Goal: Information Seeking & Learning: Learn about a topic

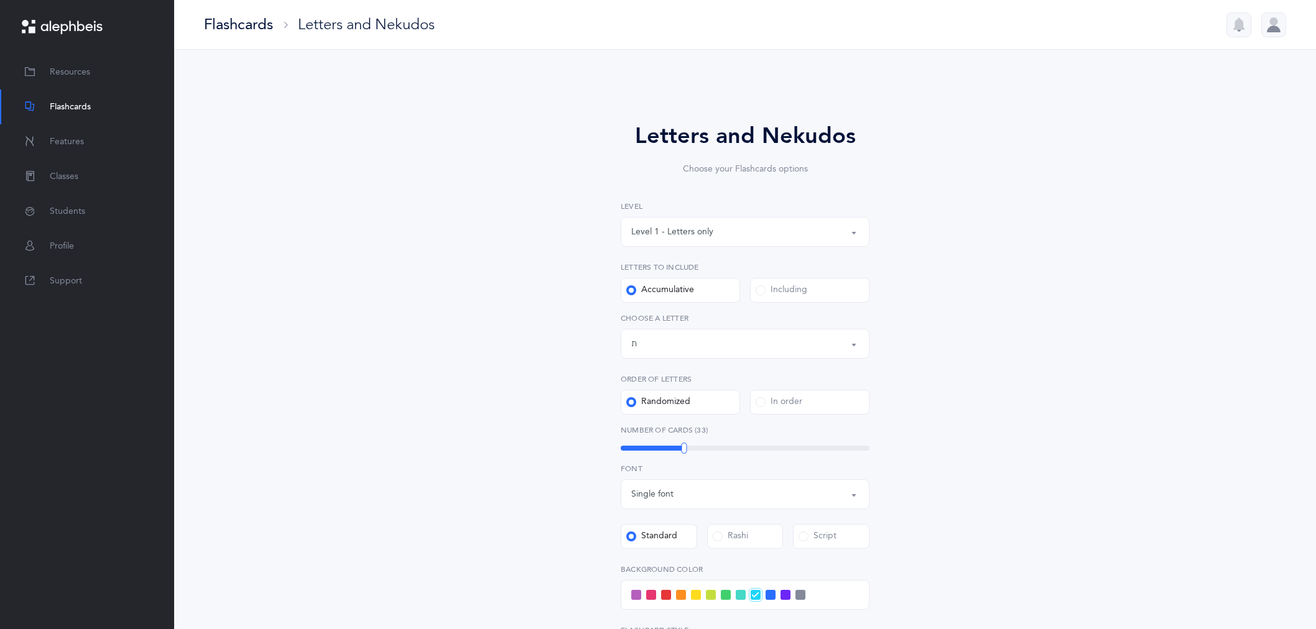
select select "27"
select select "single"
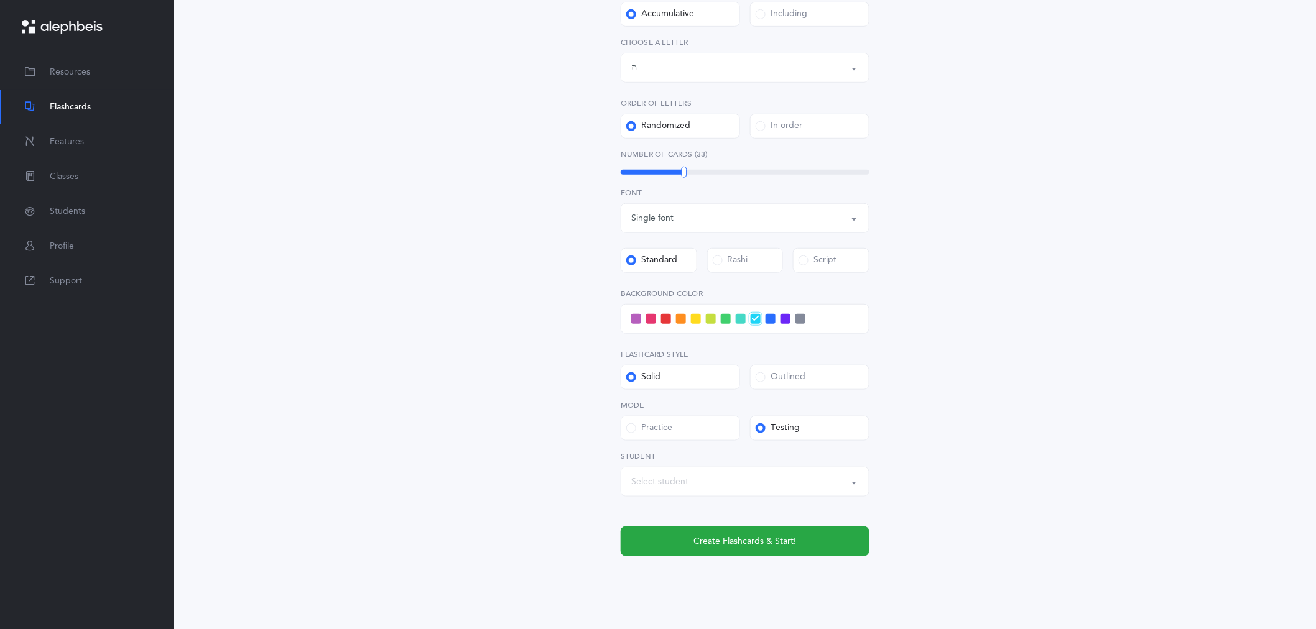
scroll to position [276, 0]
click at [629, 428] on span at bounding box center [631, 428] width 10 height 10
click at [0, 0] on input "Practice" at bounding box center [0, 0] width 0 height 0
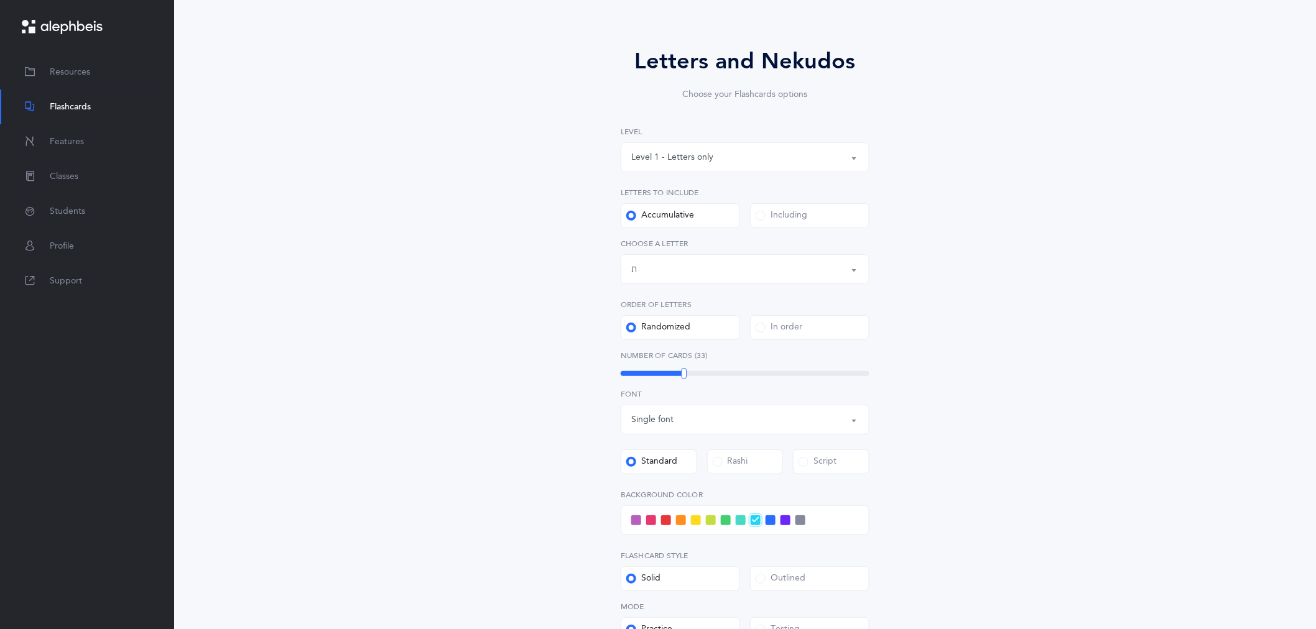
scroll to position [207, 0]
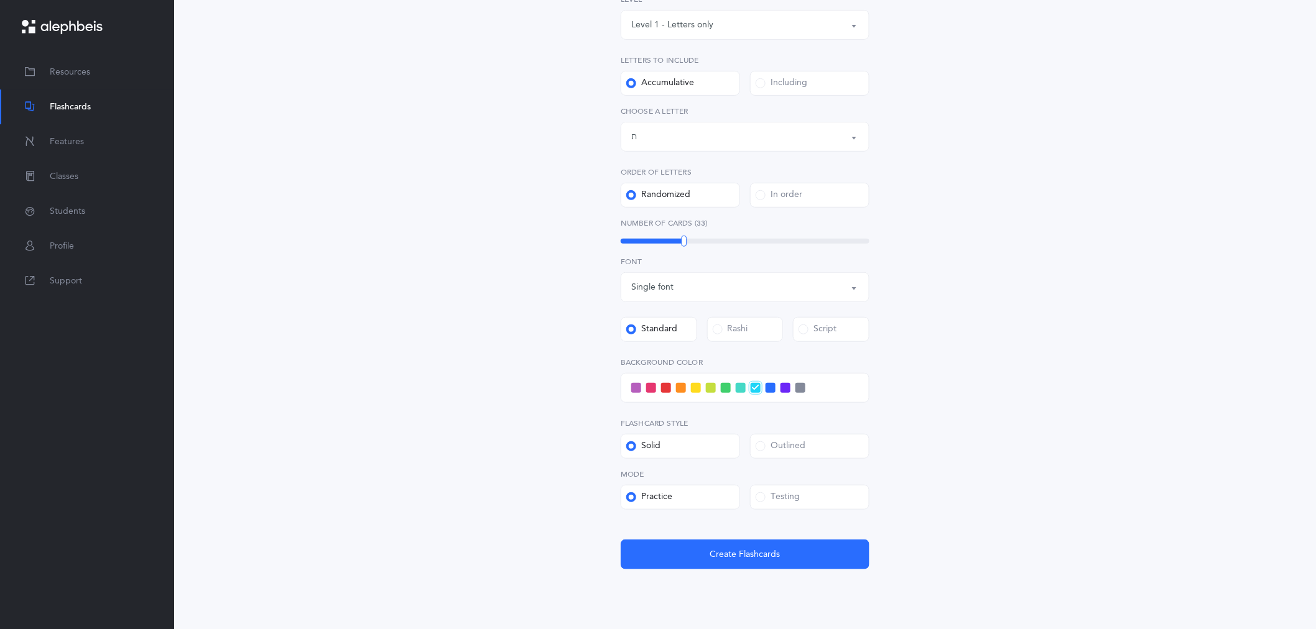
drag, startPoint x: 744, startPoint y: 551, endPoint x: 746, endPoint y: 589, distance: 37.3
click at [746, 551] on span "Create Flashcards" at bounding box center [745, 554] width 70 height 13
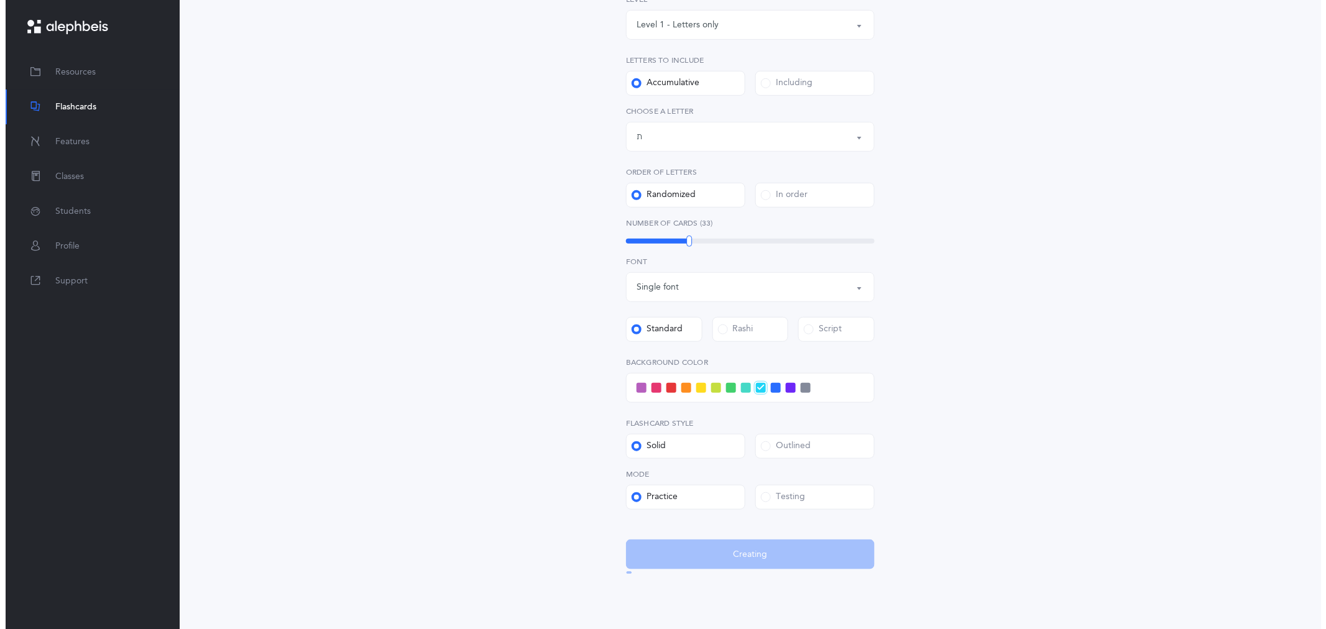
scroll to position [0, 0]
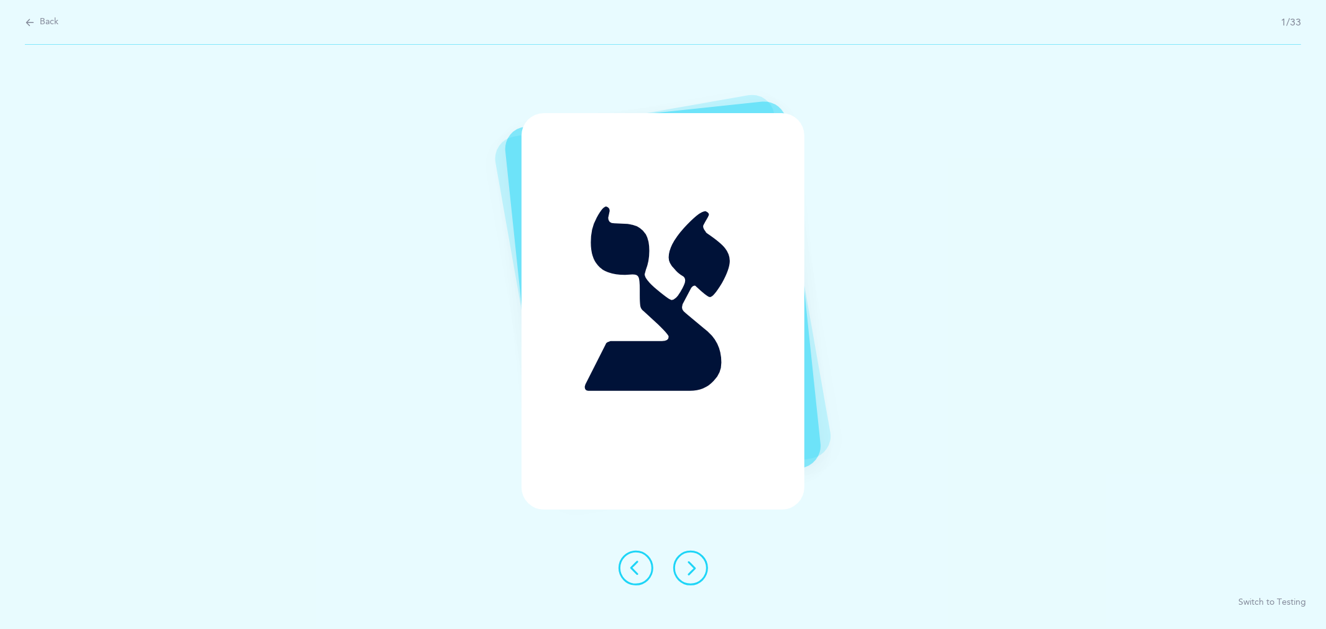
click at [691, 571] on icon at bounding box center [690, 568] width 15 height 15
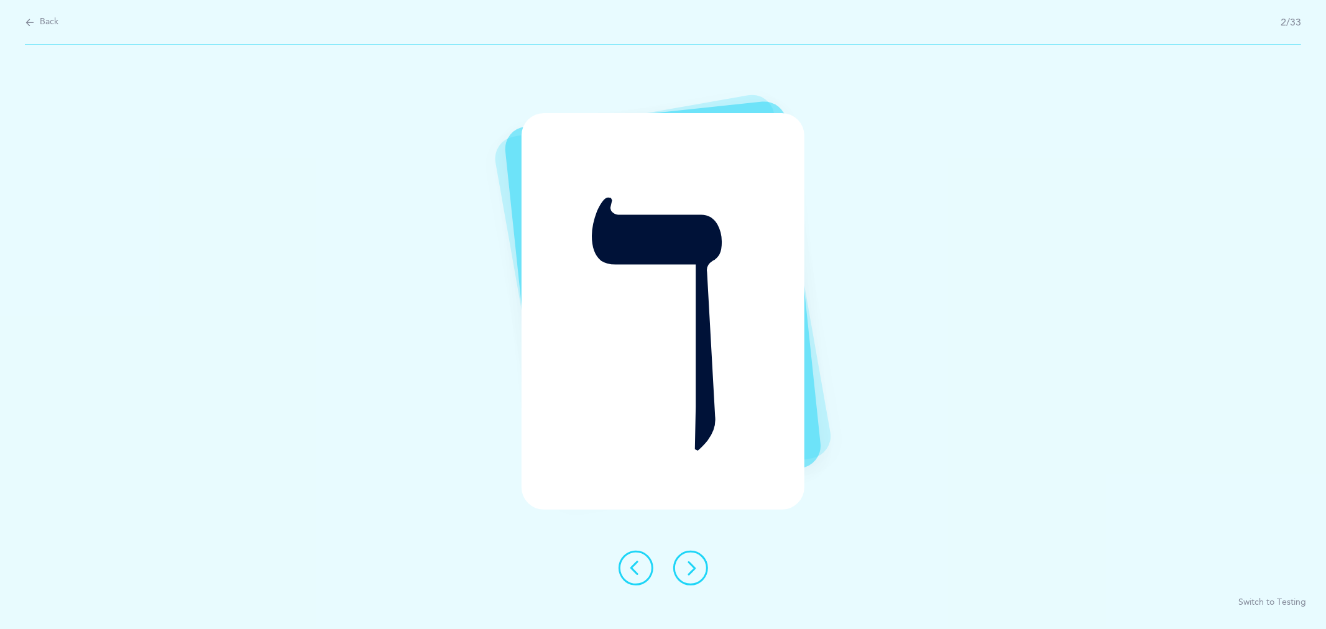
click at [693, 571] on icon at bounding box center [690, 568] width 15 height 15
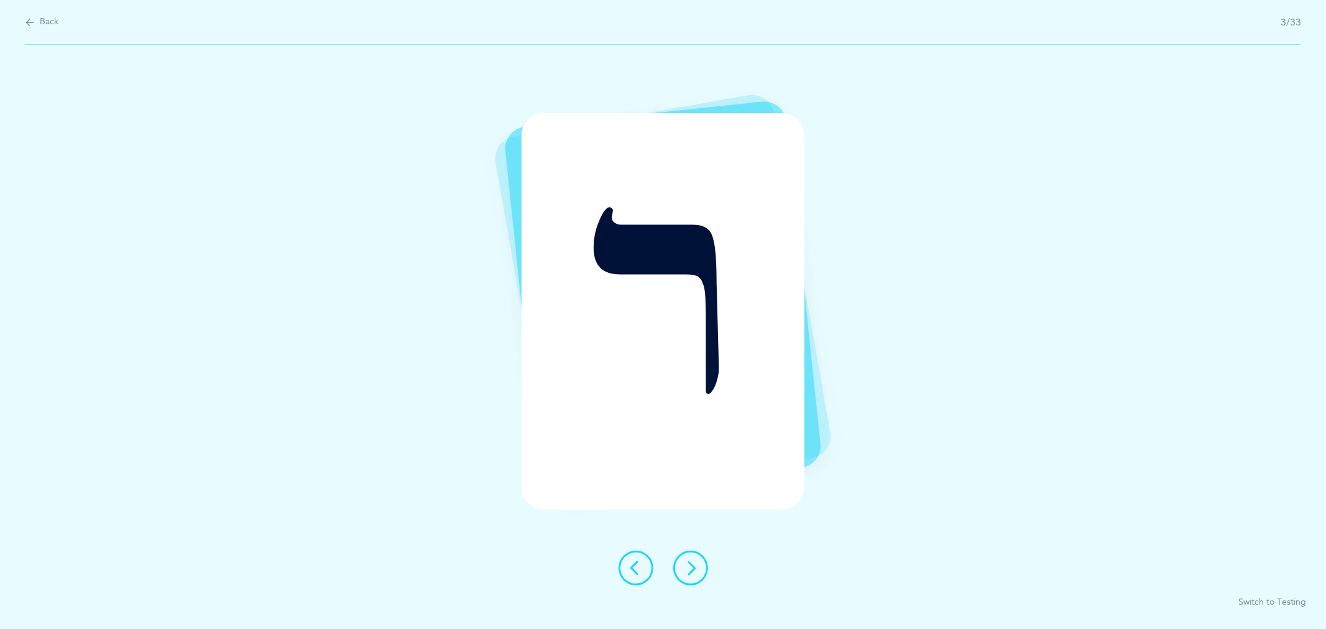
click at [693, 571] on icon at bounding box center [690, 568] width 15 height 15
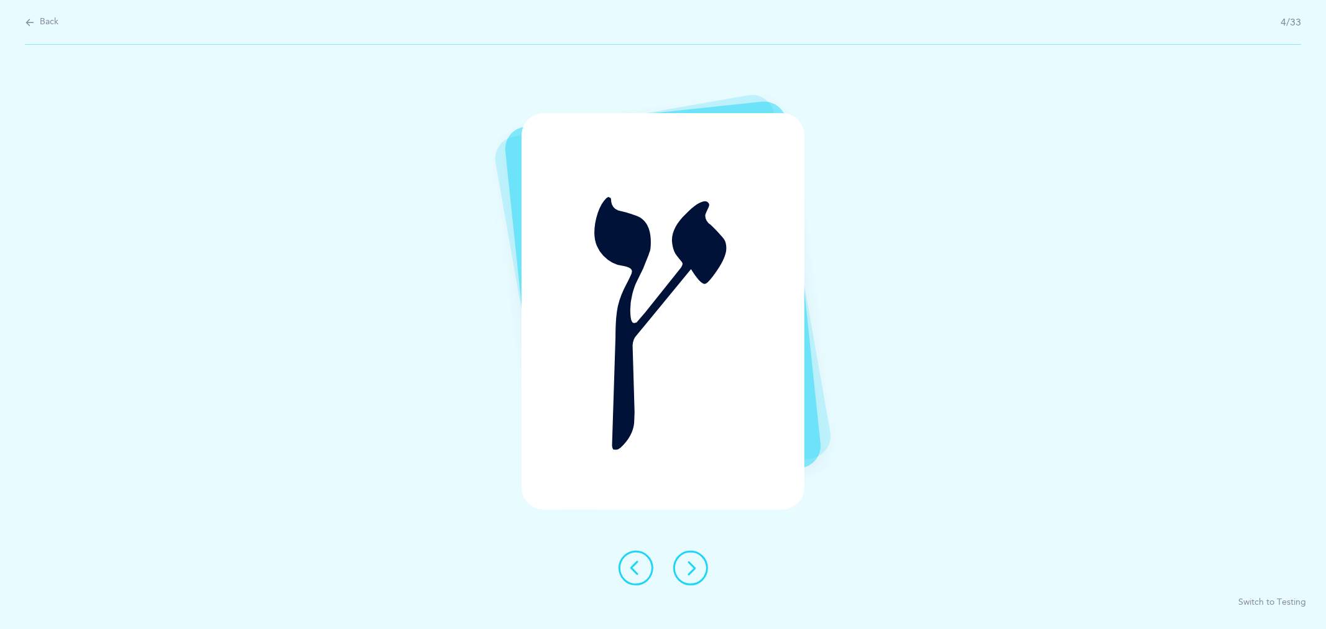
click at [693, 571] on icon at bounding box center [690, 568] width 15 height 15
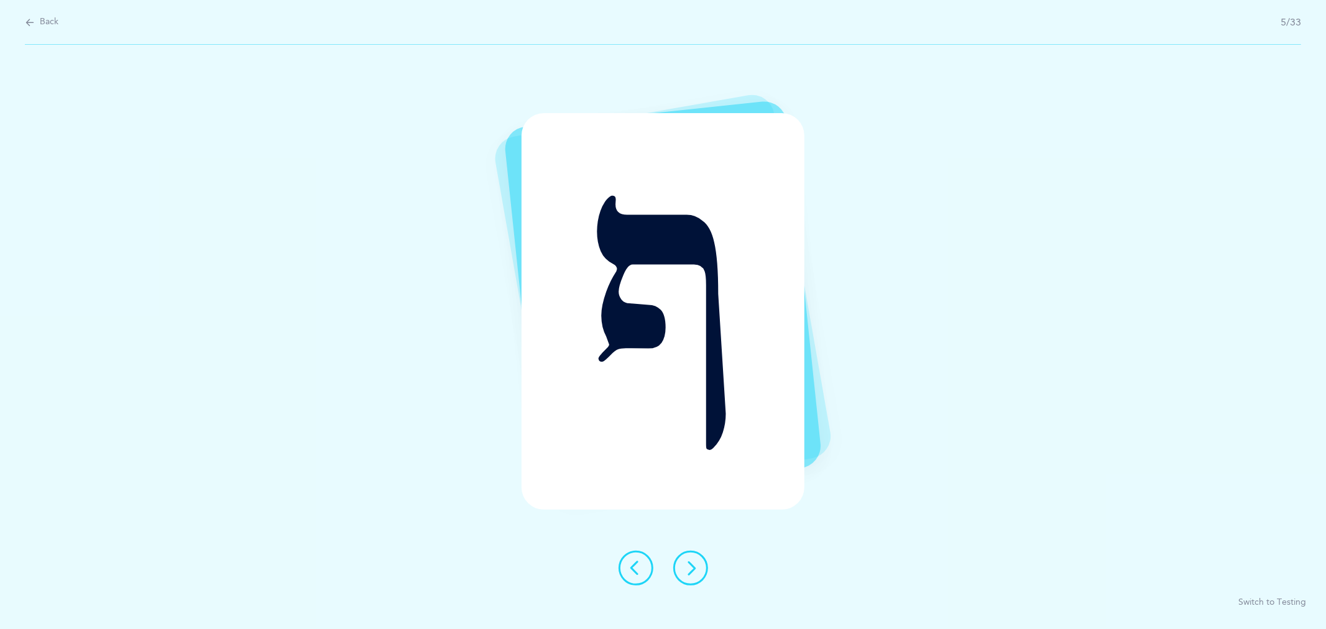
click at [694, 569] on icon at bounding box center [690, 568] width 15 height 15
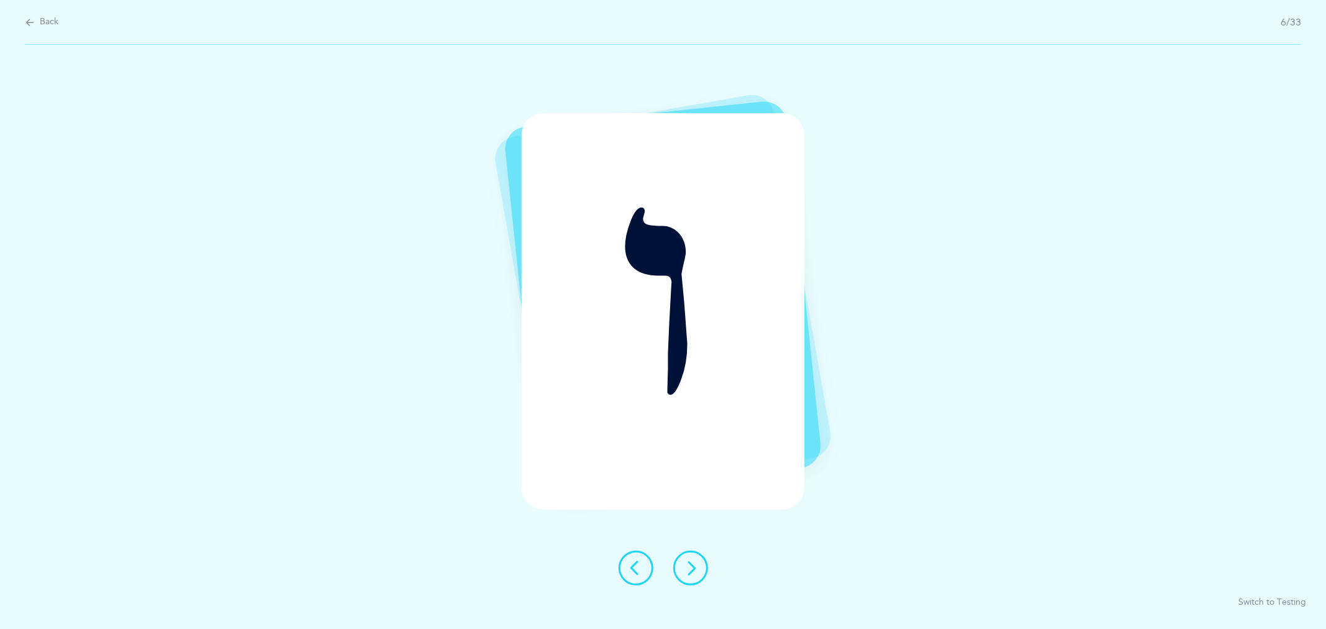
click at [691, 569] on icon at bounding box center [690, 568] width 15 height 15
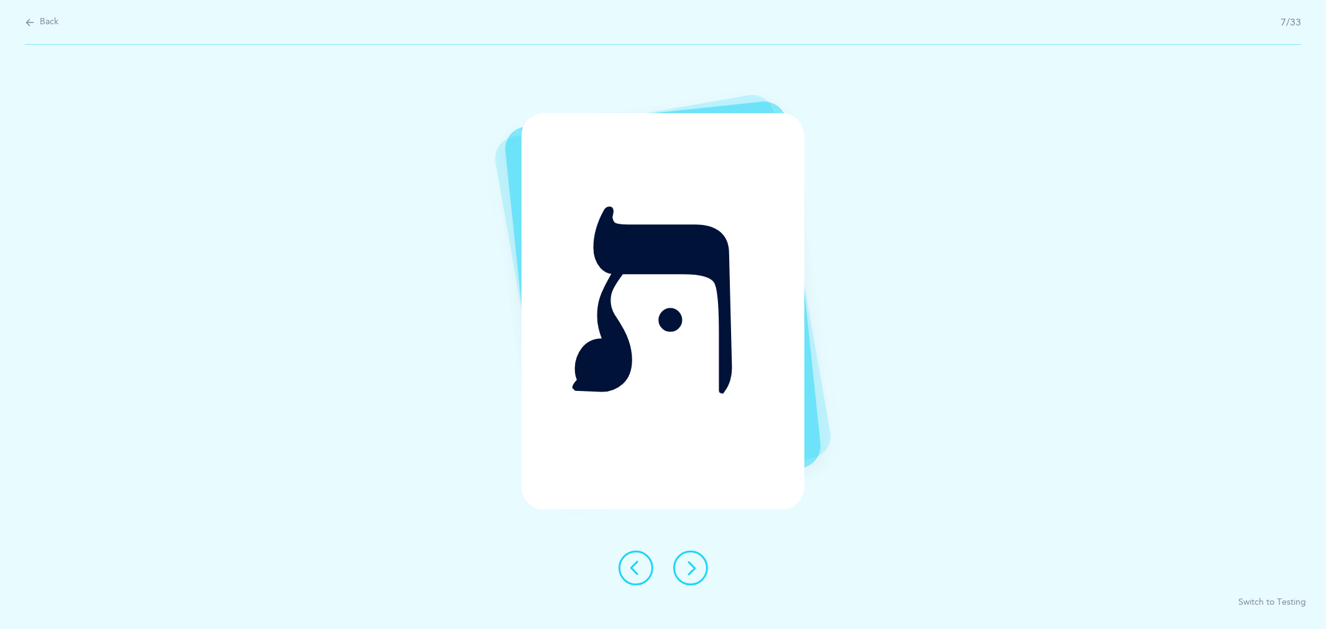
click at [689, 569] on icon at bounding box center [690, 568] width 15 height 15
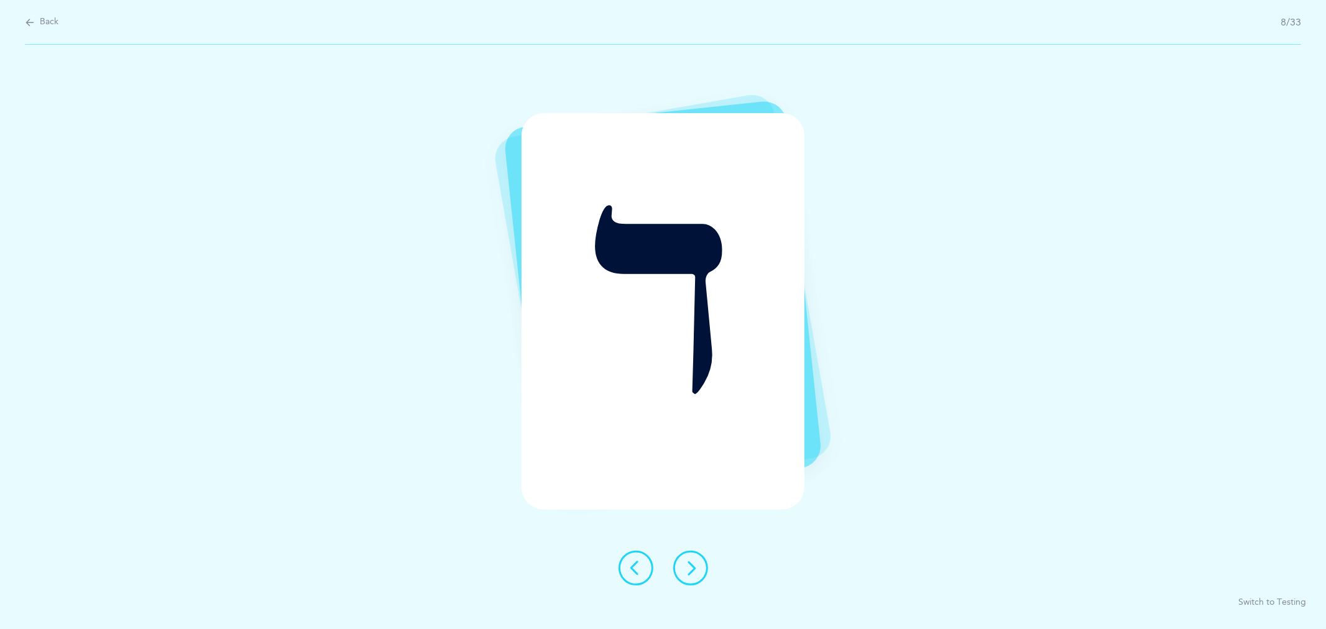
click at [694, 565] on icon at bounding box center [690, 568] width 15 height 15
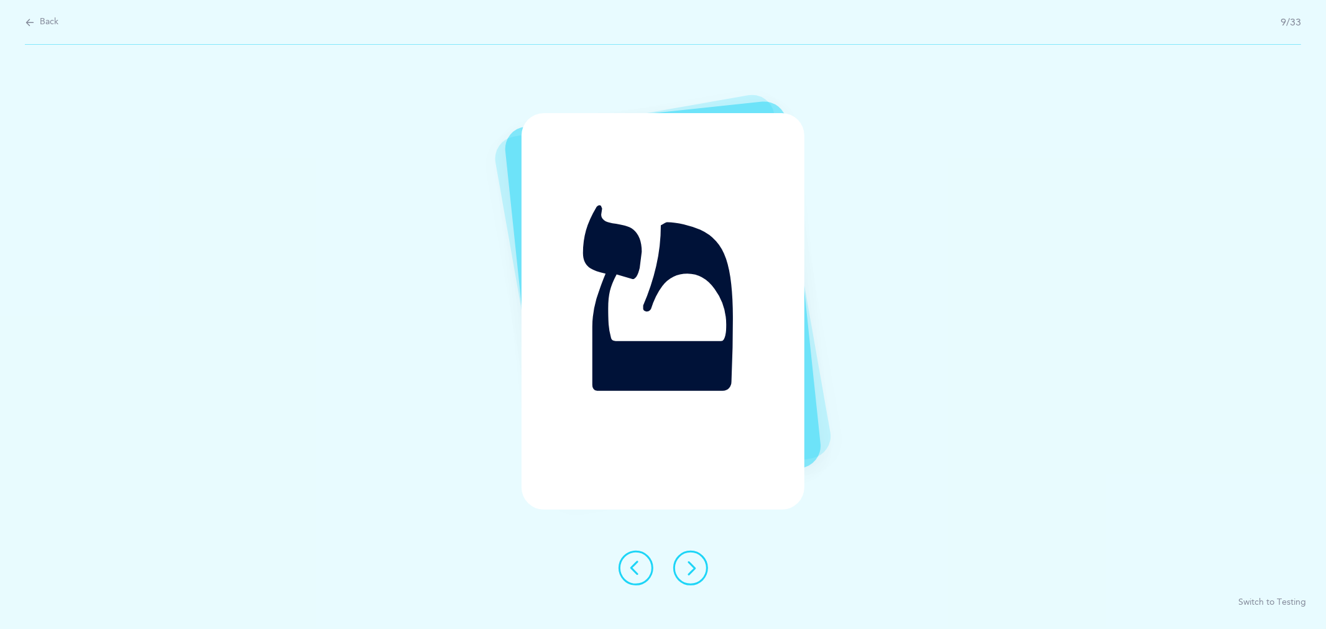
click at [698, 571] on icon at bounding box center [690, 568] width 15 height 15
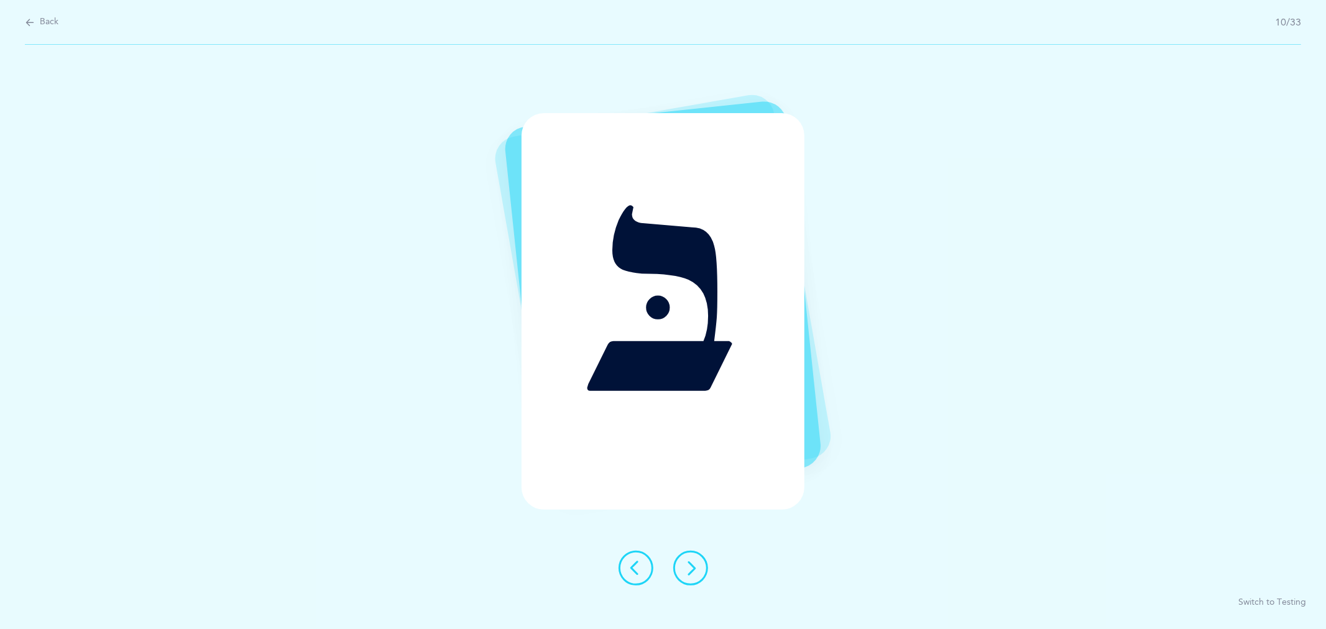
click at [698, 571] on icon at bounding box center [690, 568] width 15 height 15
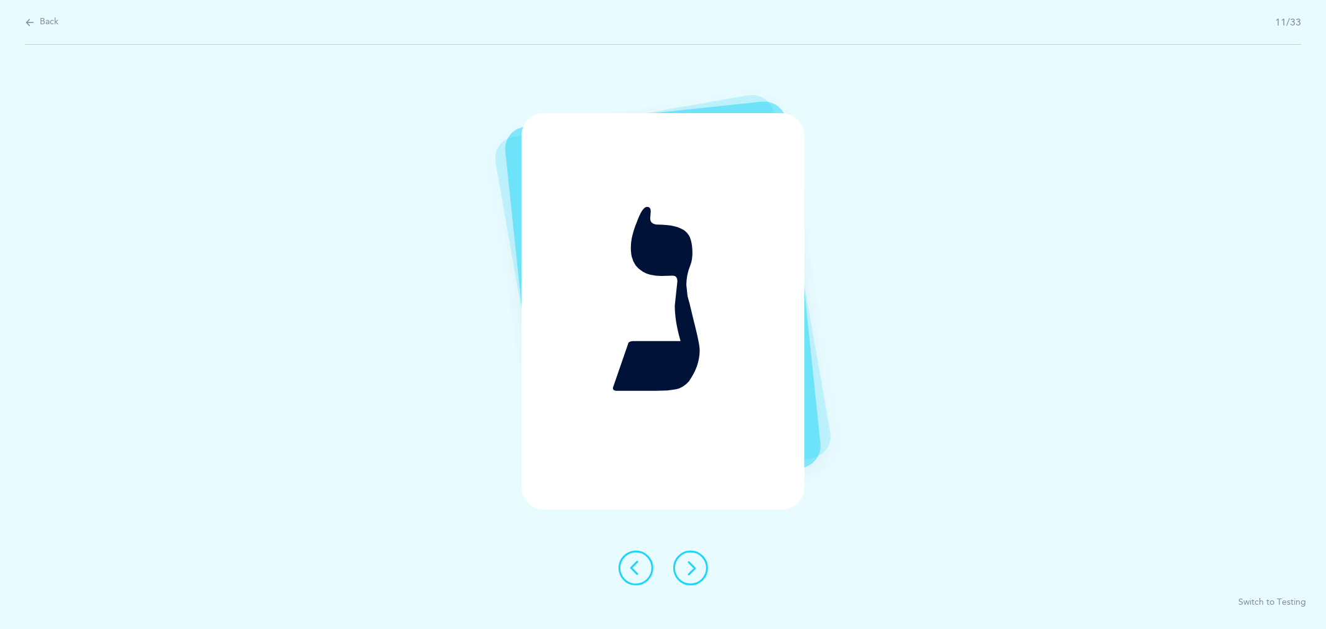
drag, startPoint x: 687, startPoint y: 569, endPoint x: 698, endPoint y: 563, distance: 12.8
click at [695, 566] on icon at bounding box center [690, 568] width 15 height 15
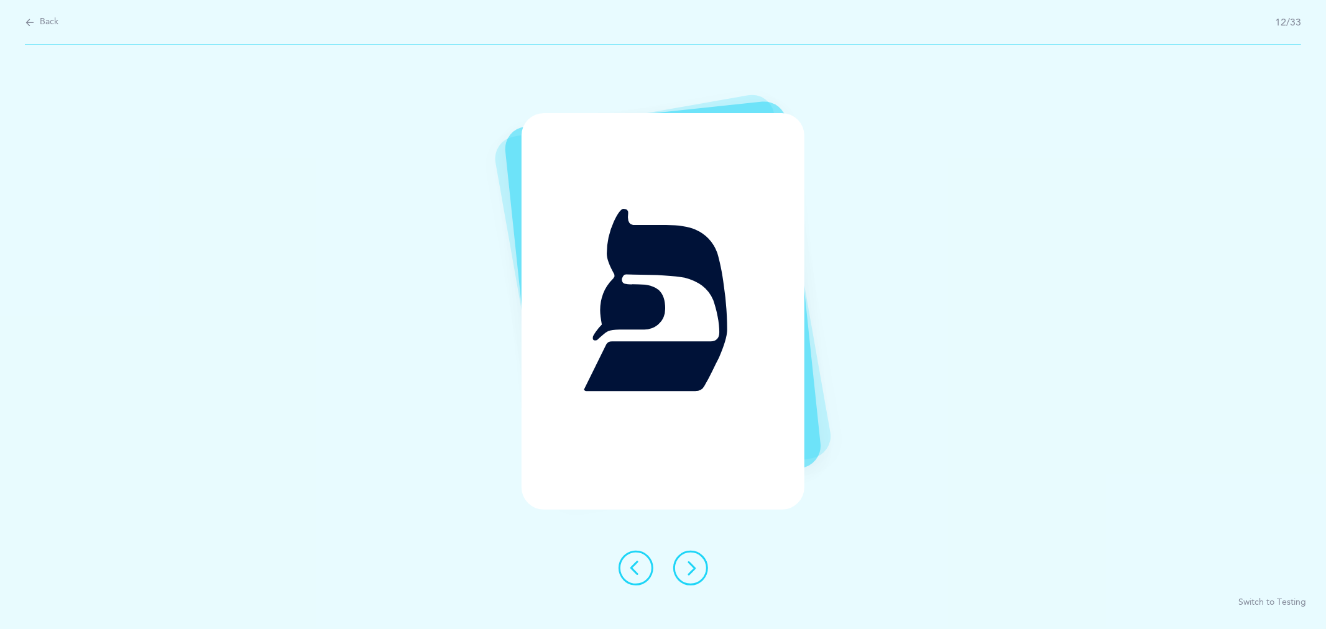
click at [698, 568] on button at bounding box center [690, 568] width 35 height 35
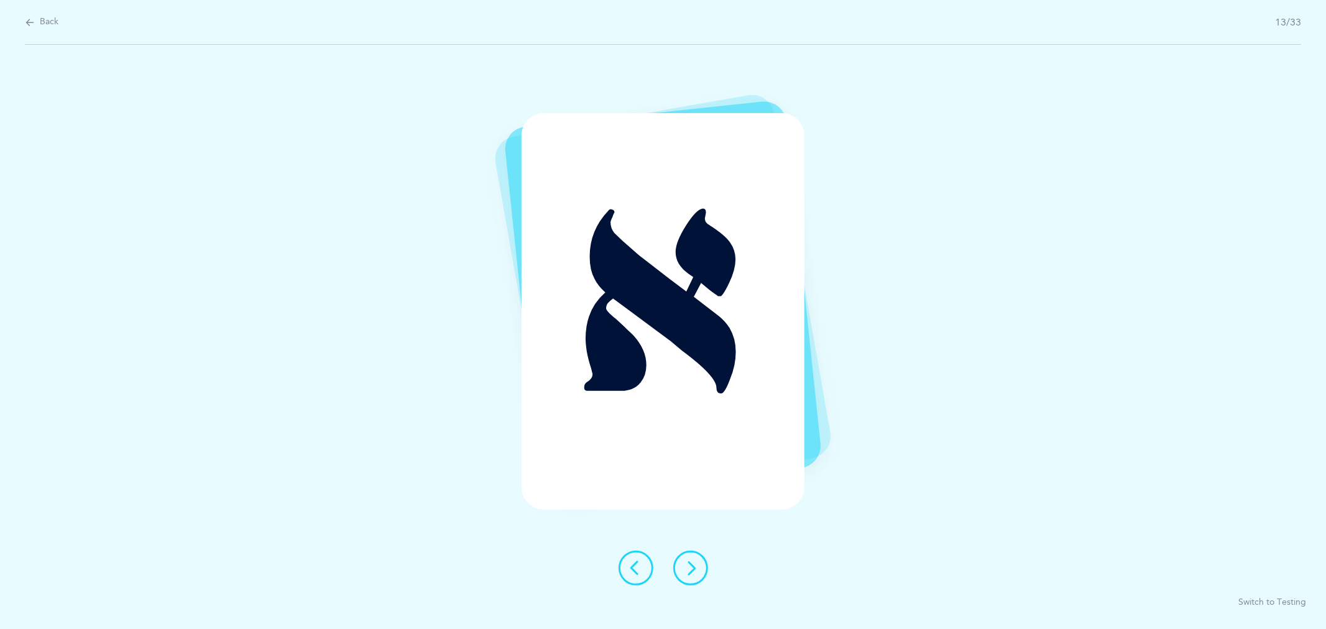
click at [701, 574] on button at bounding box center [690, 568] width 35 height 35
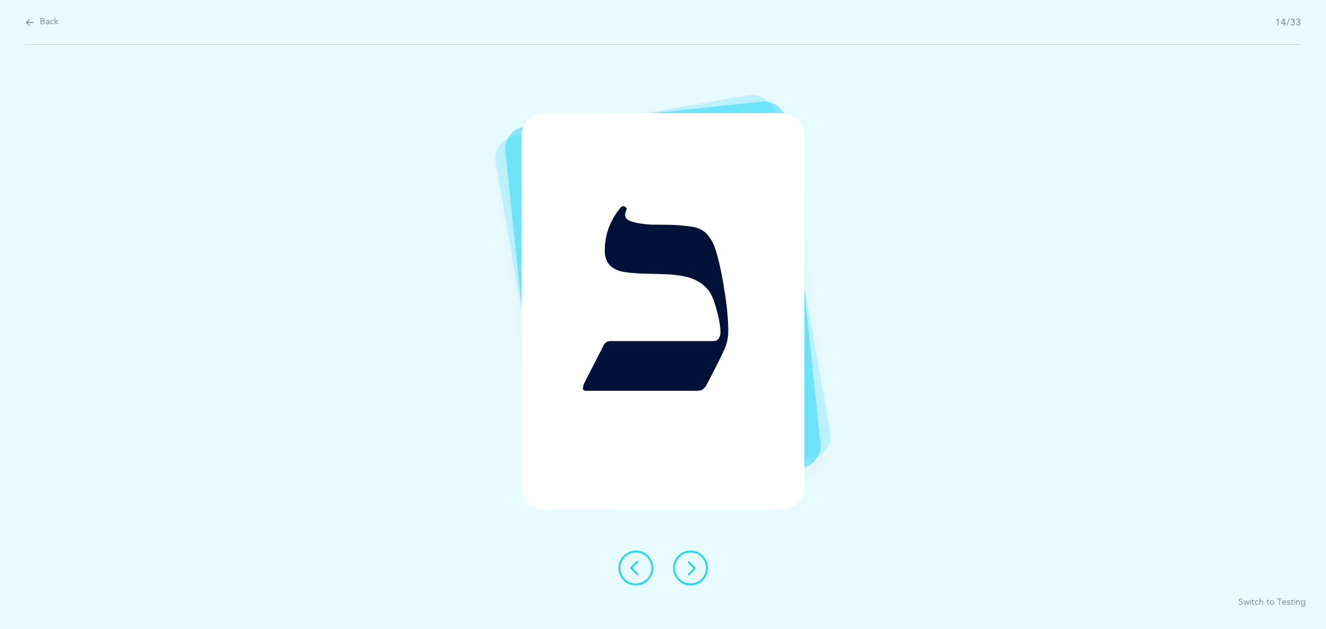
click at [691, 564] on icon at bounding box center [690, 568] width 15 height 15
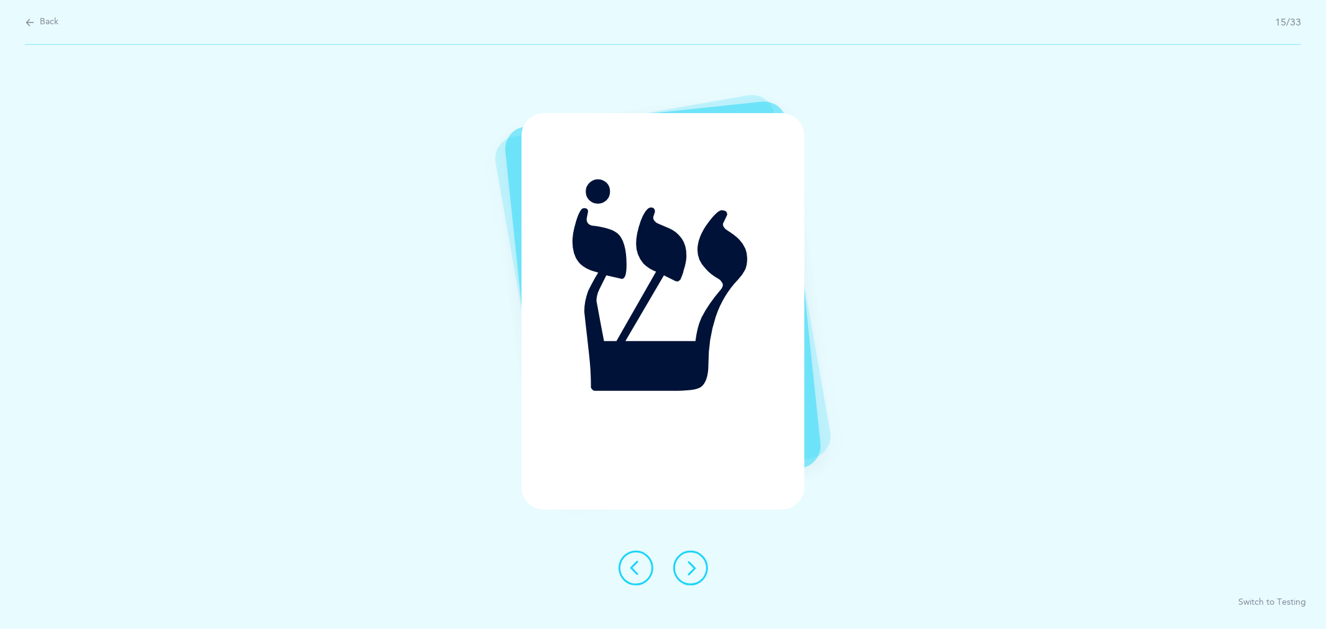
click at [692, 568] on icon at bounding box center [690, 568] width 15 height 15
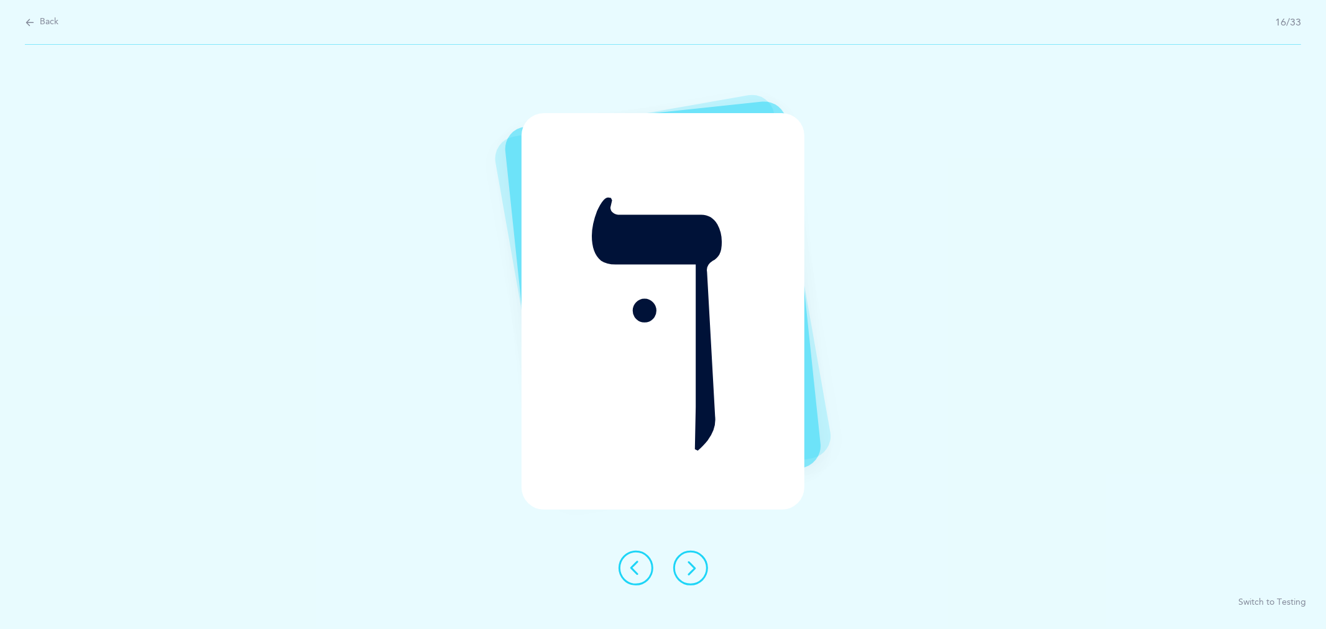
click at [693, 569] on icon at bounding box center [690, 568] width 15 height 15
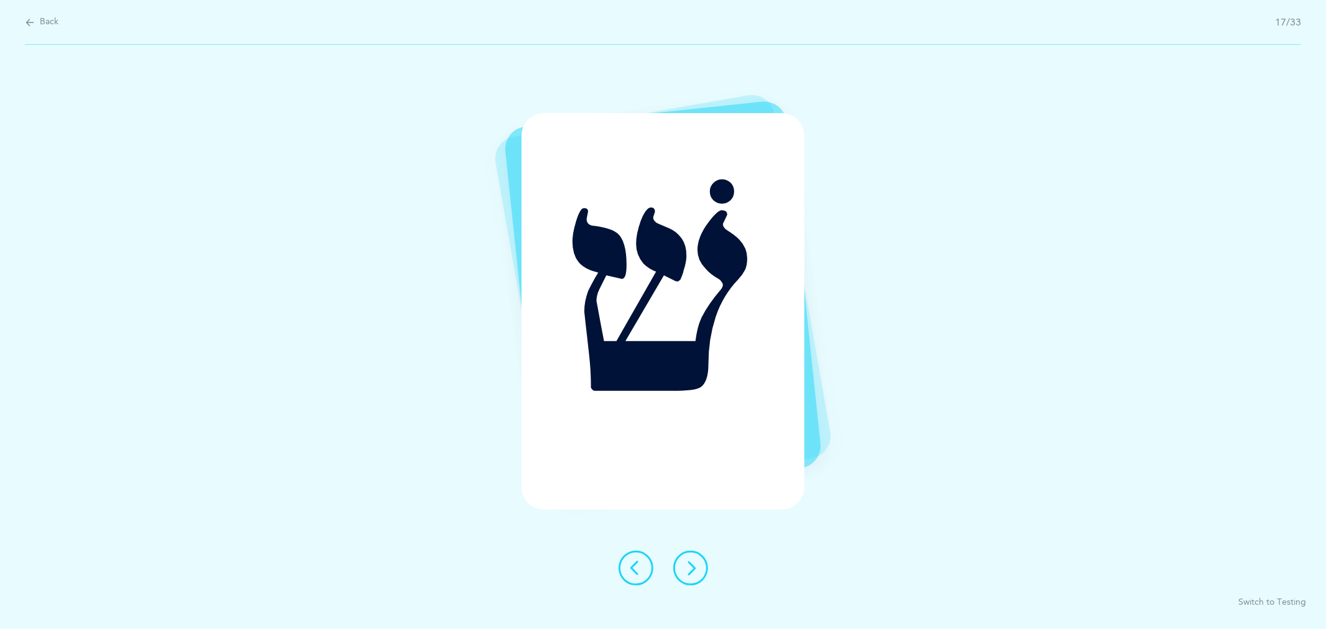
click at [693, 573] on icon at bounding box center [690, 568] width 15 height 15
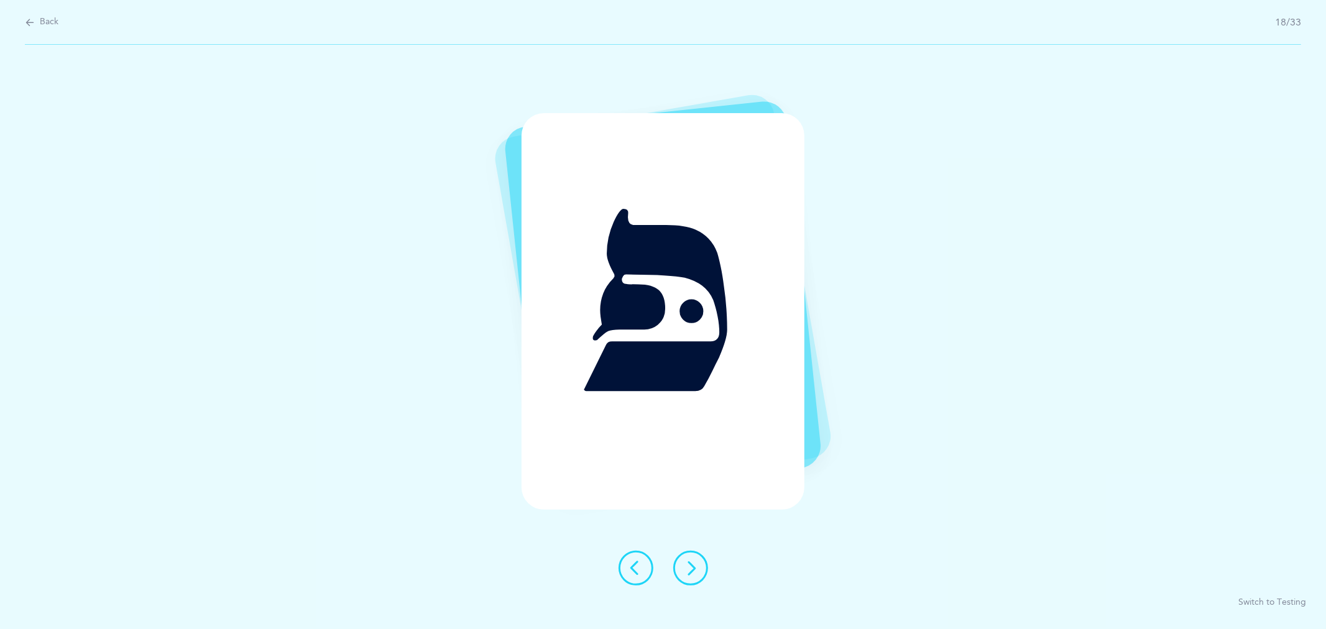
click at [697, 568] on icon at bounding box center [690, 568] width 15 height 15
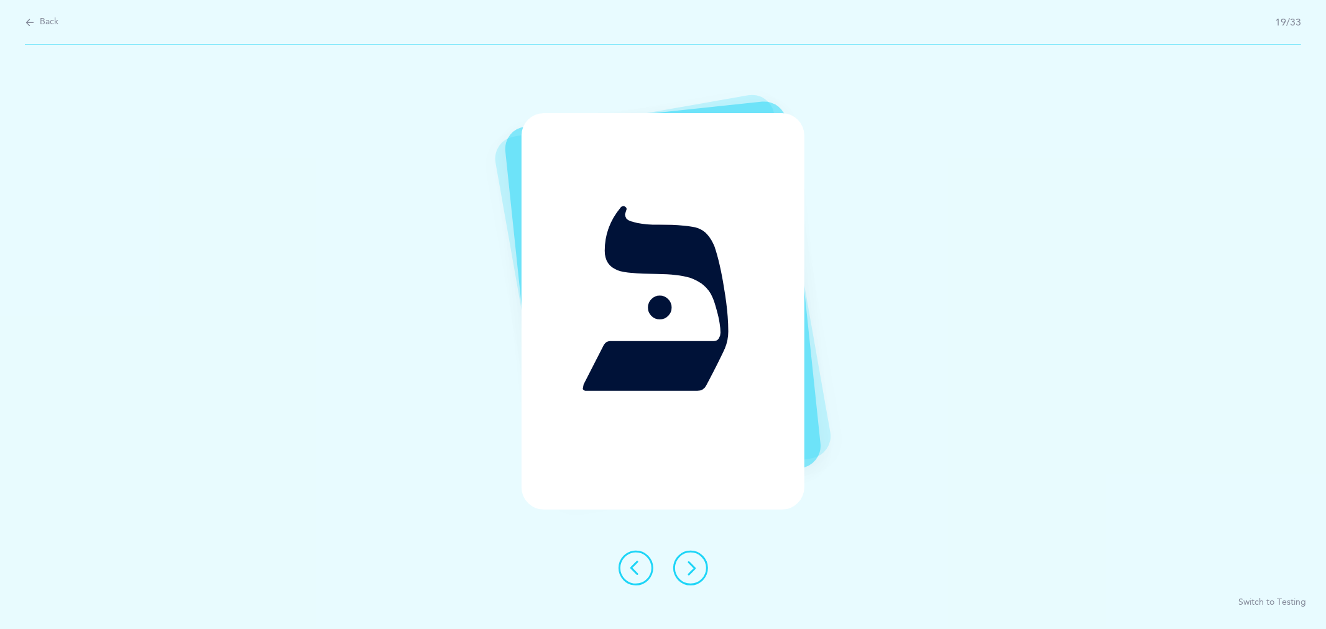
click at [688, 562] on icon at bounding box center [690, 568] width 15 height 15
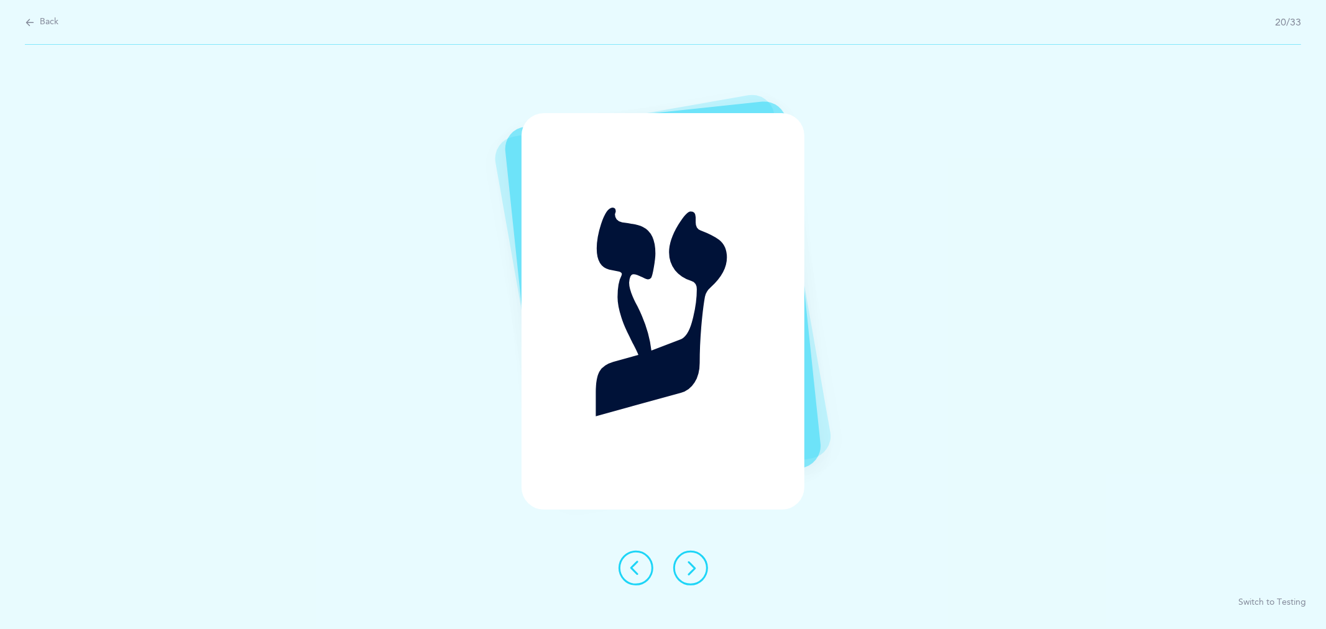
click at [690, 563] on icon at bounding box center [690, 568] width 15 height 15
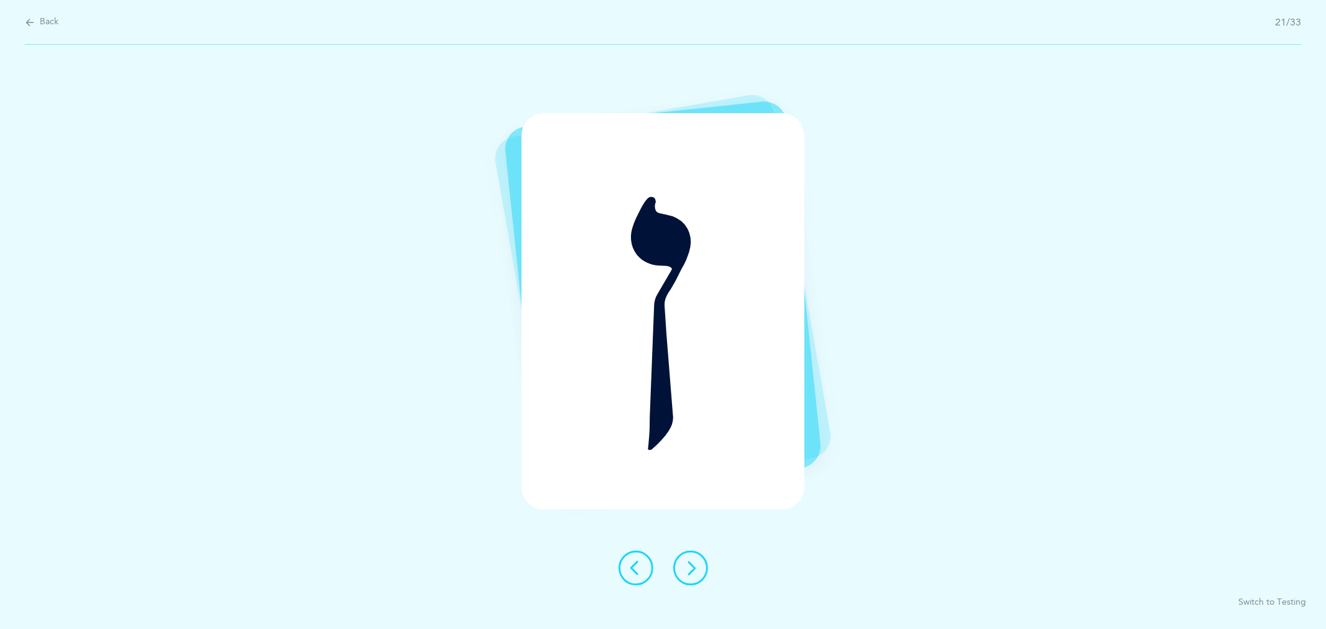
click at [690, 563] on icon at bounding box center [690, 568] width 15 height 15
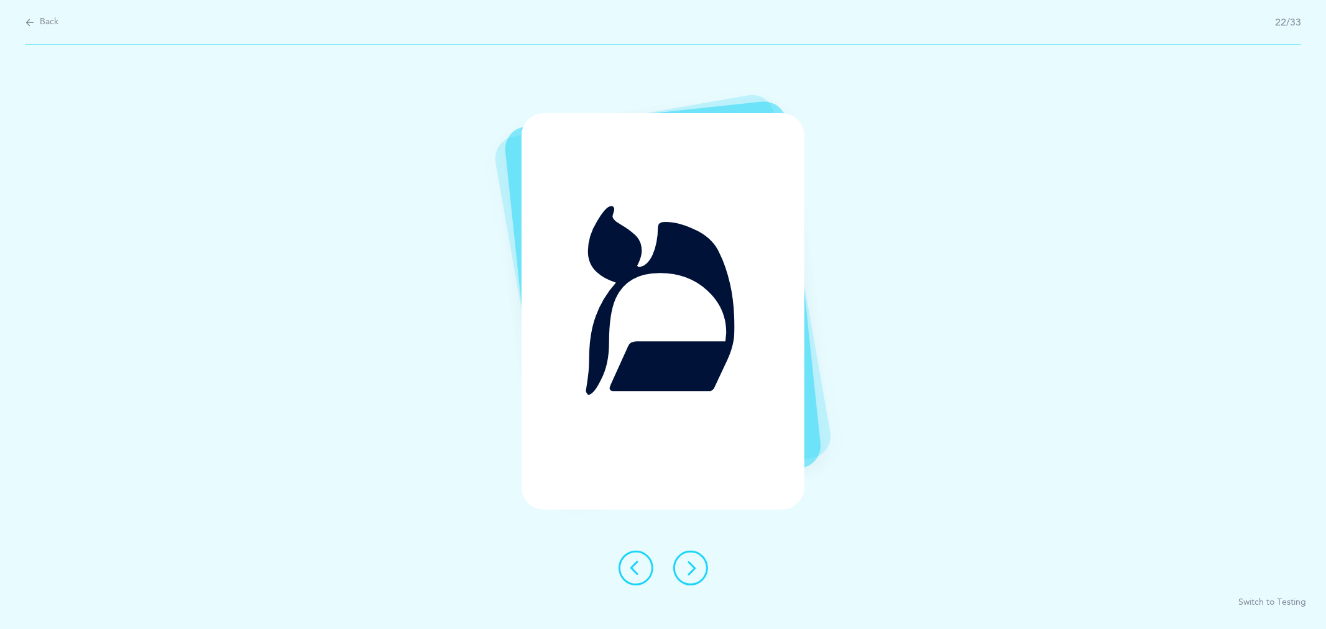
click at [690, 563] on icon at bounding box center [690, 568] width 15 height 15
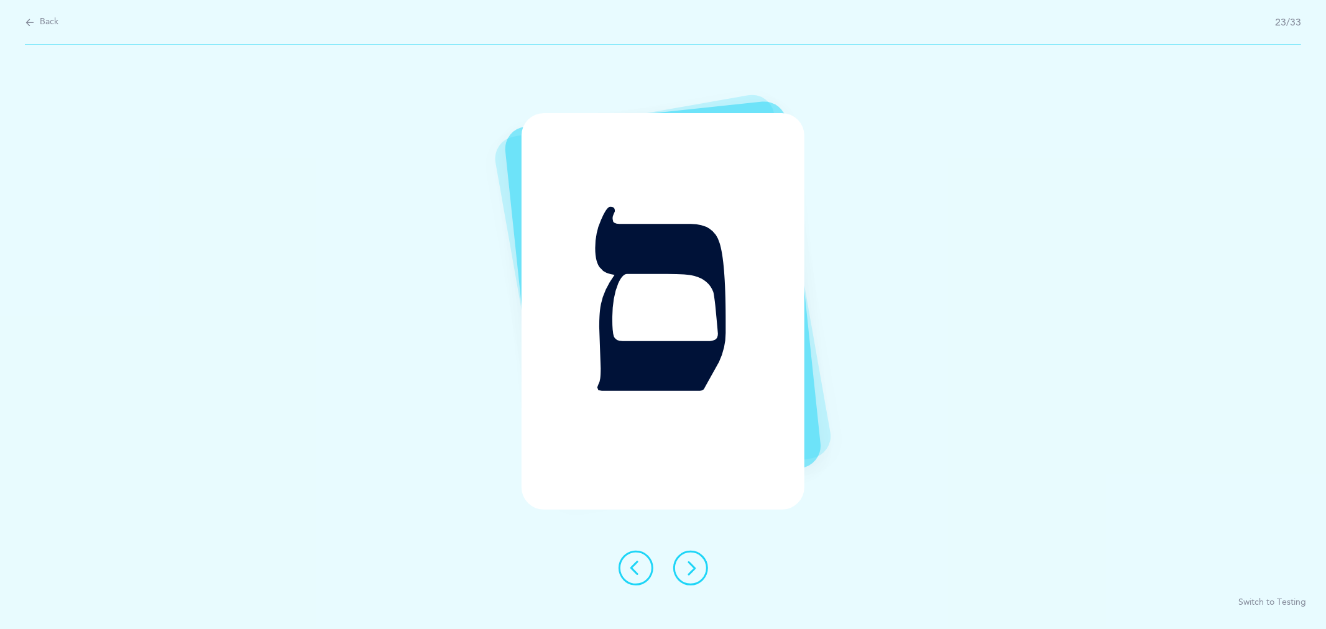
click at [690, 563] on icon at bounding box center [690, 568] width 15 height 15
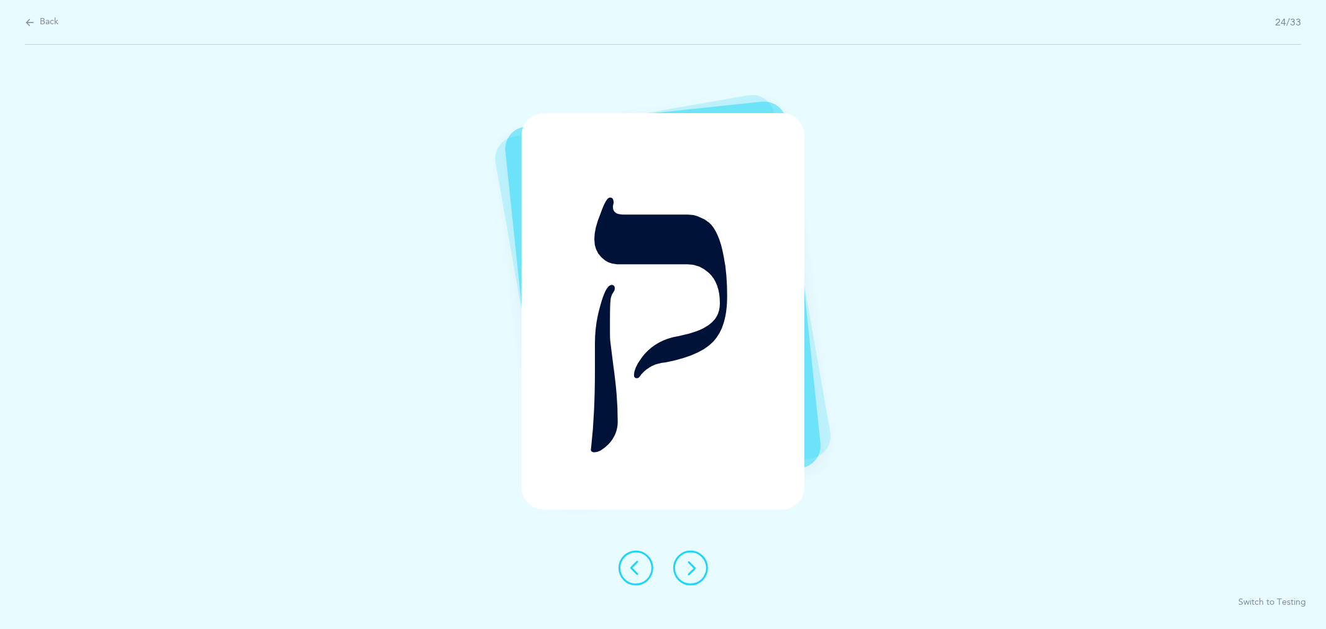
click at [691, 564] on icon at bounding box center [690, 568] width 15 height 15
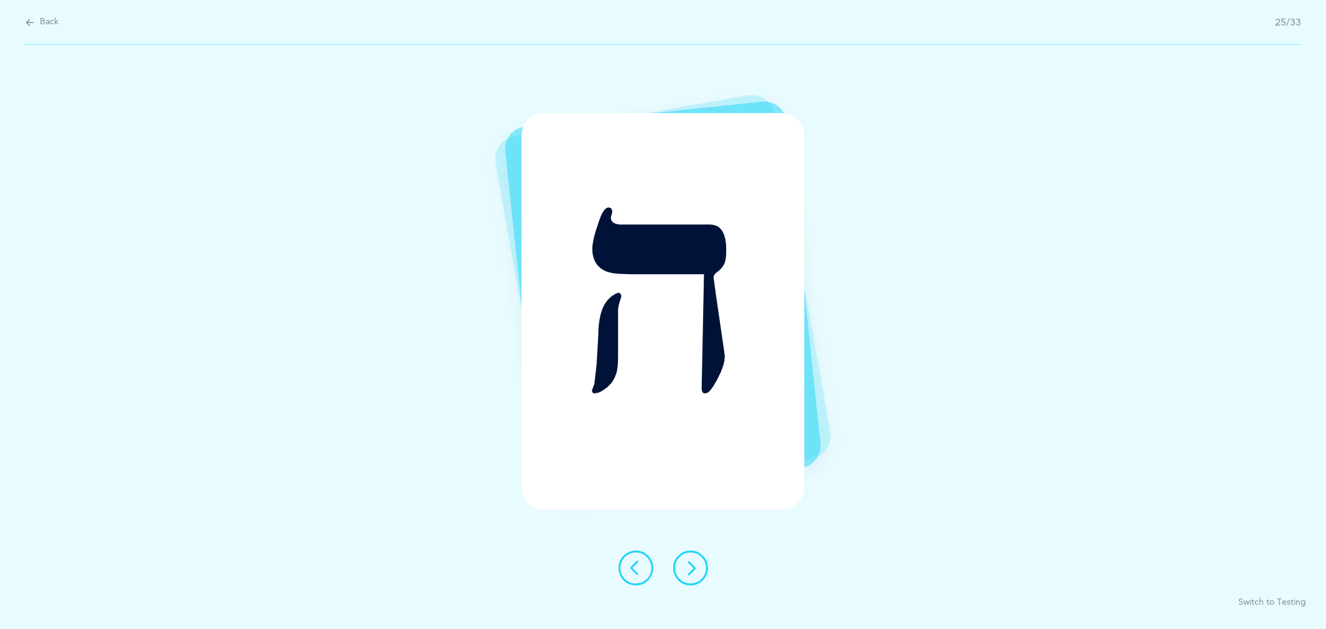
click at [693, 567] on icon at bounding box center [690, 568] width 15 height 15
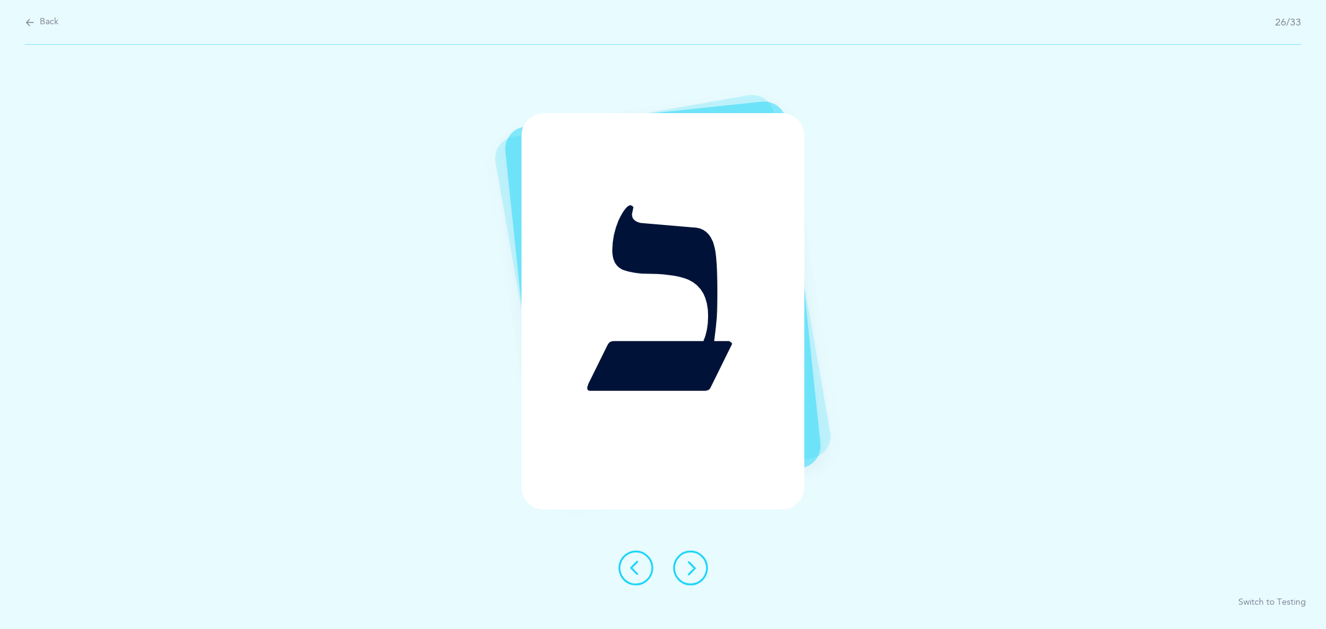
click at [690, 569] on icon at bounding box center [690, 568] width 15 height 15
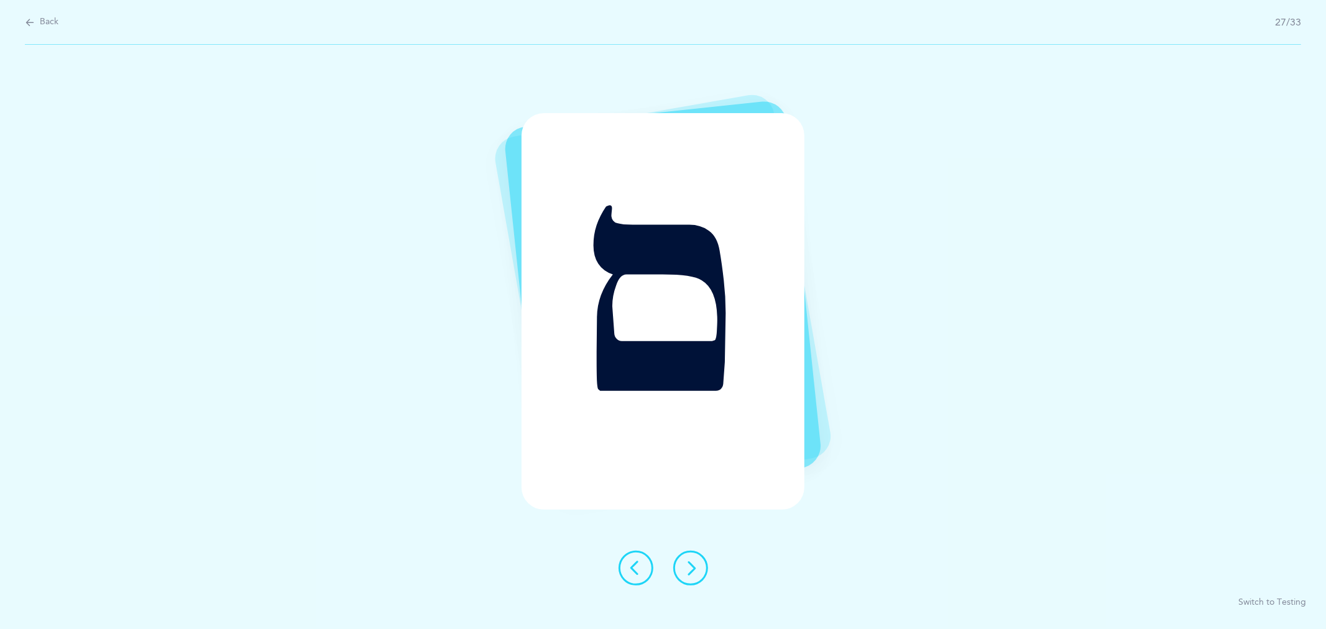
click at [696, 568] on icon at bounding box center [690, 568] width 15 height 15
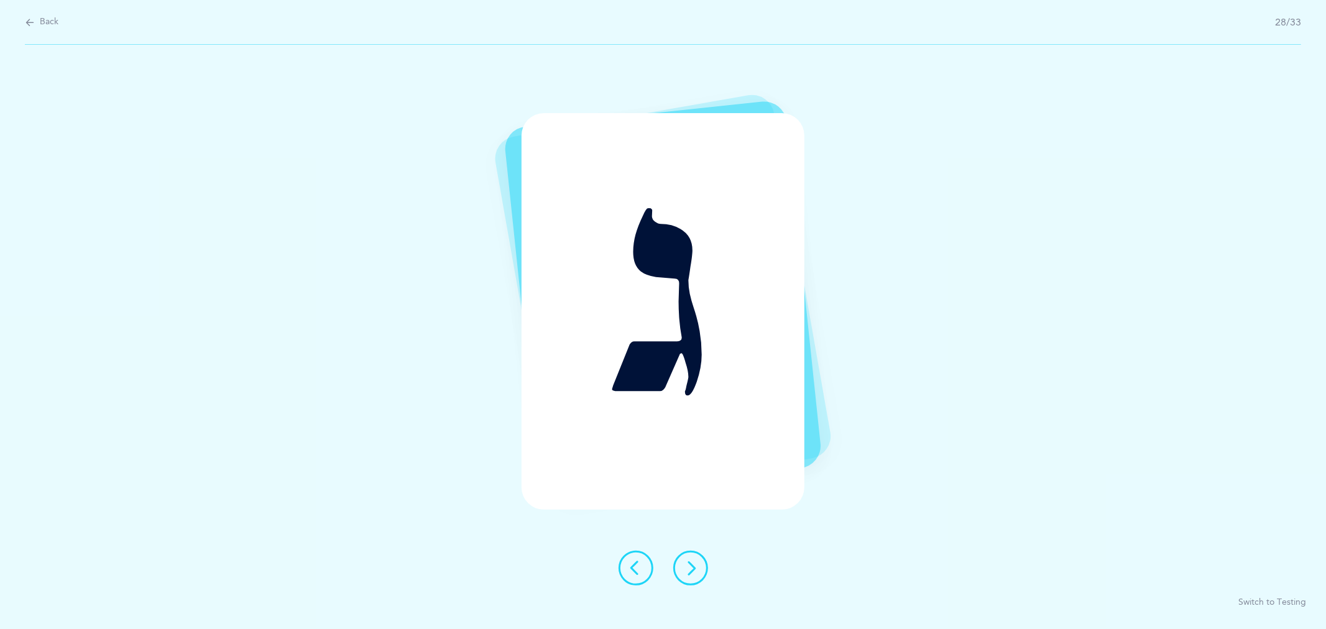
click at [690, 572] on icon at bounding box center [690, 568] width 15 height 15
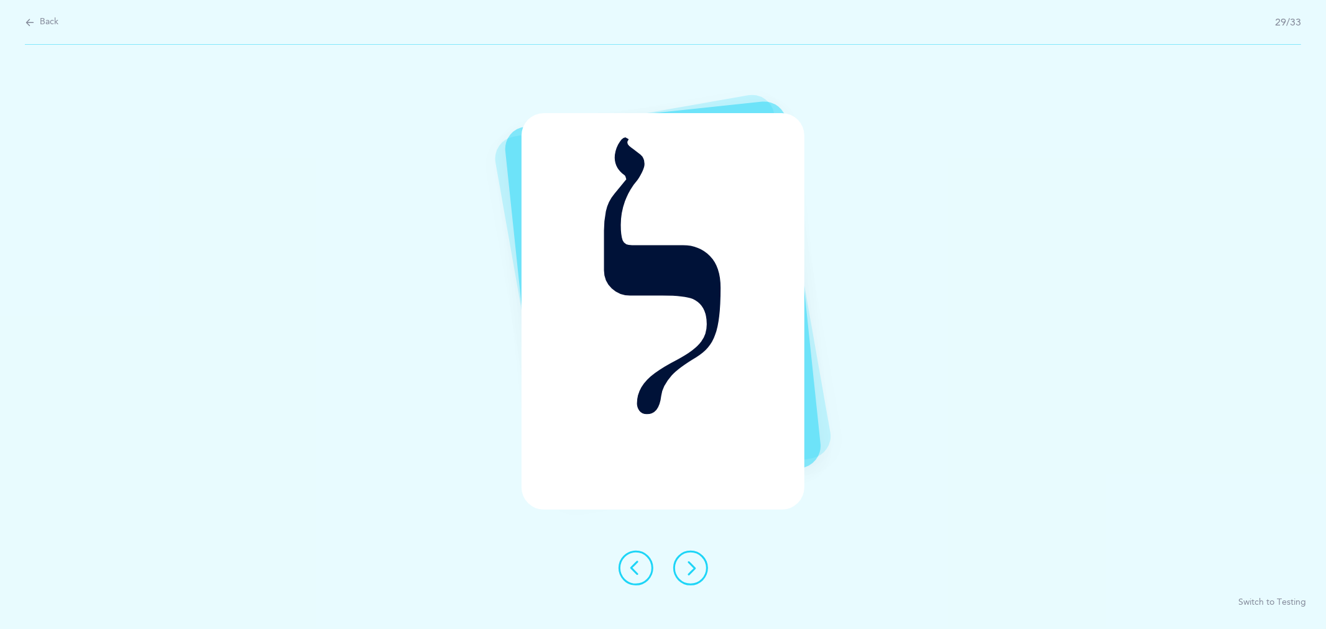
click at [679, 568] on button at bounding box center [690, 568] width 35 height 35
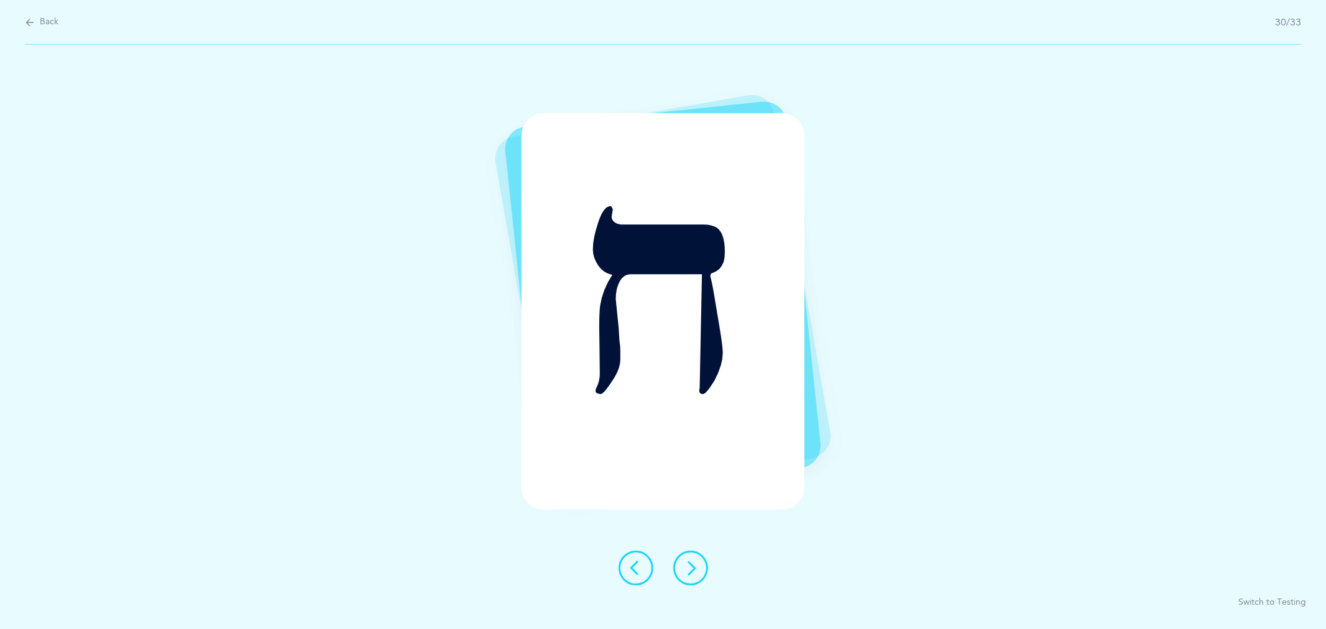
click at [679, 568] on button at bounding box center [690, 568] width 35 height 35
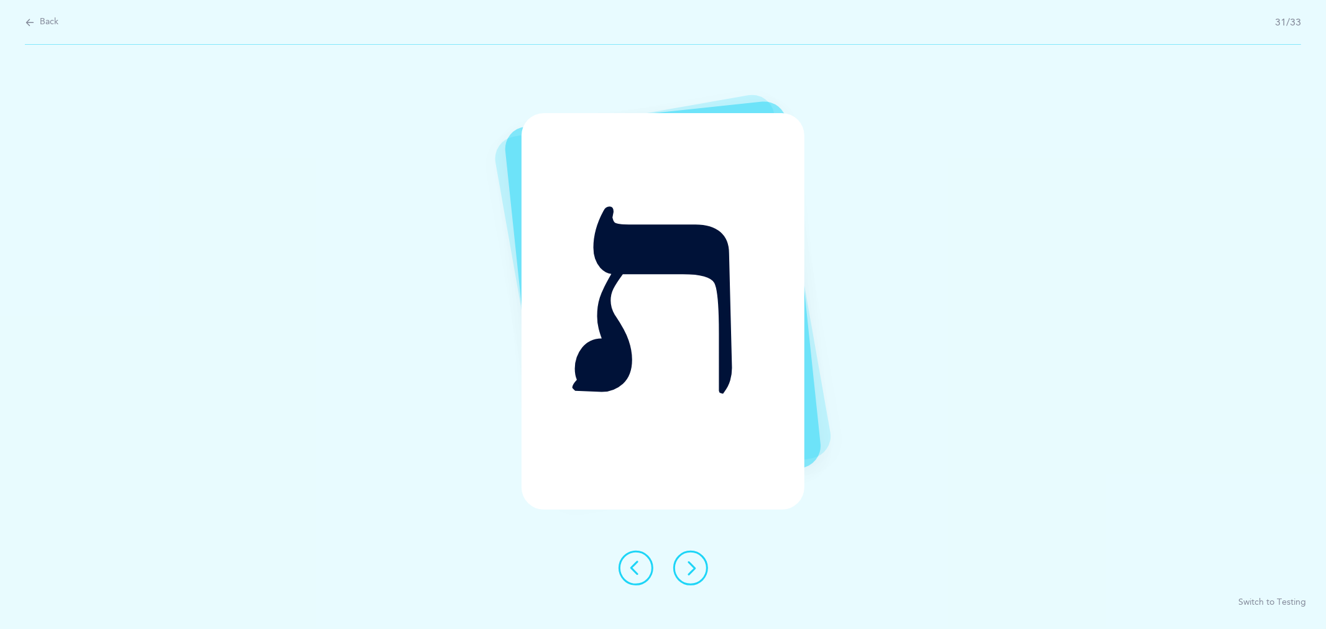
click at [679, 568] on button at bounding box center [690, 568] width 35 height 35
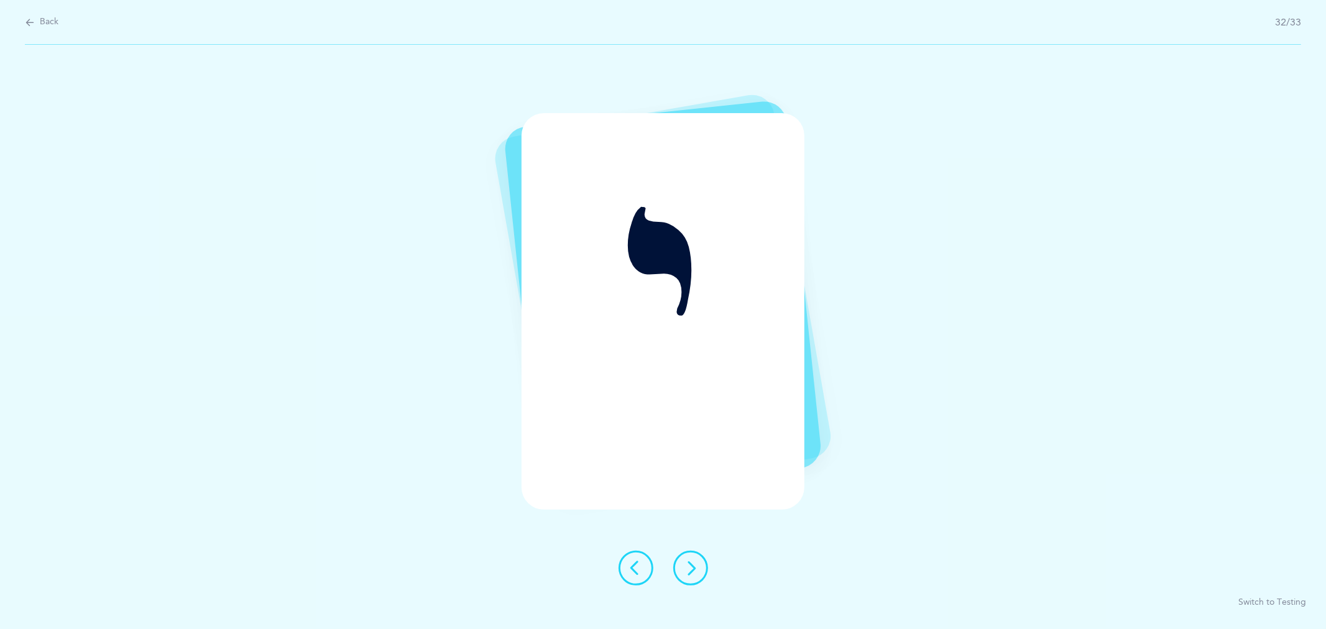
click at [679, 568] on button at bounding box center [690, 568] width 35 height 35
click at [695, 568] on icon at bounding box center [690, 568] width 15 height 15
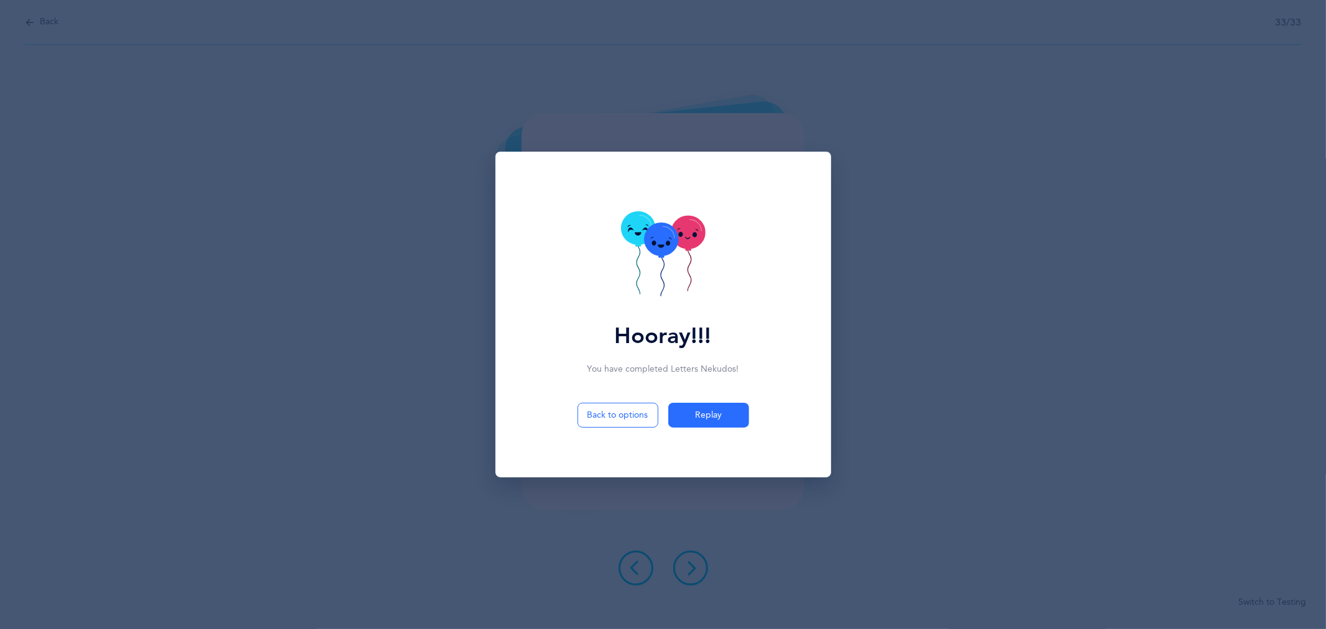
click at [938, 276] on div "Hooray!!! You have completed Letters Nekudos ! Back to options Replay" at bounding box center [663, 314] width 1326 height 629
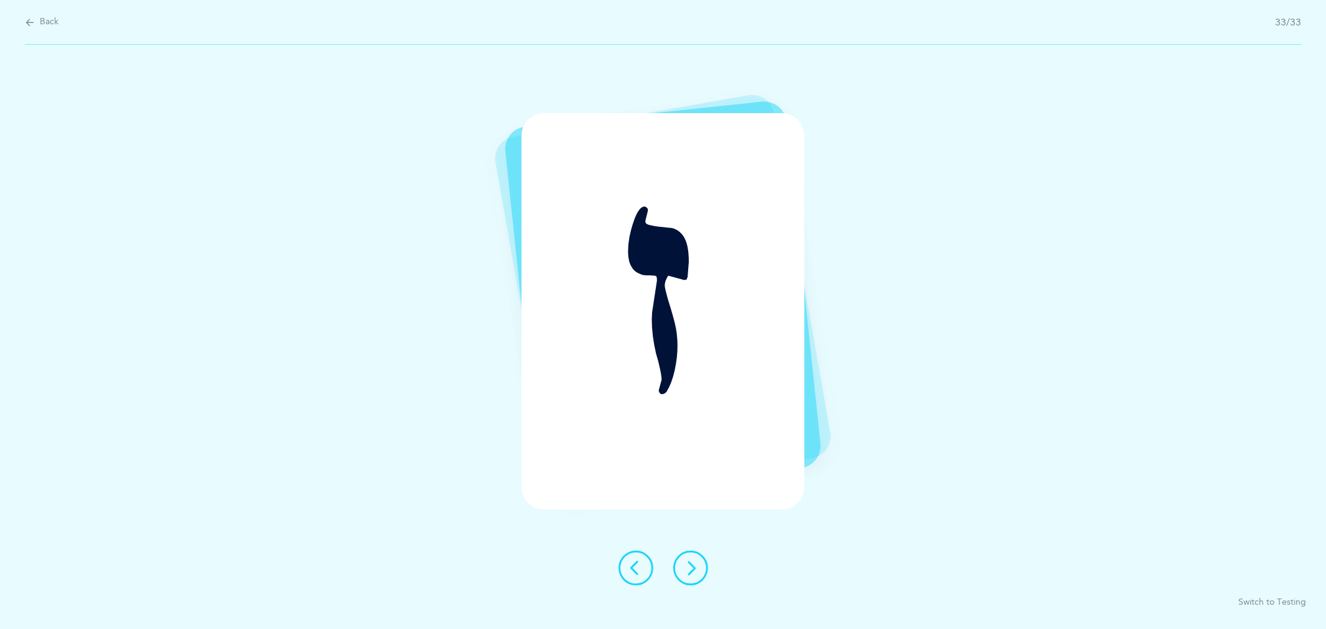
click at [694, 566] on icon at bounding box center [690, 568] width 15 height 15
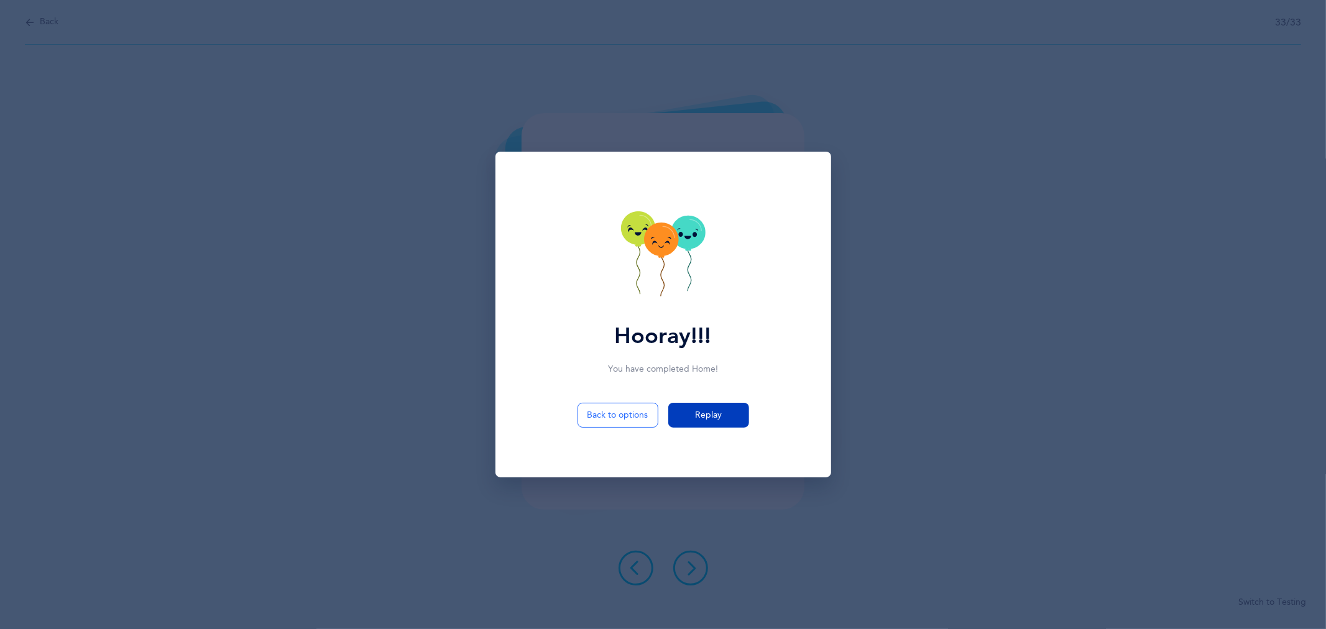
click at [718, 413] on span "Replay" at bounding box center [708, 415] width 27 height 13
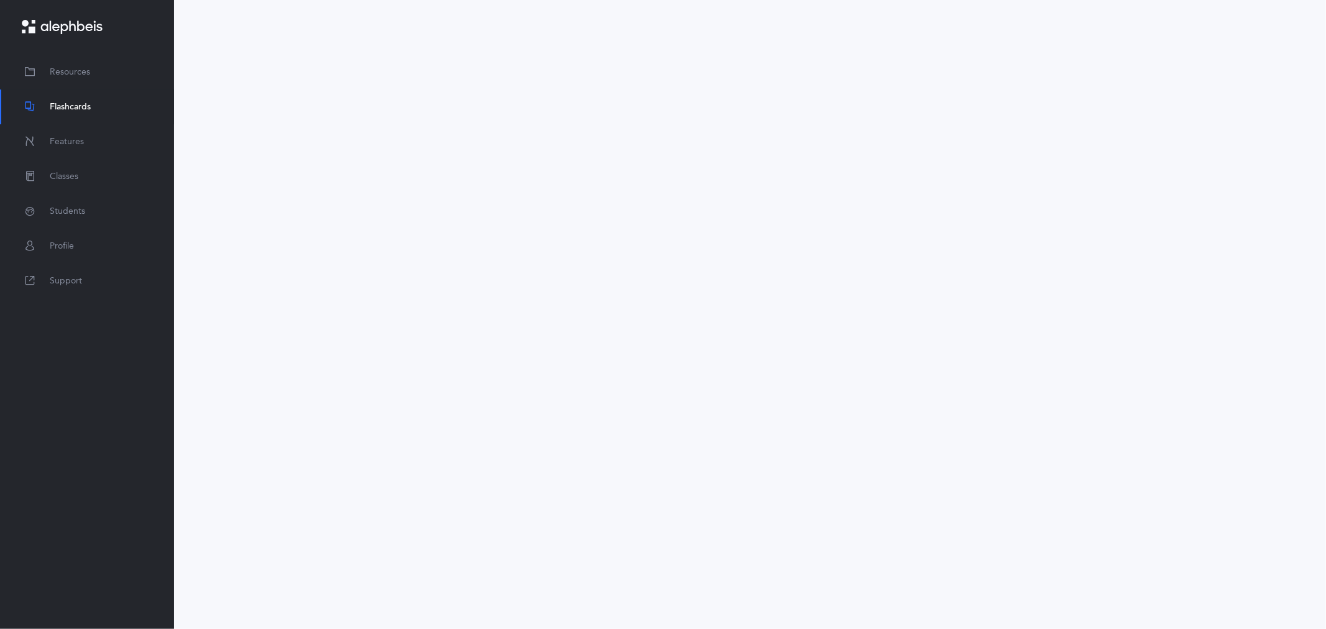
click at [57, 104] on span "Flashcards" at bounding box center [70, 107] width 41 height 13
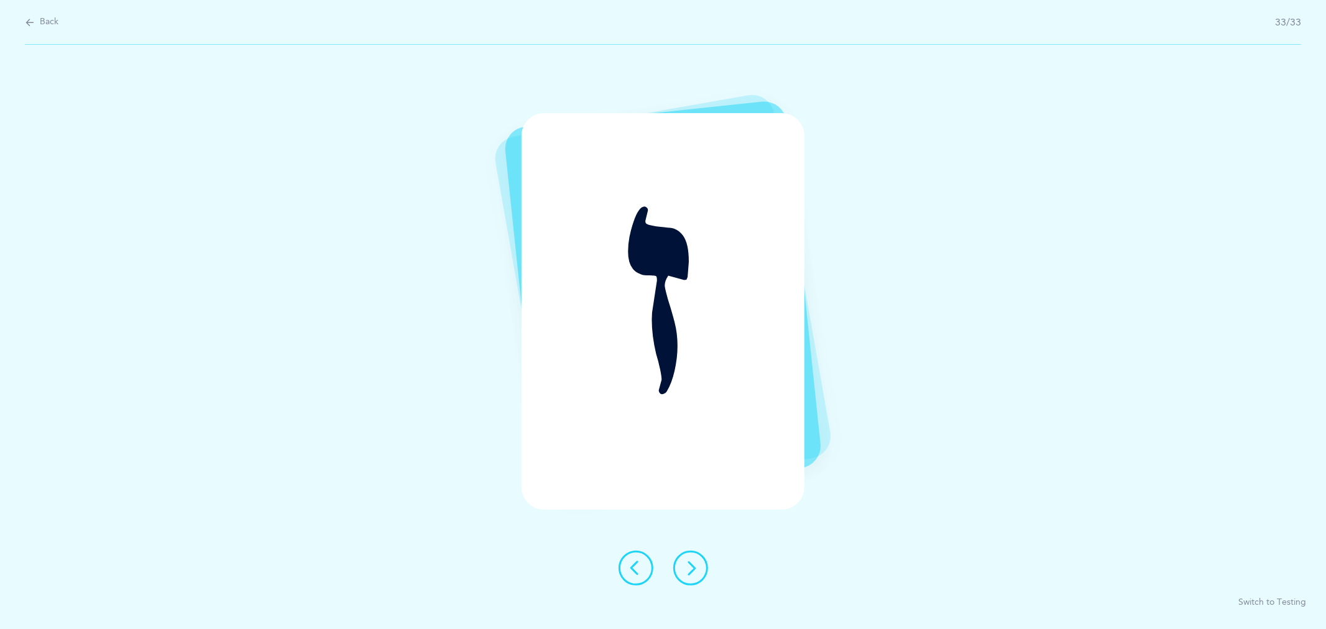
click at [694, 568] on icon at bounding box center [690, 568] width 15 height 15
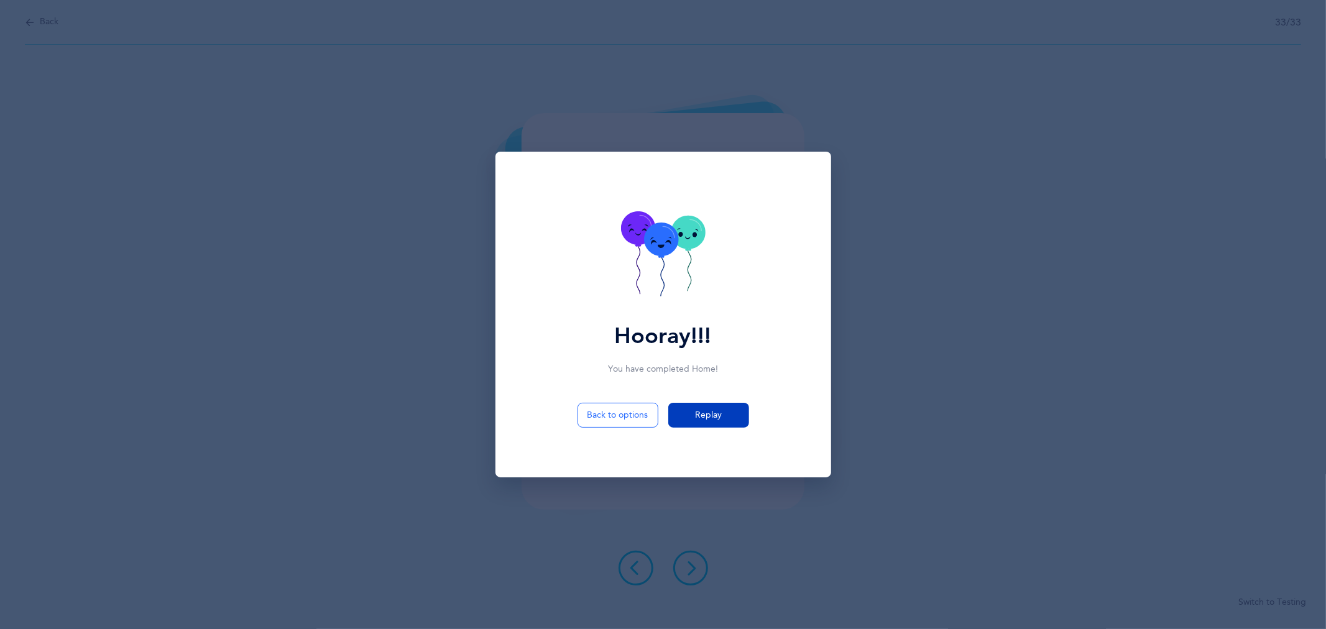
click at [714, 414] on span "Replay" at bounding box center [708, 415] width 27 height 13
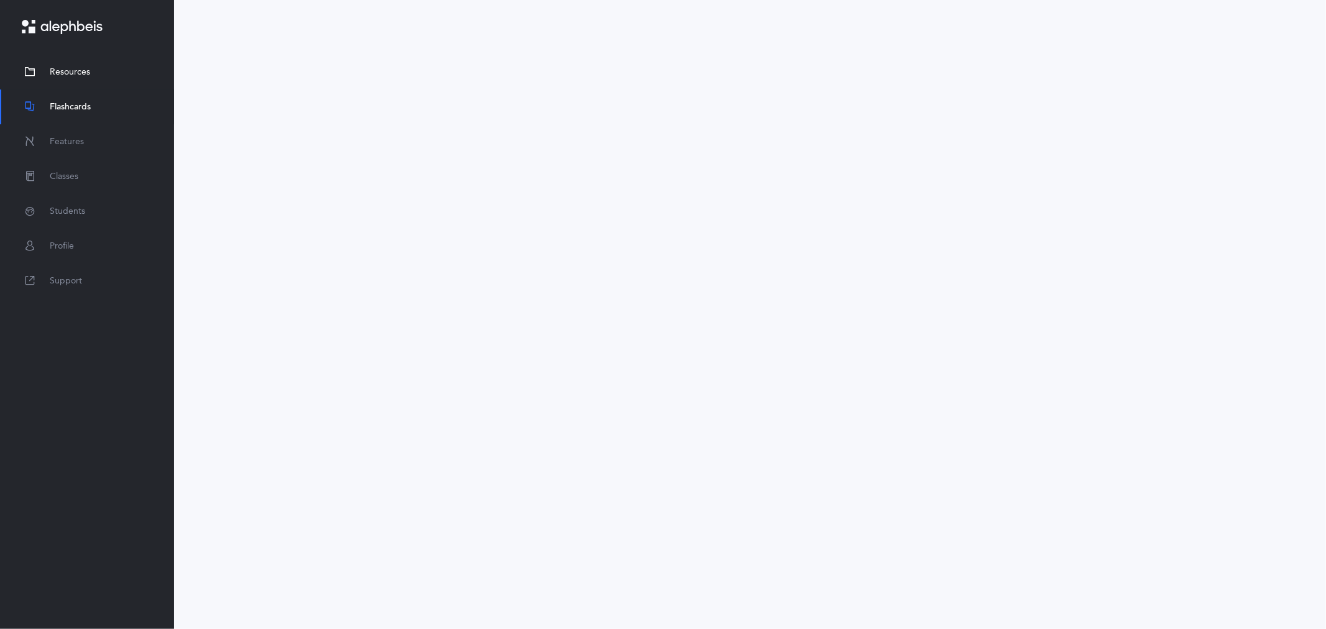
click at [57, 61] on link "Resources" at bounding box center [87, 72] width 174 height 35
click at [91, 69] on link "Resources" at bounding box center [87, 72] width 174 height 35
click at [77, 103] on span "Flashcards" at bounding box center [70, 107] width 41 height 13
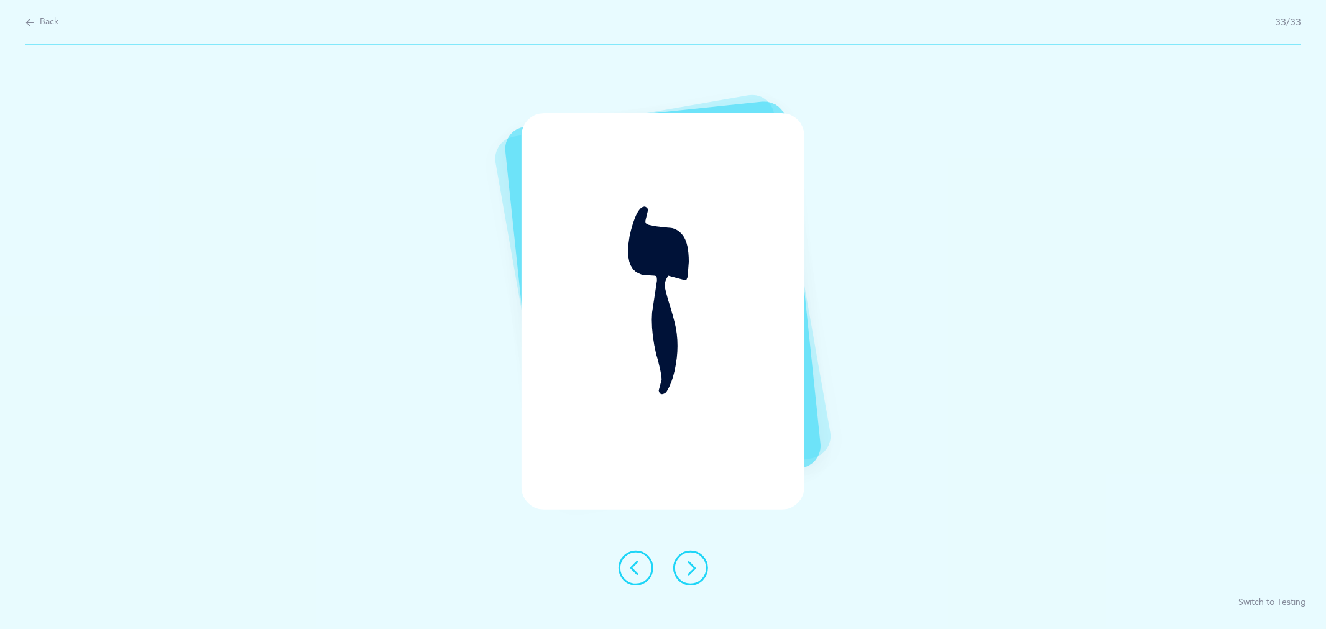
click at [635, 565] on icon at bounding box center [636, 568] width 15 height 15
click at [637, 565] on icon at bounding box center [636, 568] width 15 height 15
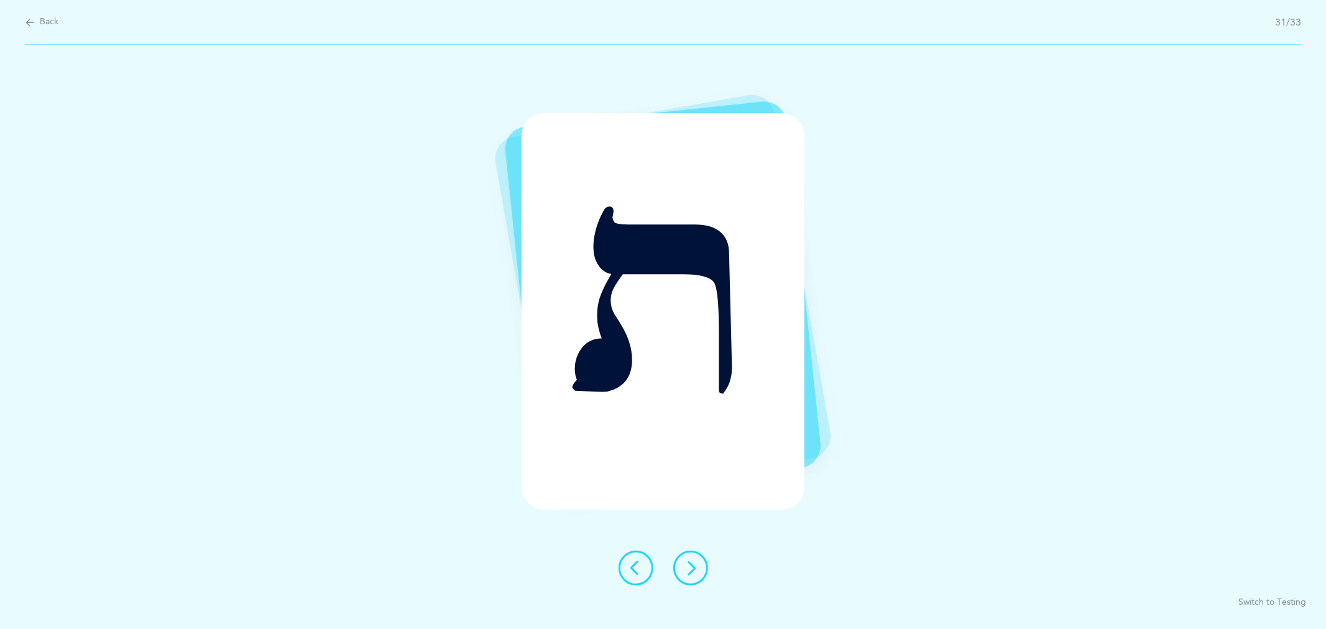
click at [637, 565] on icon at bounding box center [636, 568] width 15 height 15
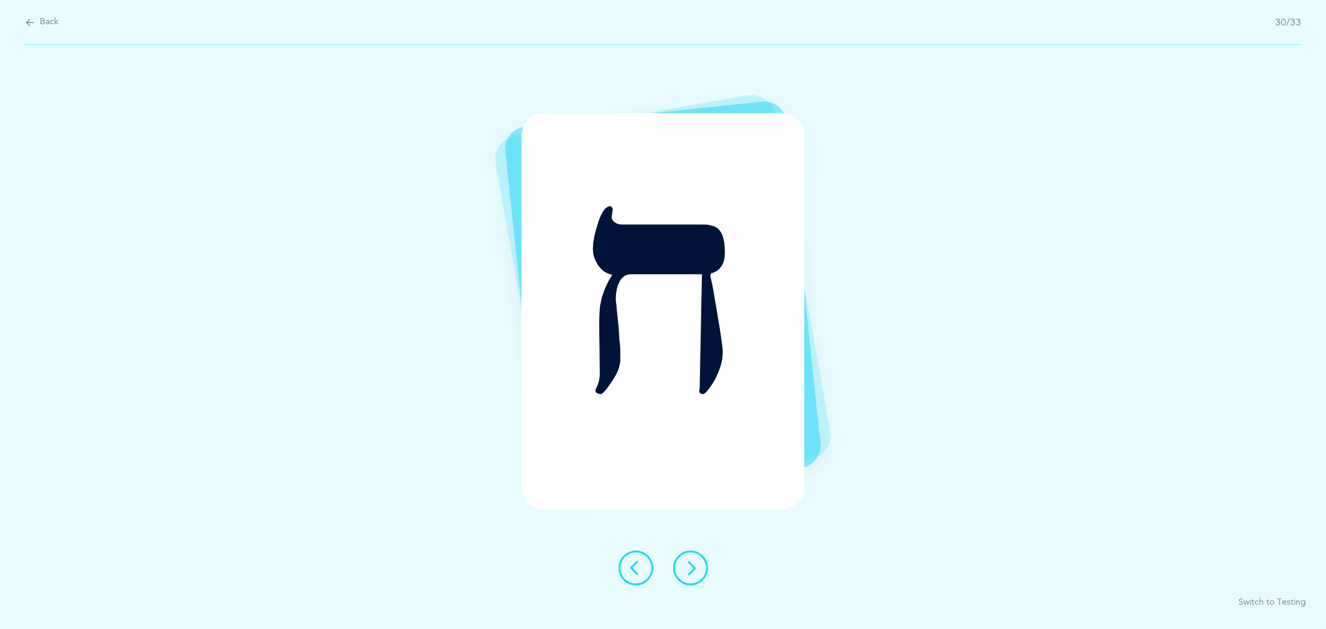
click at [637, 565] on icon at bounding box center [636, 568] width 15 height 15
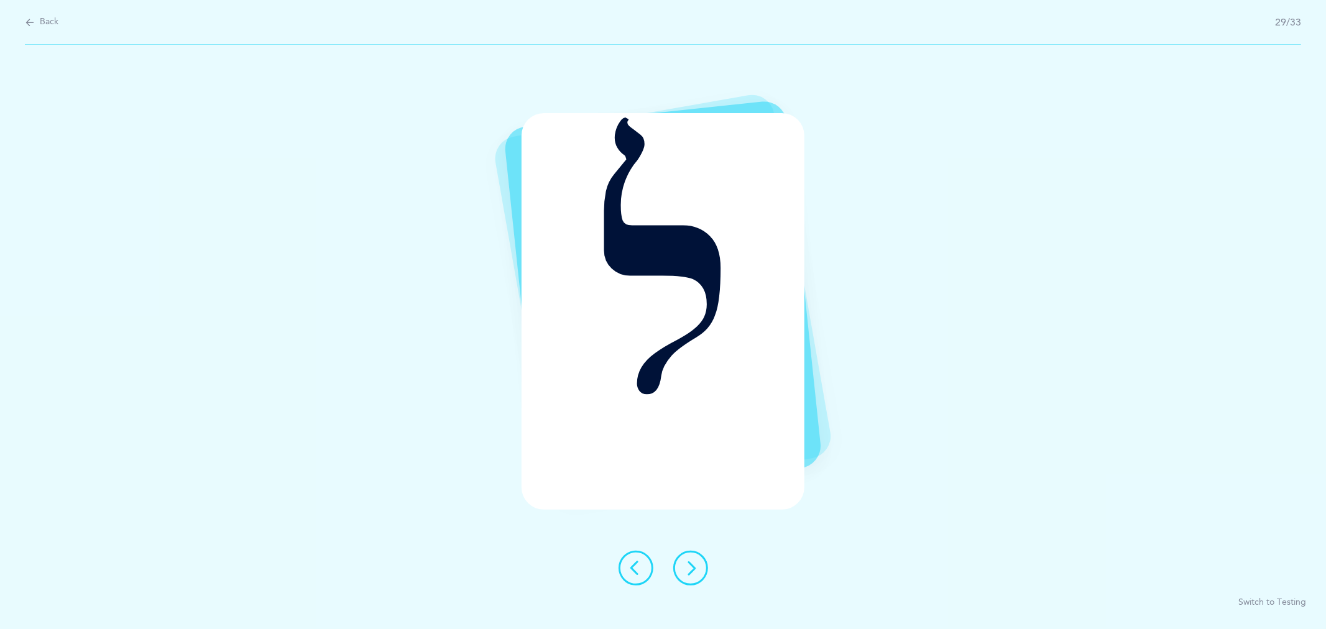
click at [642, 566] on icon at bounding box center [636, 568] width 15 height 15
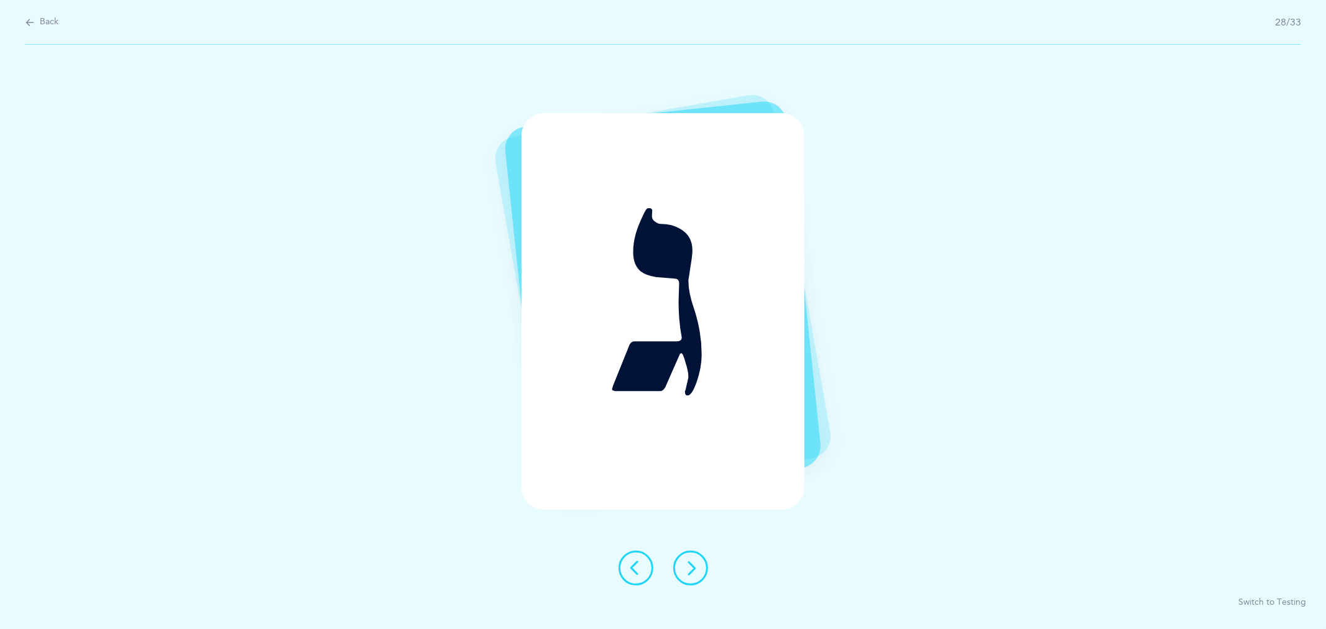
click at [643, 566] on icon at bounding box center [636, 568] width 15 height 15
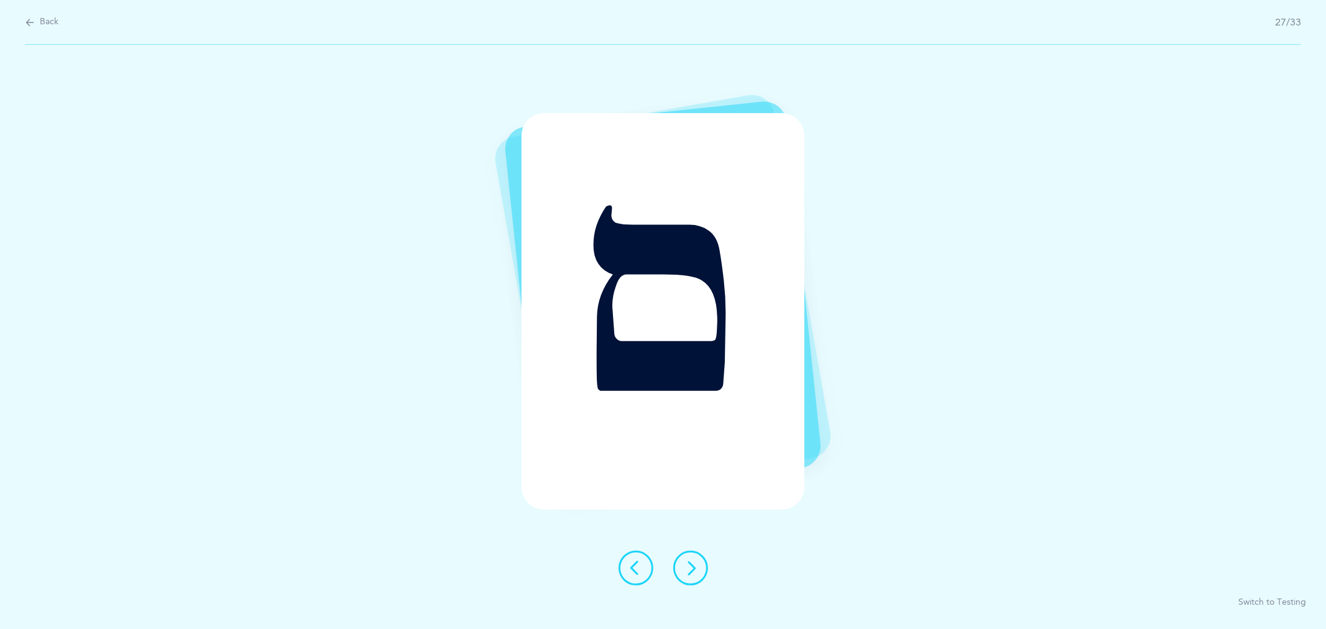
click at [642, 564] on icon at bounding box center [636, 568] width 15 height 15
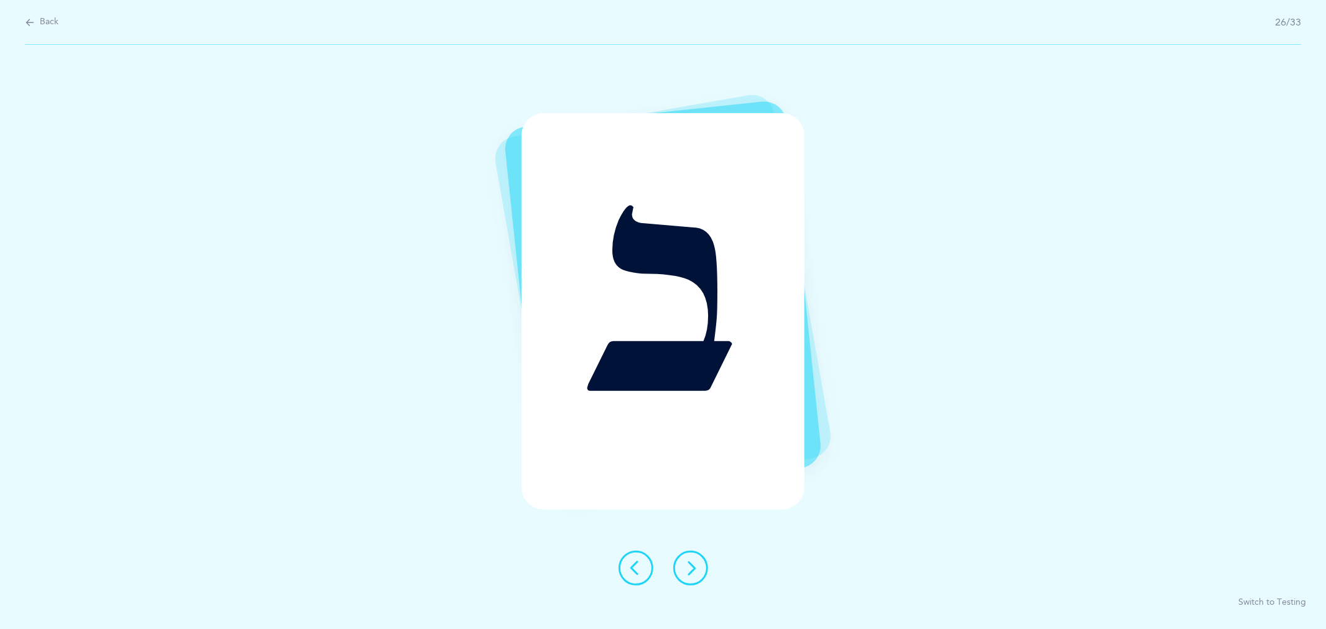
drag, startPoint x: 631, startPoint y: 563, endPoint x: 642, endPoint y: 560, distance: 11.0
click at [641, 561] on icon at bounding box center [636, 568] width 15 height 15
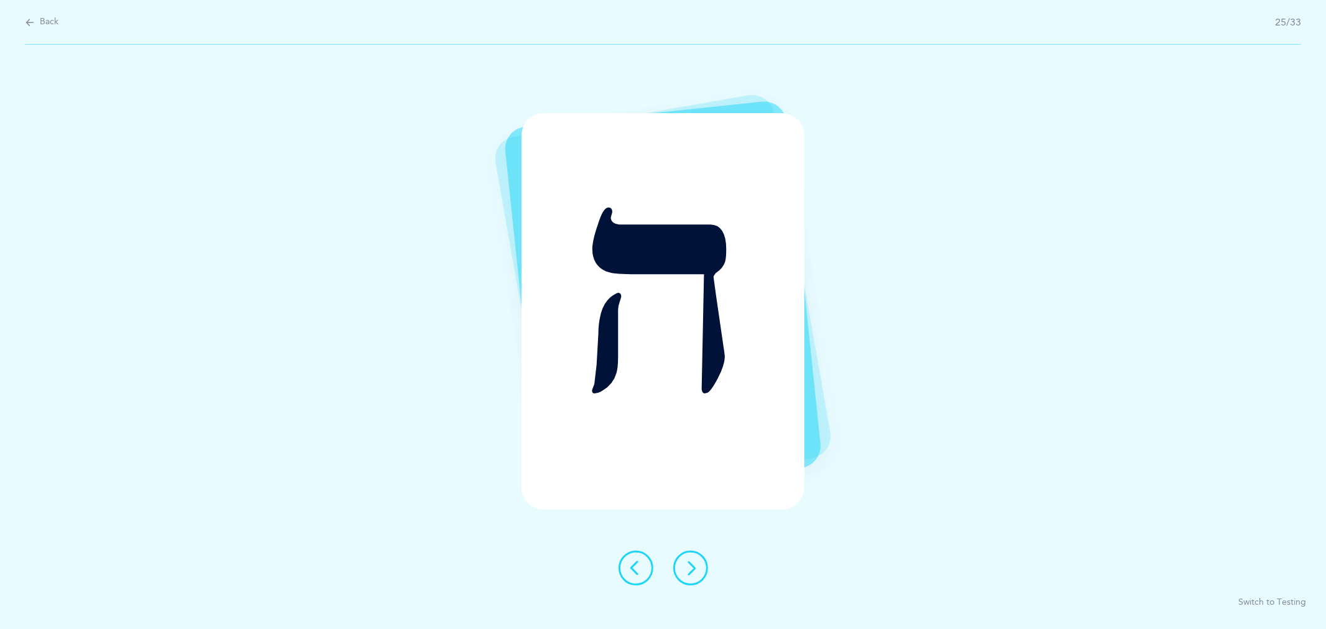
click at [634, 561] on icon at bounding box center [636, 568] width 15 height 15
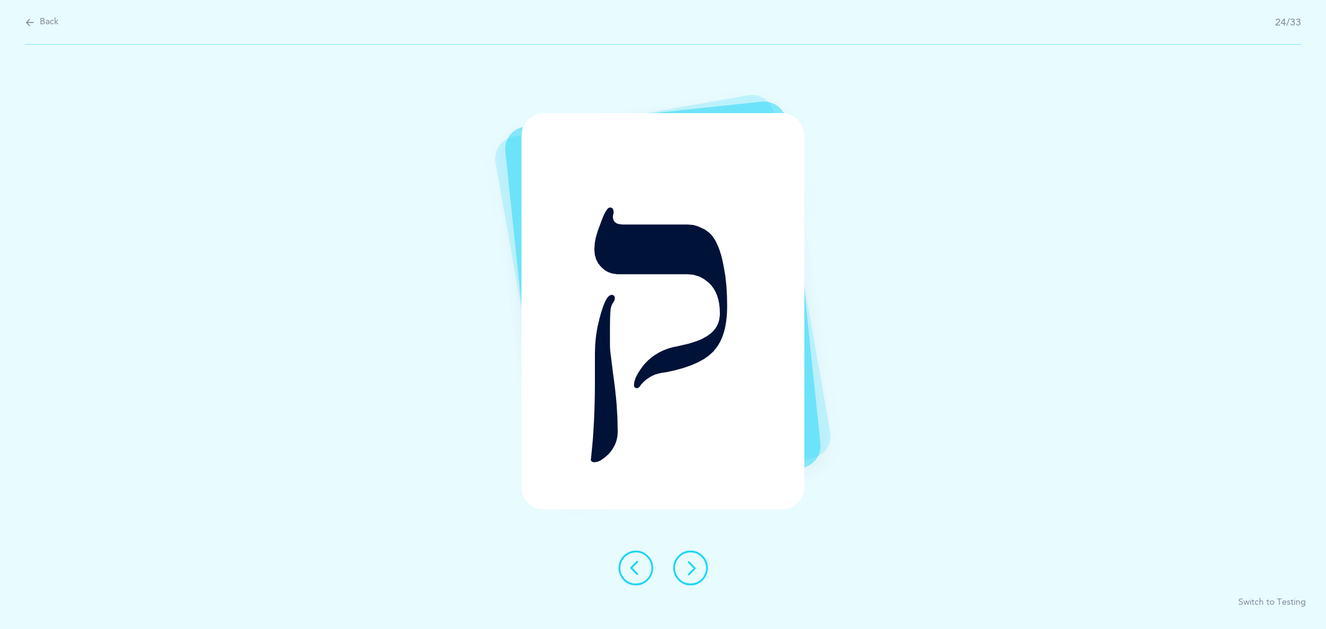
click at [634, 561] on icon at bounding box center [636, 568] width 15 height 15
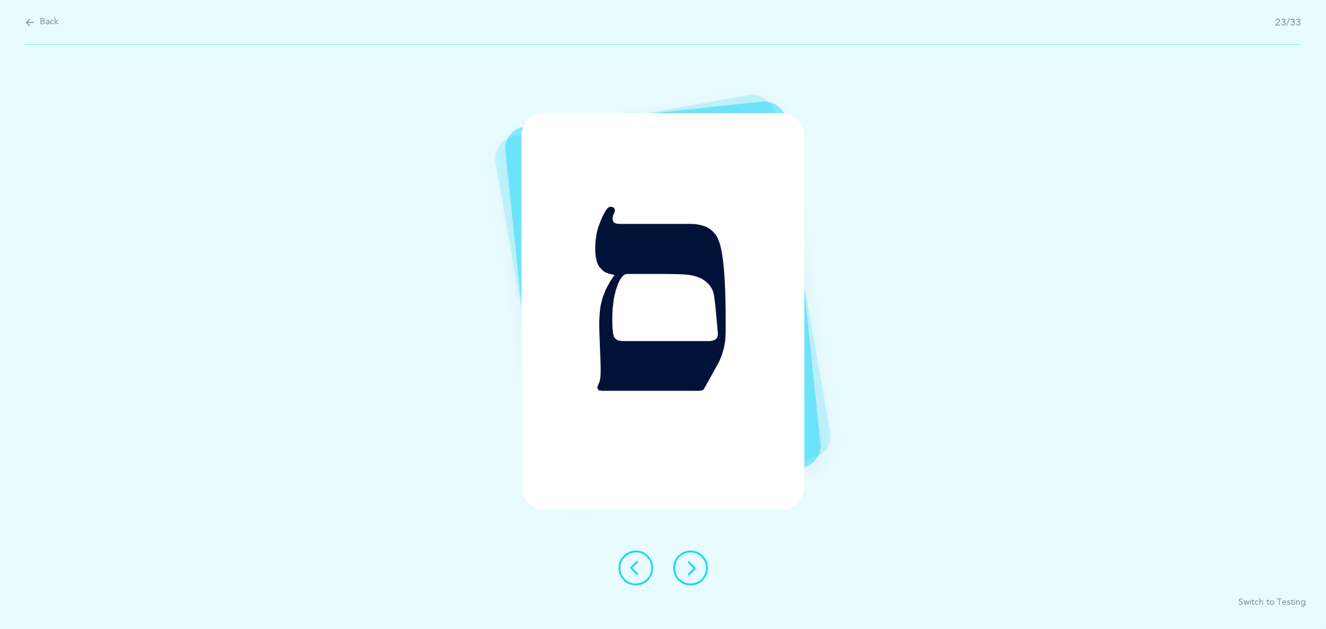
click at [634, 561] on icon at bounding box center [636, 568] width 15 height 15
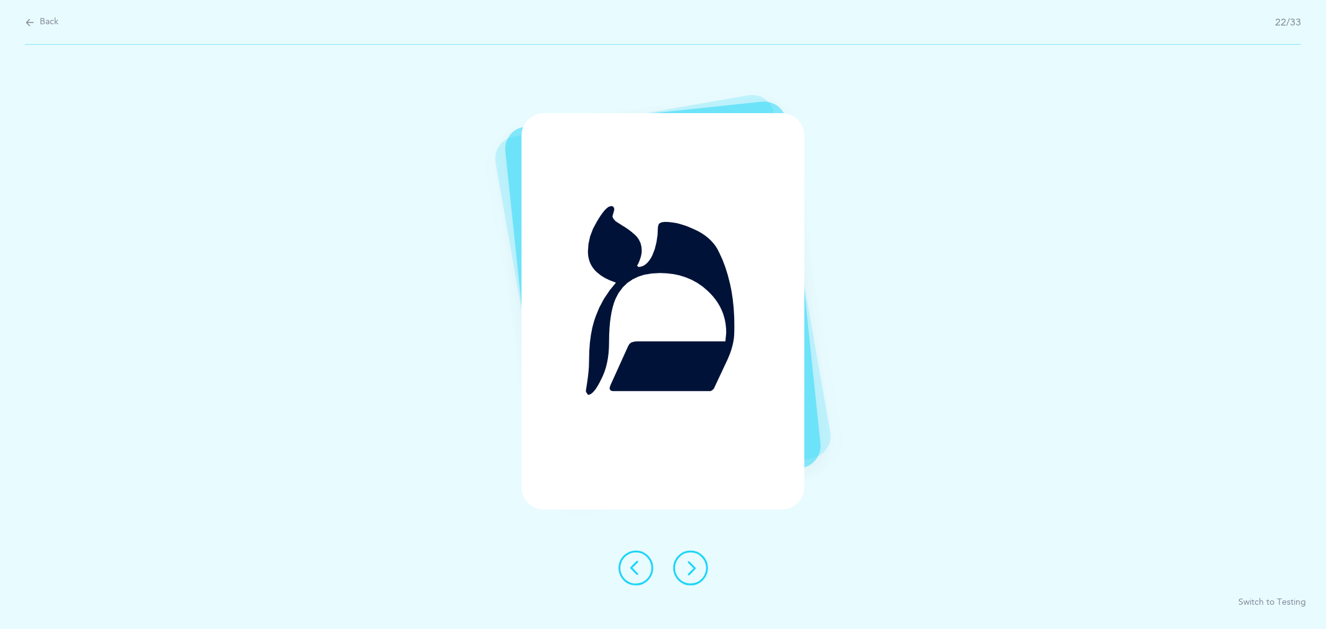
click at [634, 561] on icon at bounding box center [636, 568] width 15 height 15
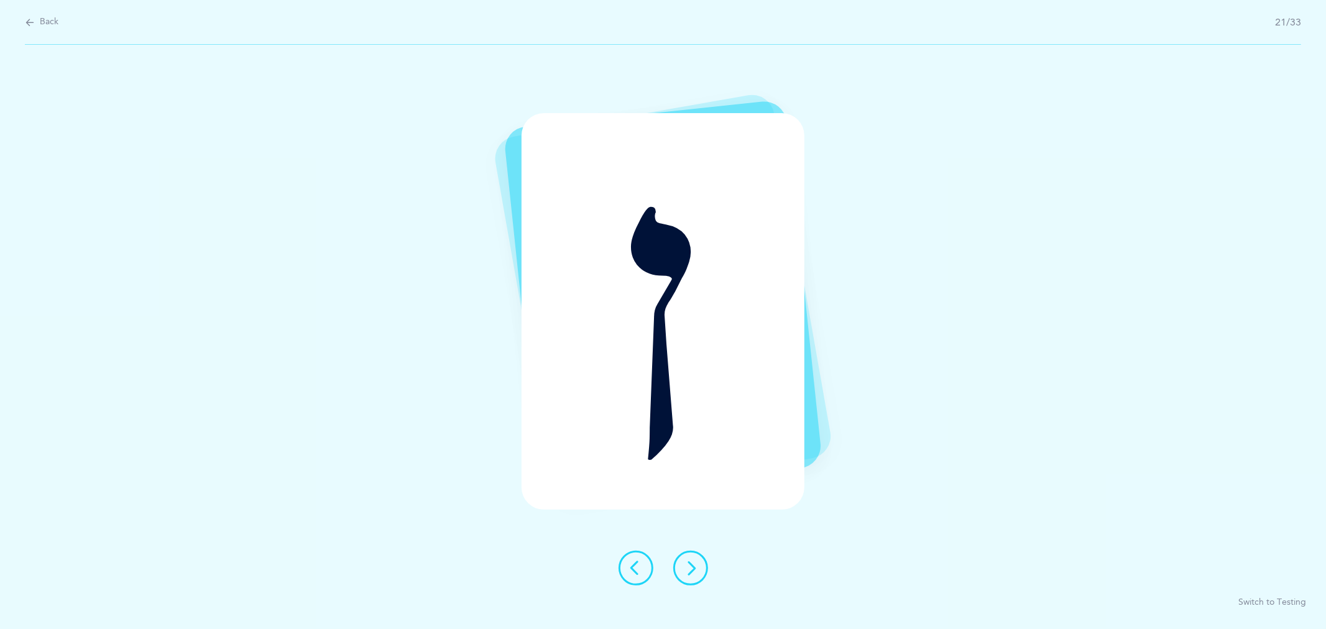
click at [634, 561] on icon at bounding box center [636, 568] width 15 height 15
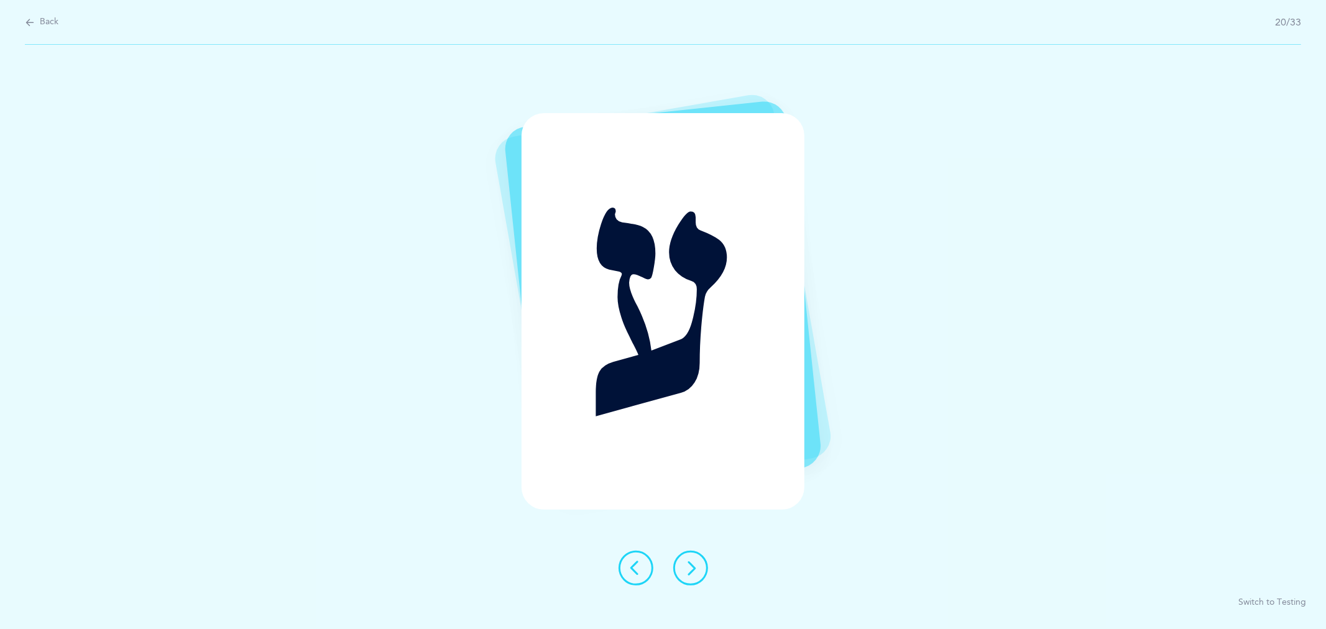
click at [634, 561] on icon at bounding box center [636, 568] width 15 height 15
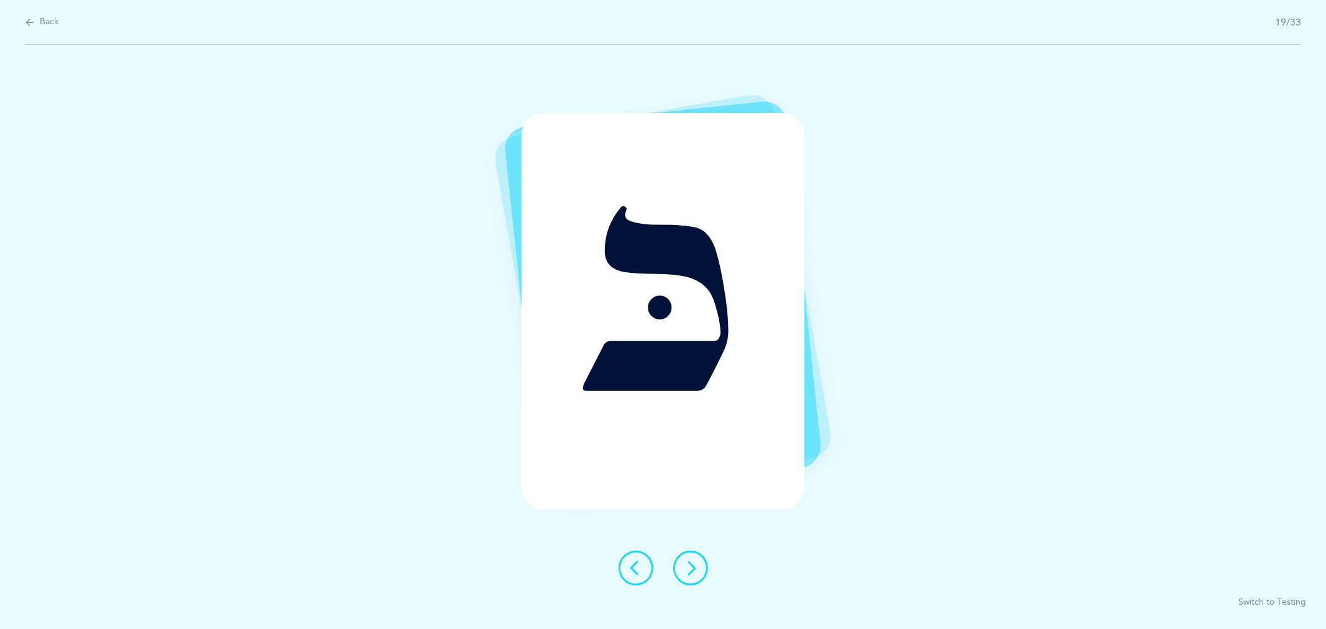
click at [634, 561] on icon at bounding box center [636, 568] width 15 height 15
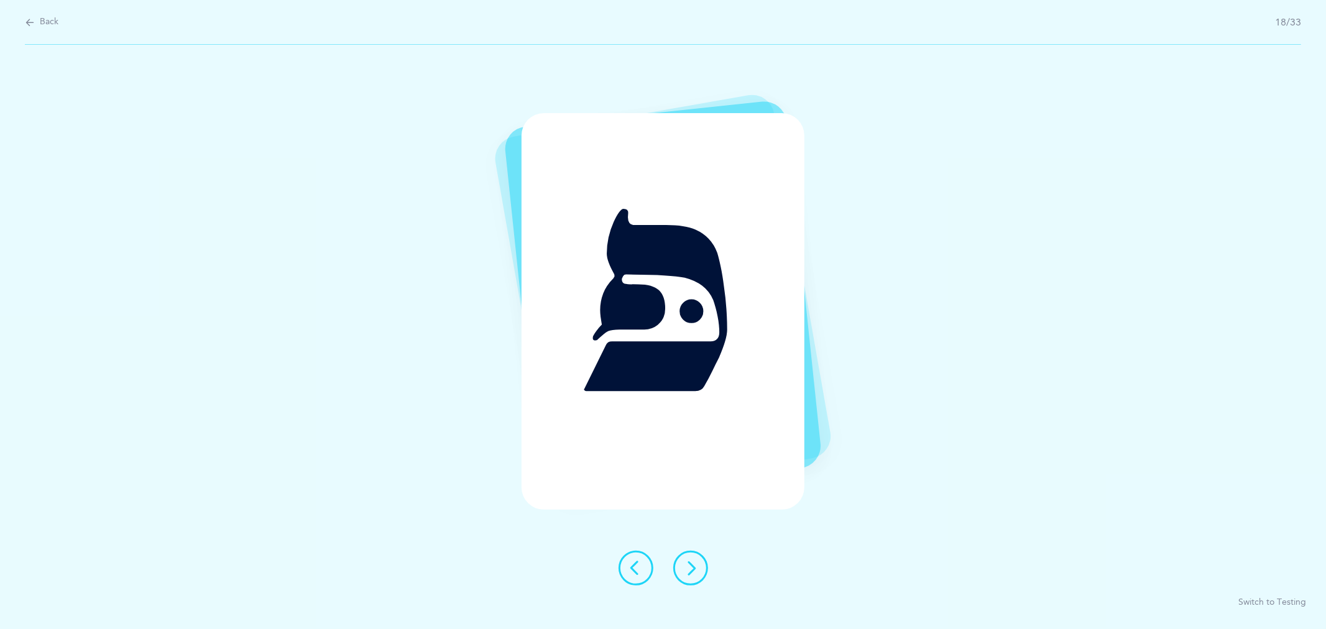
click at [634, 561] on icon at bounding box center [636, 568] width 15 height 15
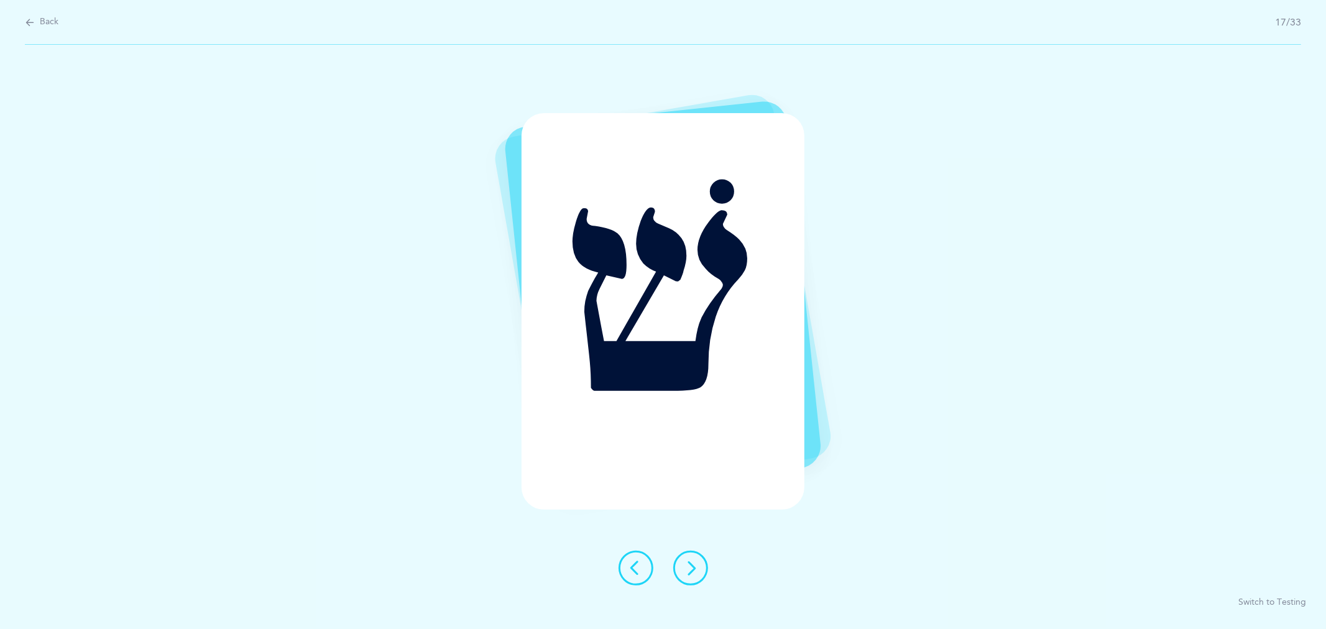
click at [634, 561] on icon at bounding box center [636, 568] width 15 height 15
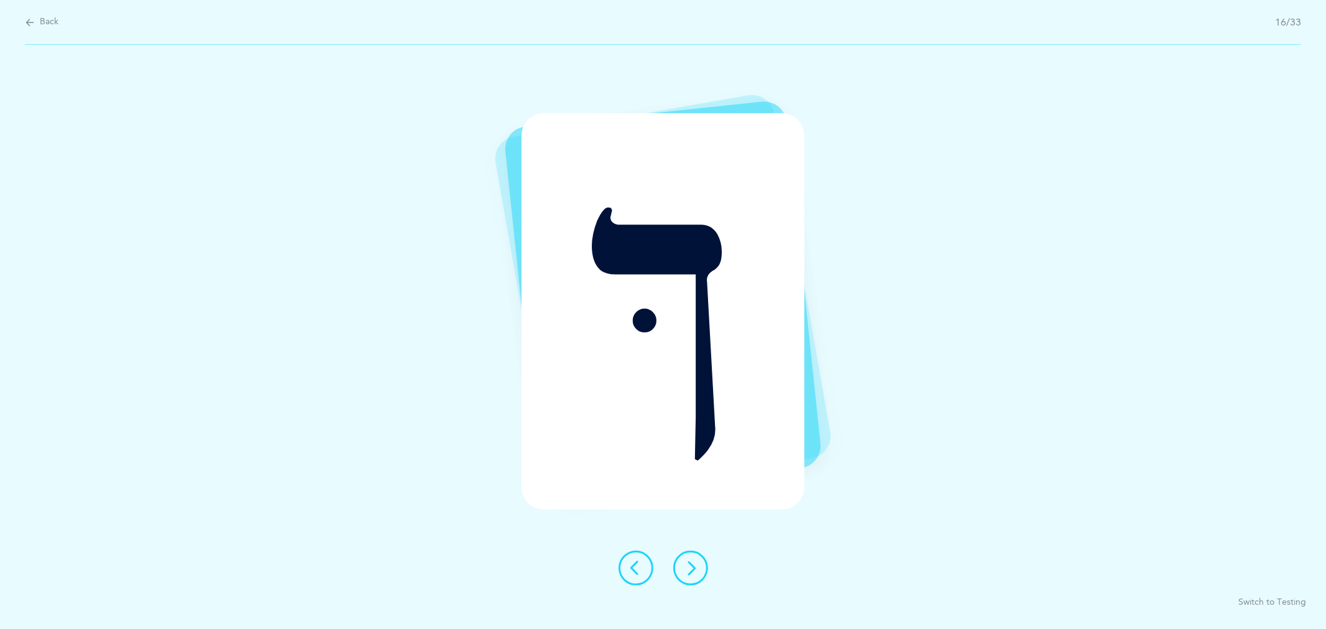
click at [634, 561] on icon at bounding box center [636, 568] width 15 height 15
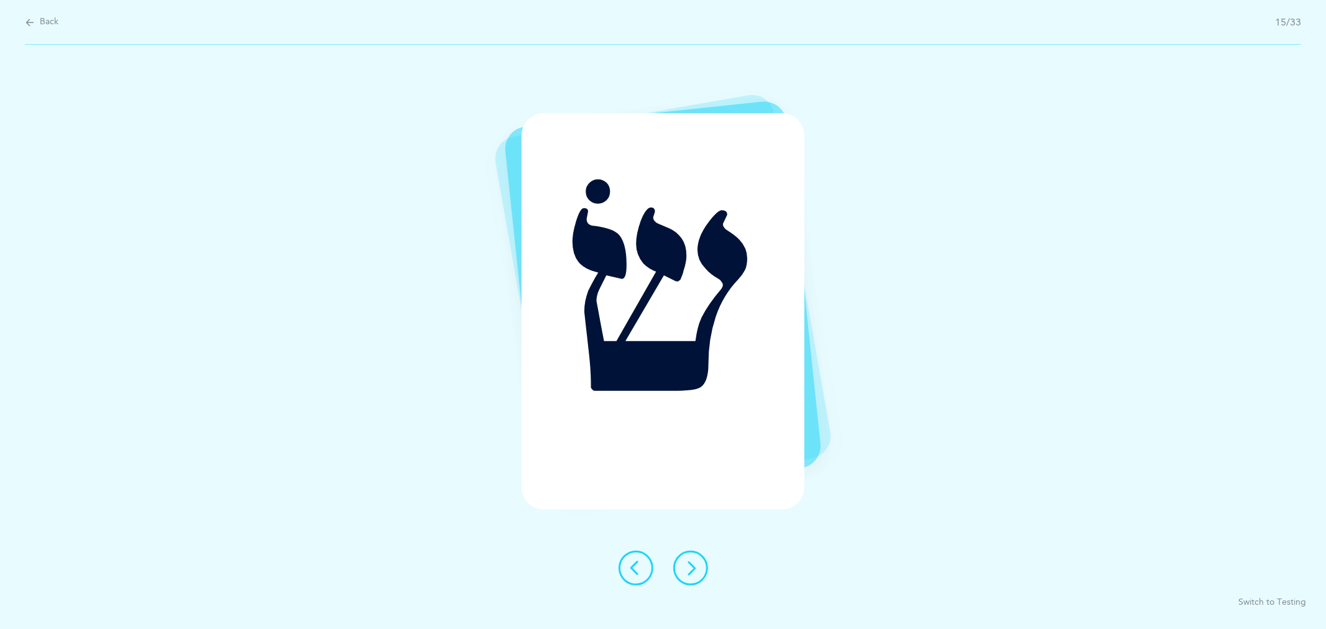
click at [634, 561] on icon at bounding box center [636, 568] width 15 height 15
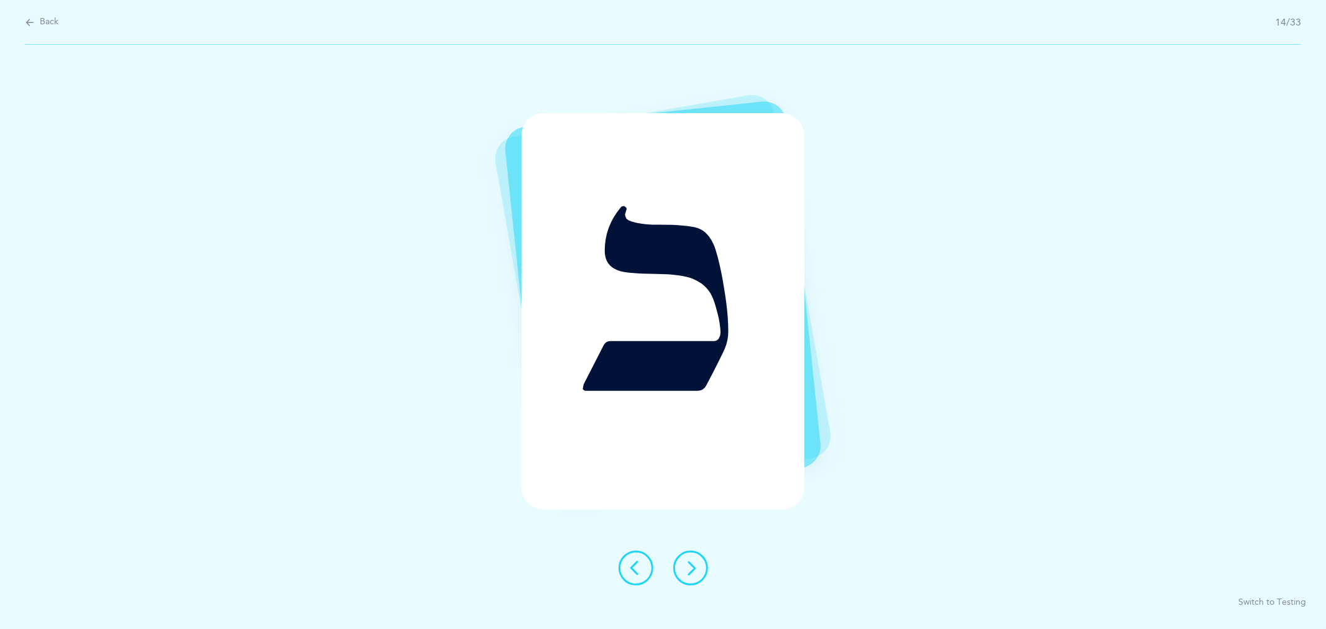
click at [634, 561] on icon at bounding box center [636, 568] width 15 height 15
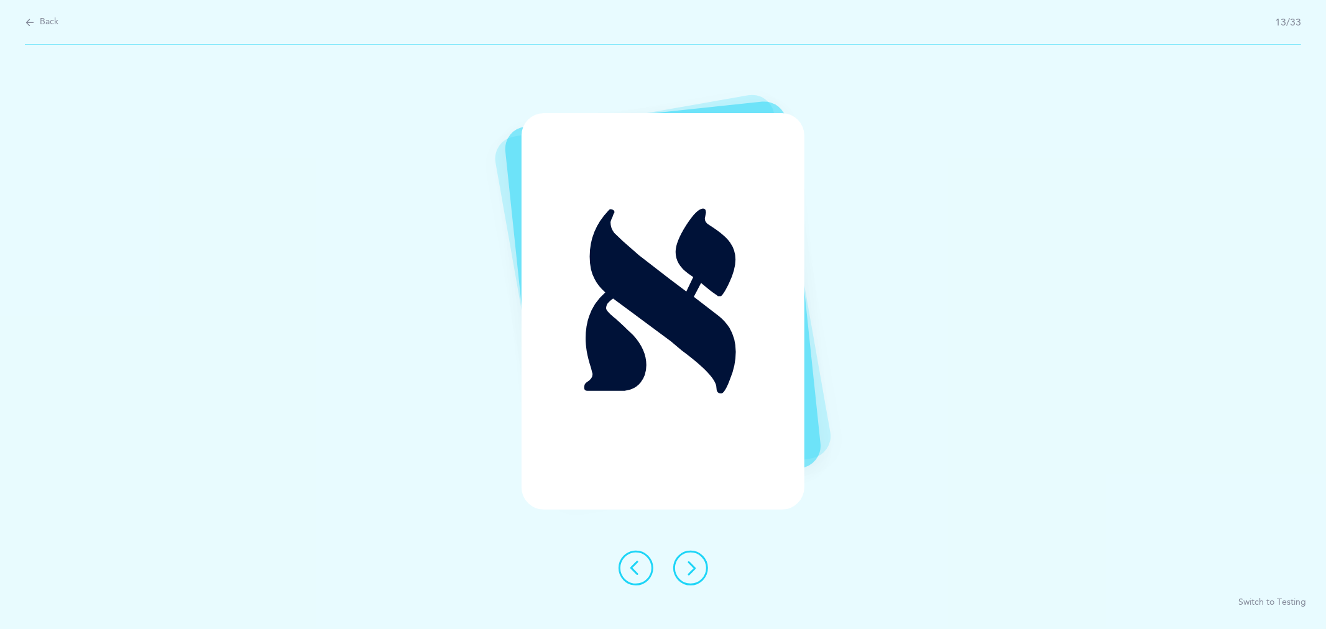
click at [637, 568] on icon at bounding box center [636, 568] width 15 height 15
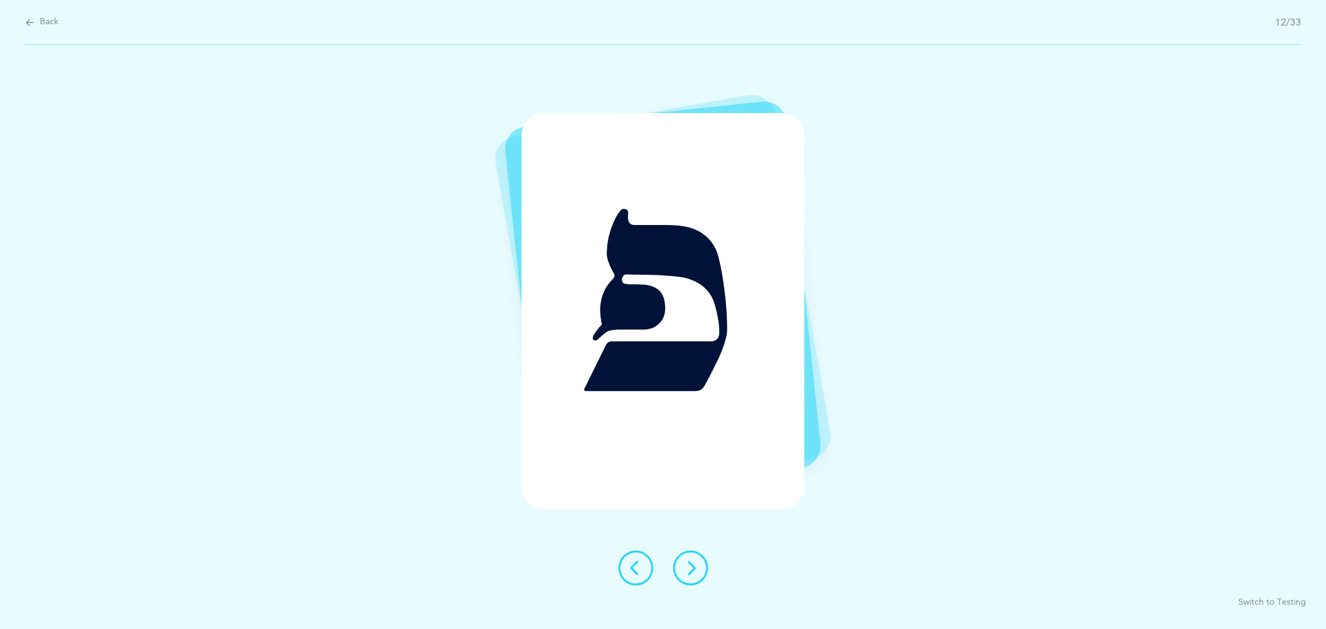
click at [641, 568] on icon at bounding box center [636, 568] width 15 height 15
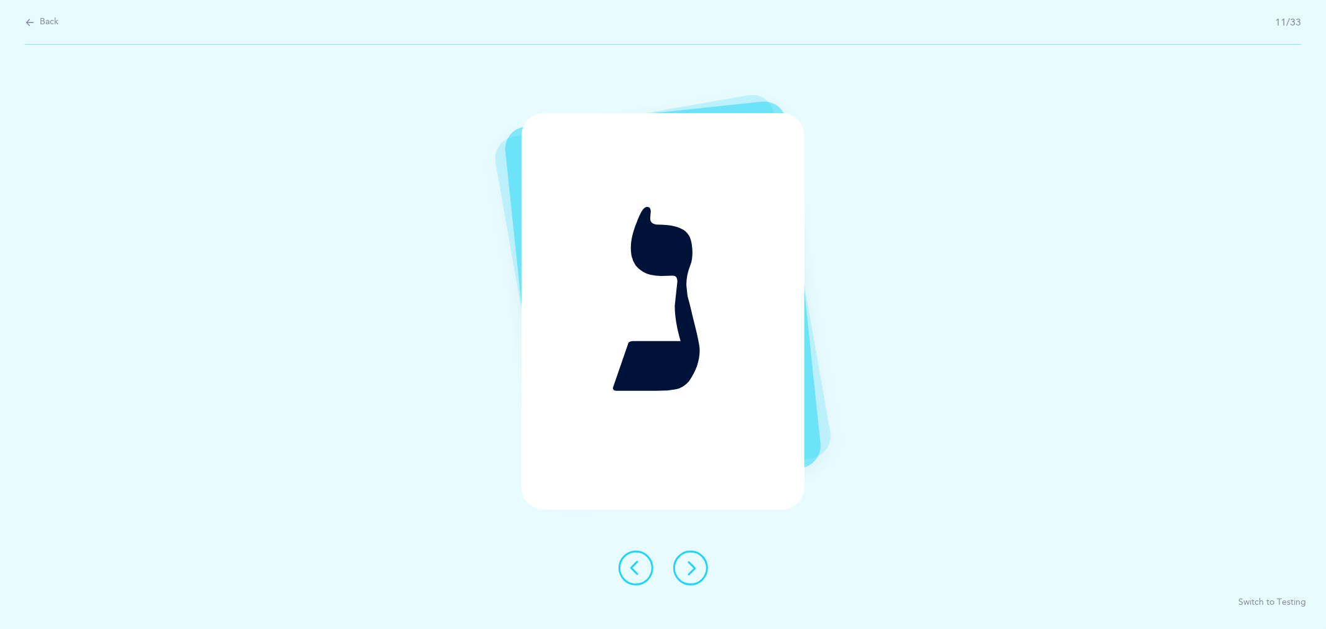
click at [641, 568] on icon at bounding box center [636, 568] width 15 height 15
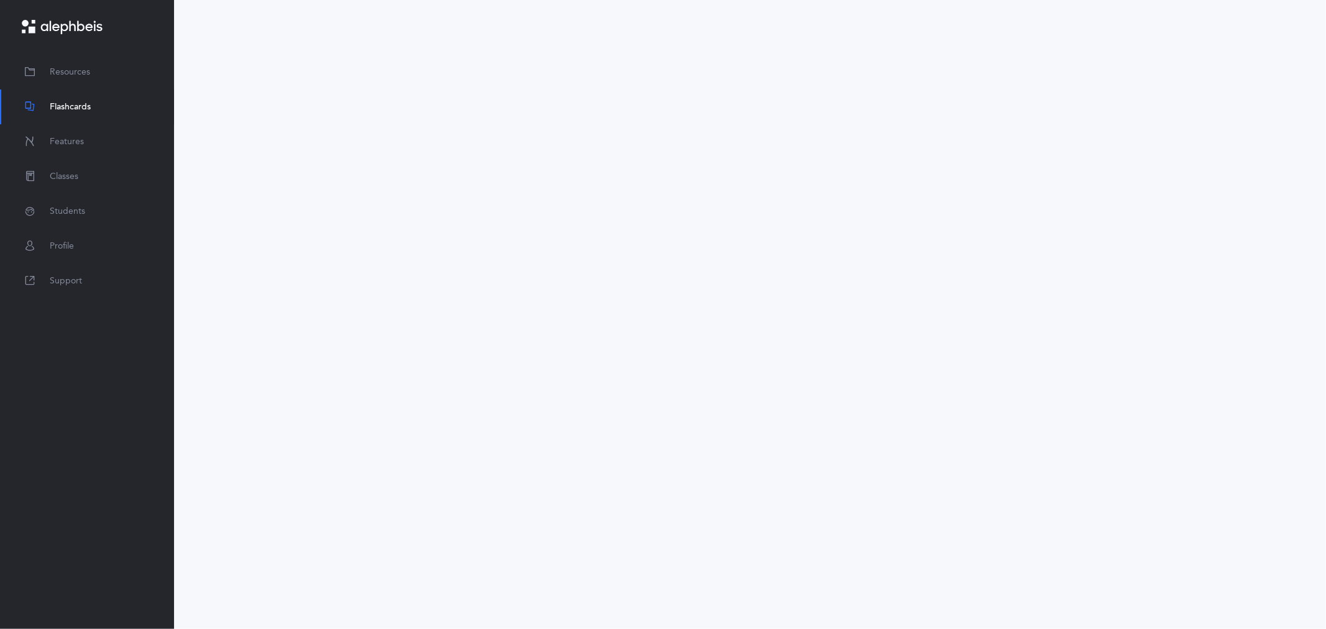
click at [91, 98] on link "Flashcards" at bounding box center [87, 107] width 174 height 35
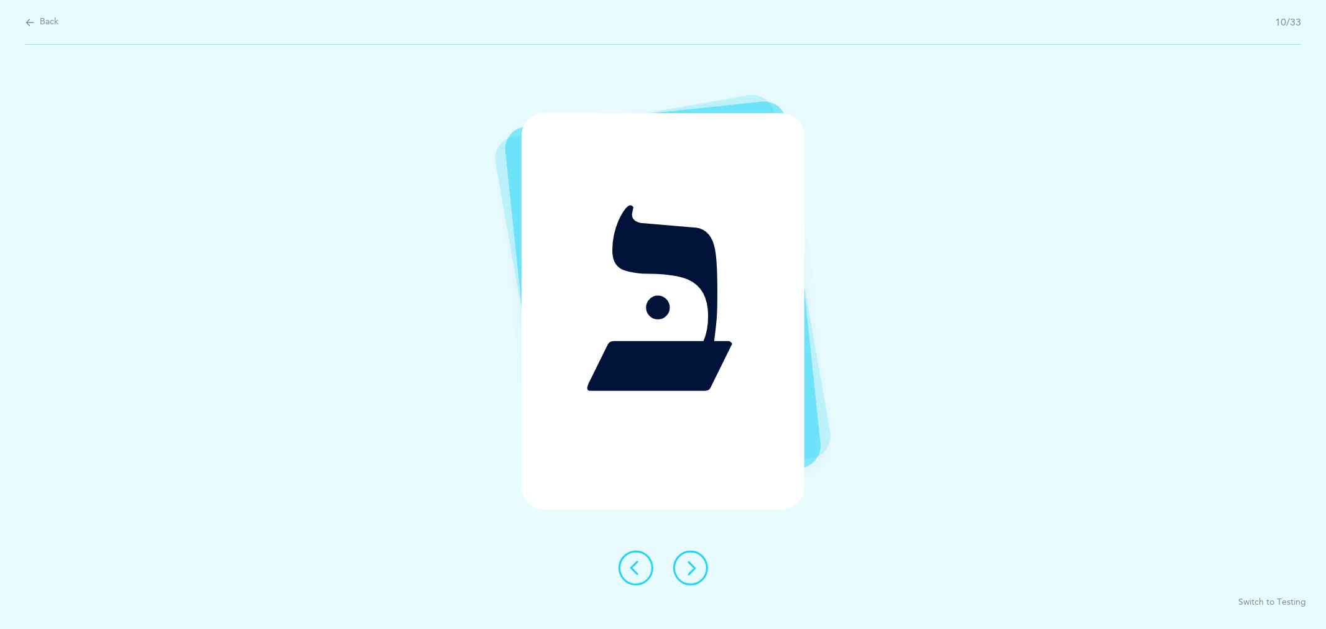
click at [694, 573] on icon at bounding box center [690, 568] width 15 height 15
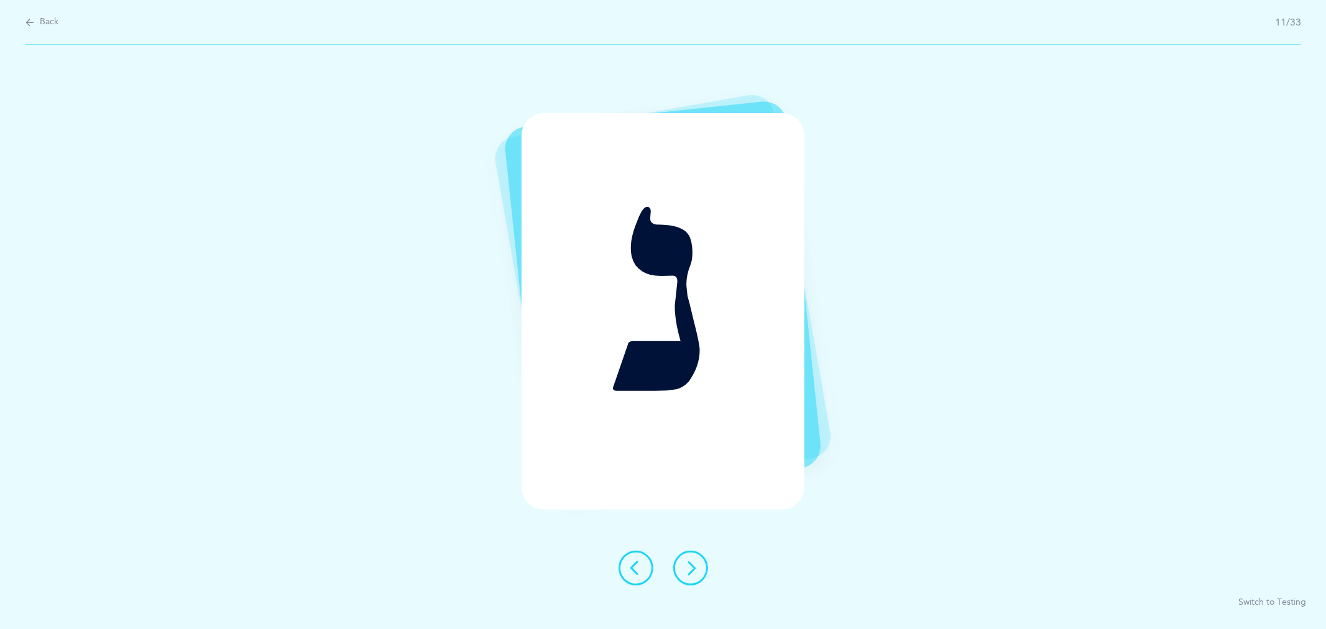
click at [698, 568] on icon at bounding box center [690, 568] width 15 height 15
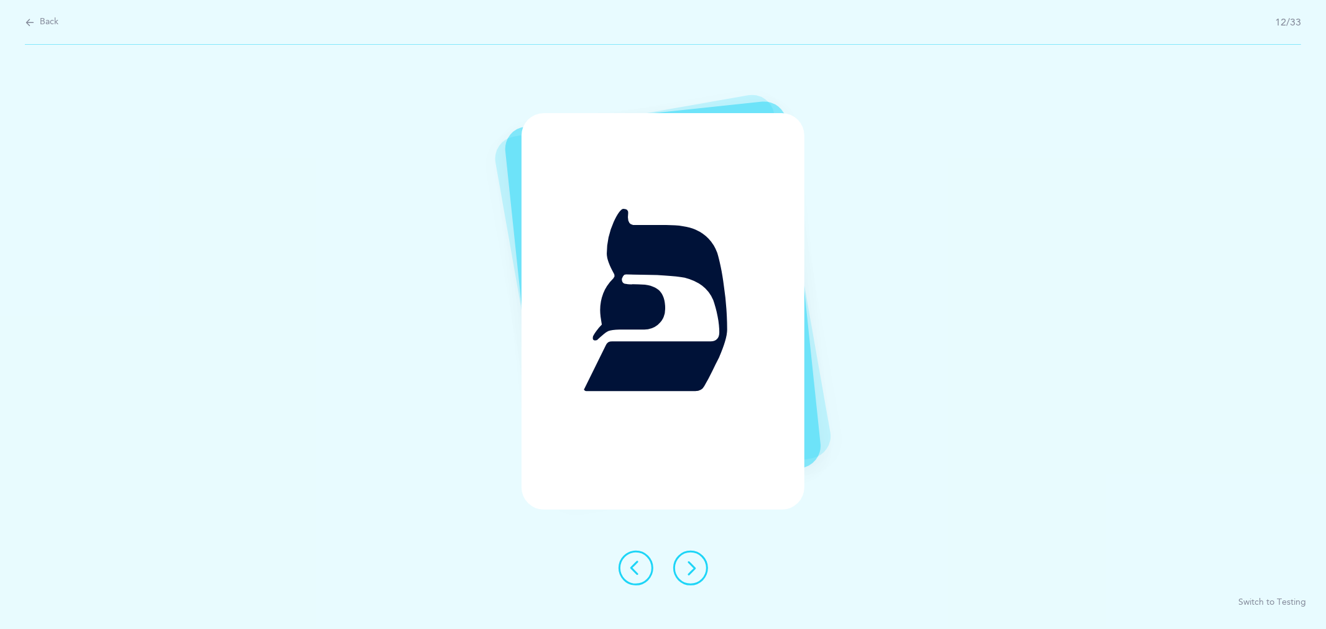
click at [690, 569] on icon at bounding box center [690, 568] width 15 height 15
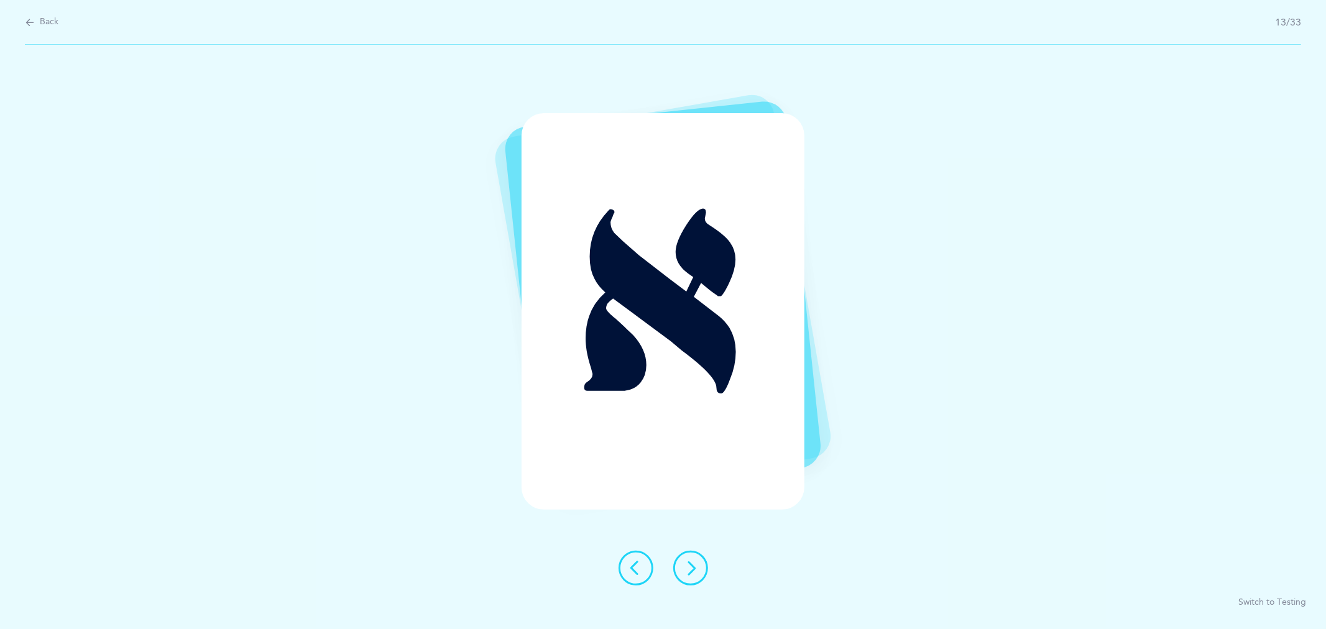
click at [692, 566] on icon at bounding box center [690, 568] width 15 height 15
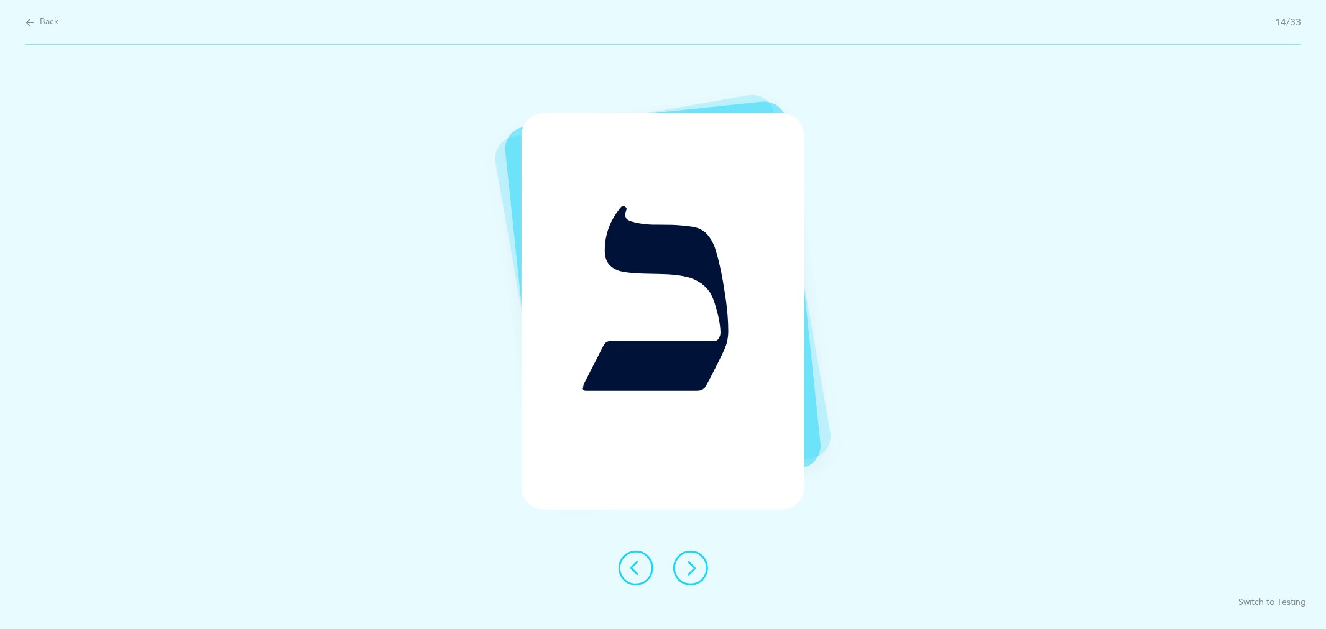
click at [691, 566] on icon at bounding box center [690, 568] width 15 height 15
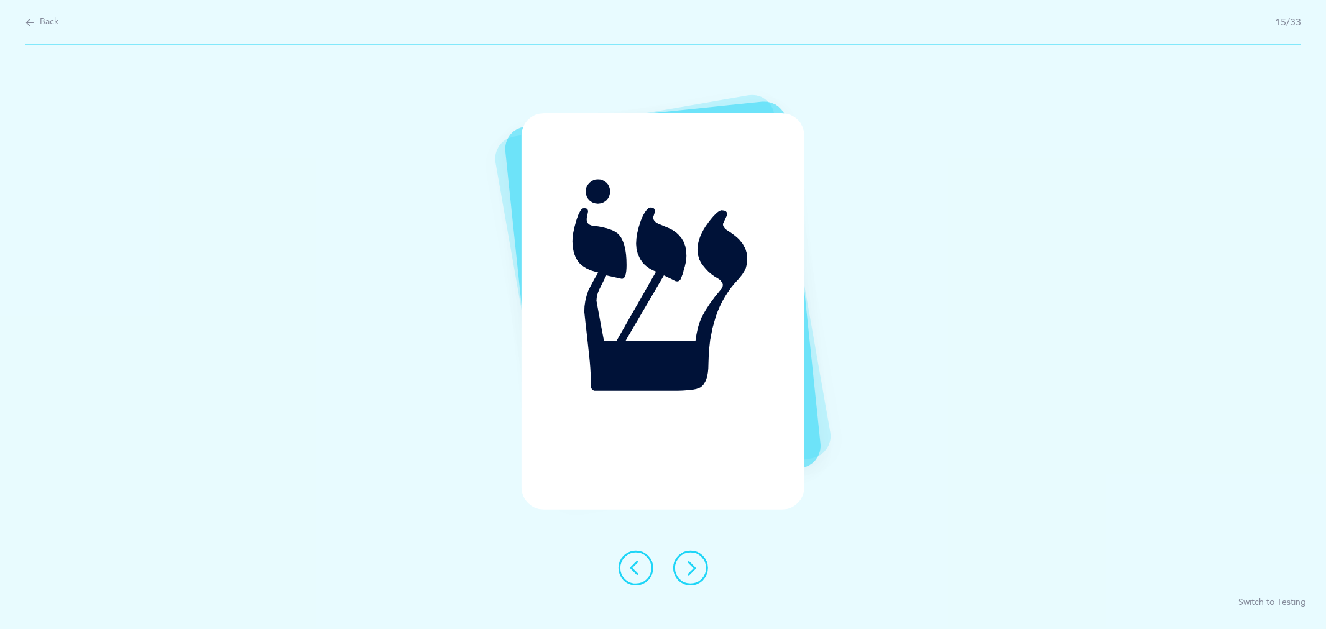
click at [688, 566] on icon at bounding box center [690, 568] width 15 height 15
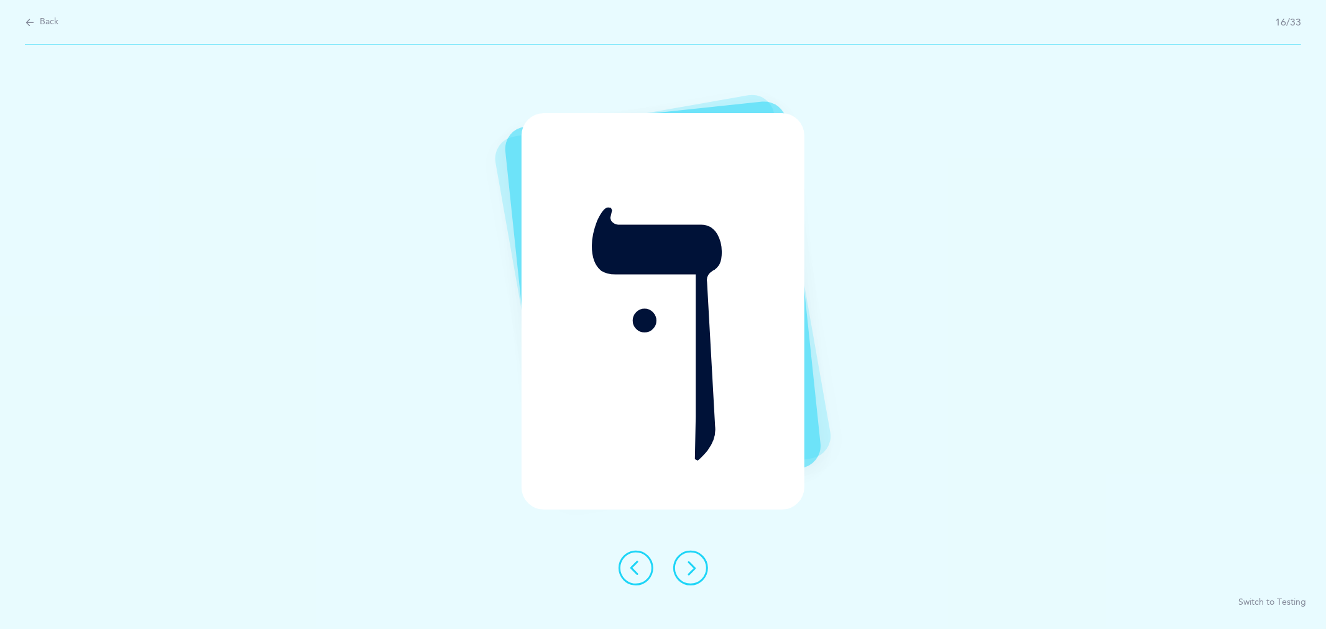
click at [688, 566] on icon at bounding box center [690, 568] width 15 height 15
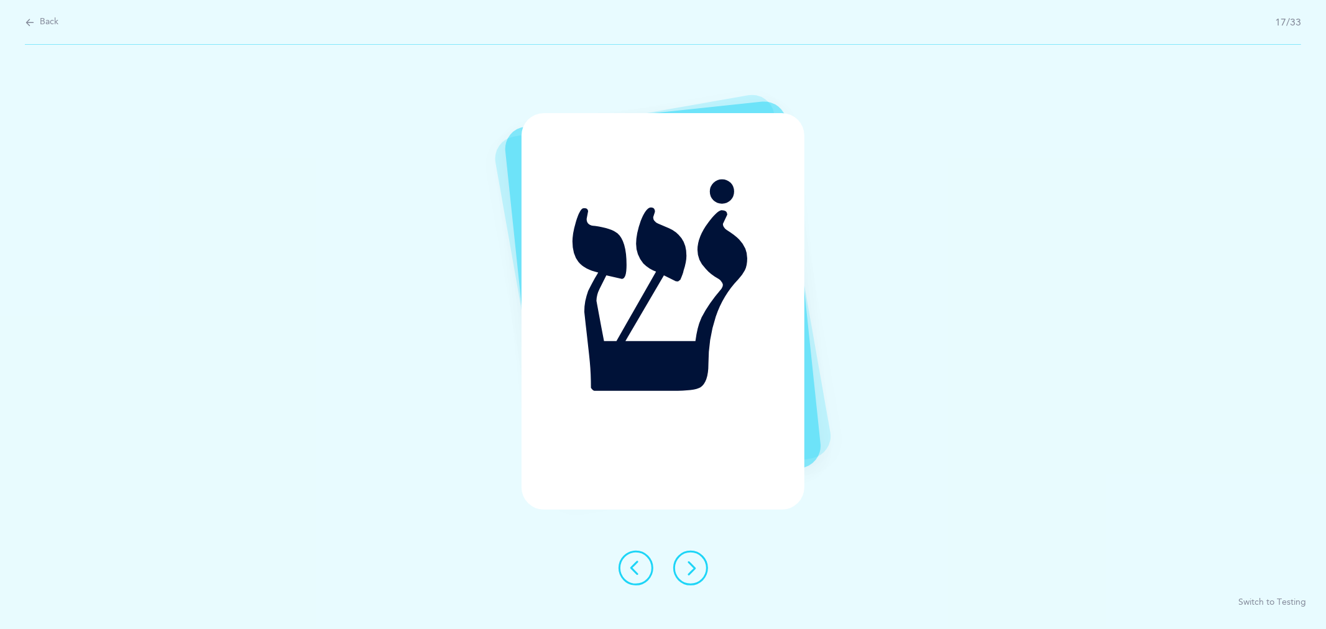
click at [696, 564] on icon at bounding box center [690, 568] width 15 height 15
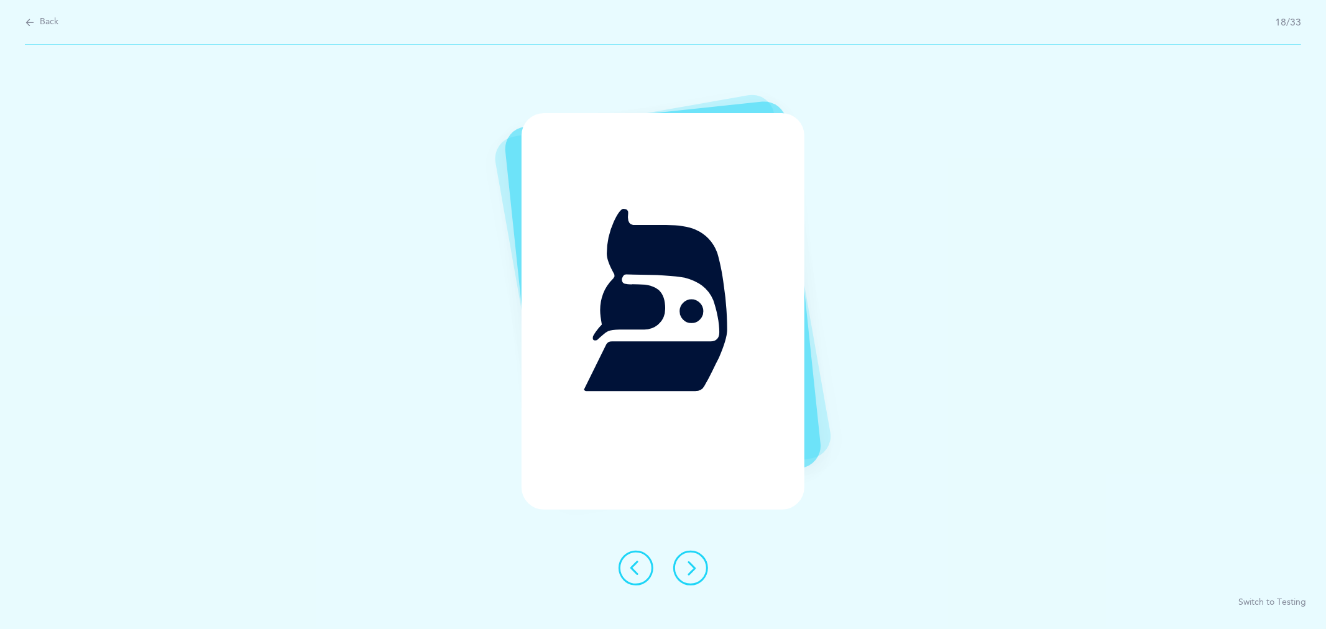
click at [701, 556] on button at bounding box center [690, 568] width 35 height 35
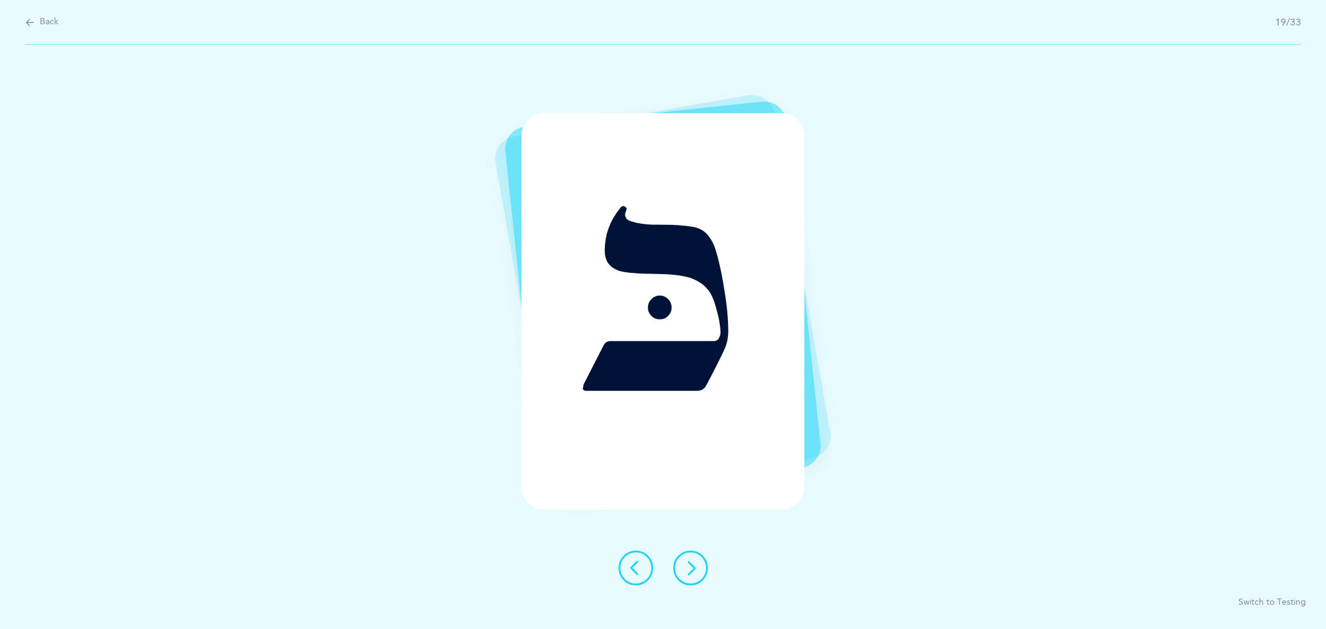
click at [685, 563] on icon at bounding box center [690, 568] width 15 height 15
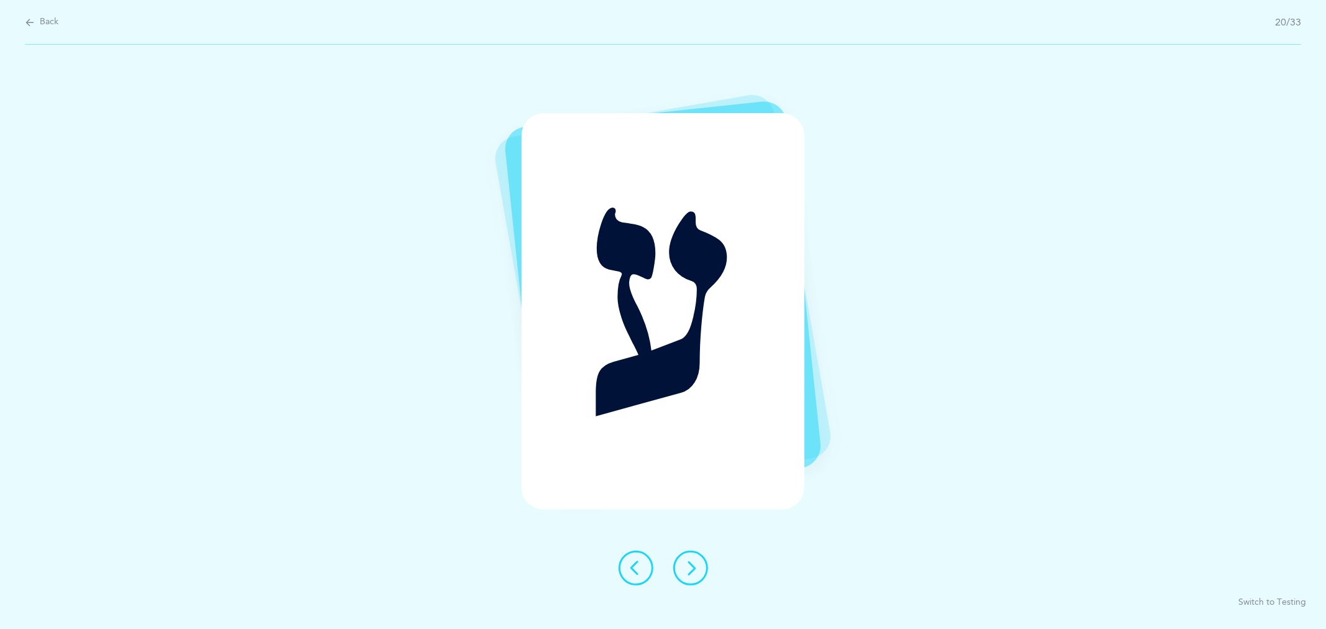
click at [695, 565] on icon at bounding box center [690, 568] width 15 height 15
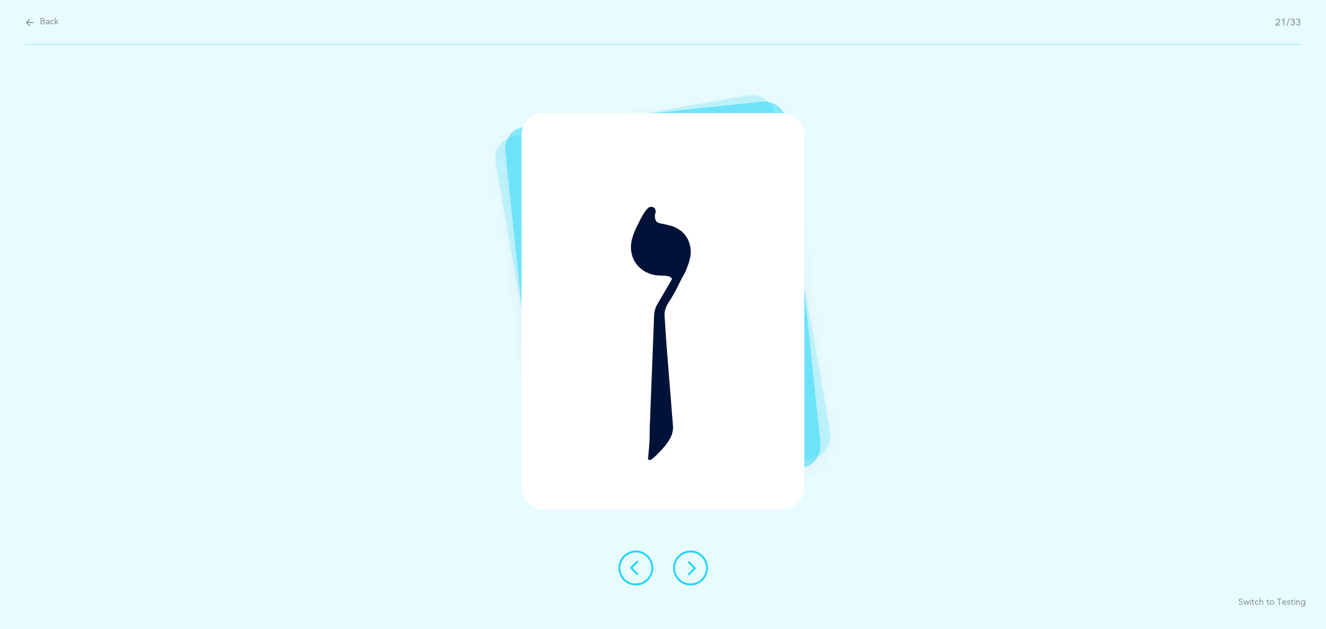
click at [701, 565] on button at bounding box center [690, 568] width 35 height 35
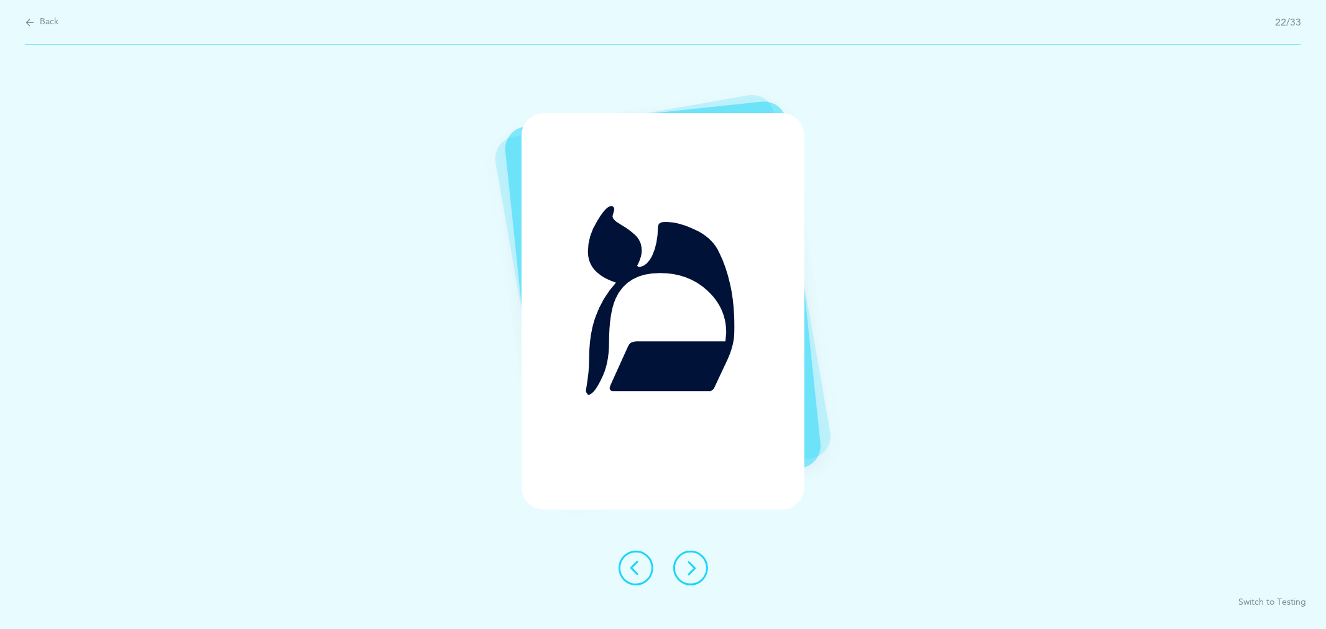
click at [697, 561] on icon at bounding box center [690, 568] width 15 height 15
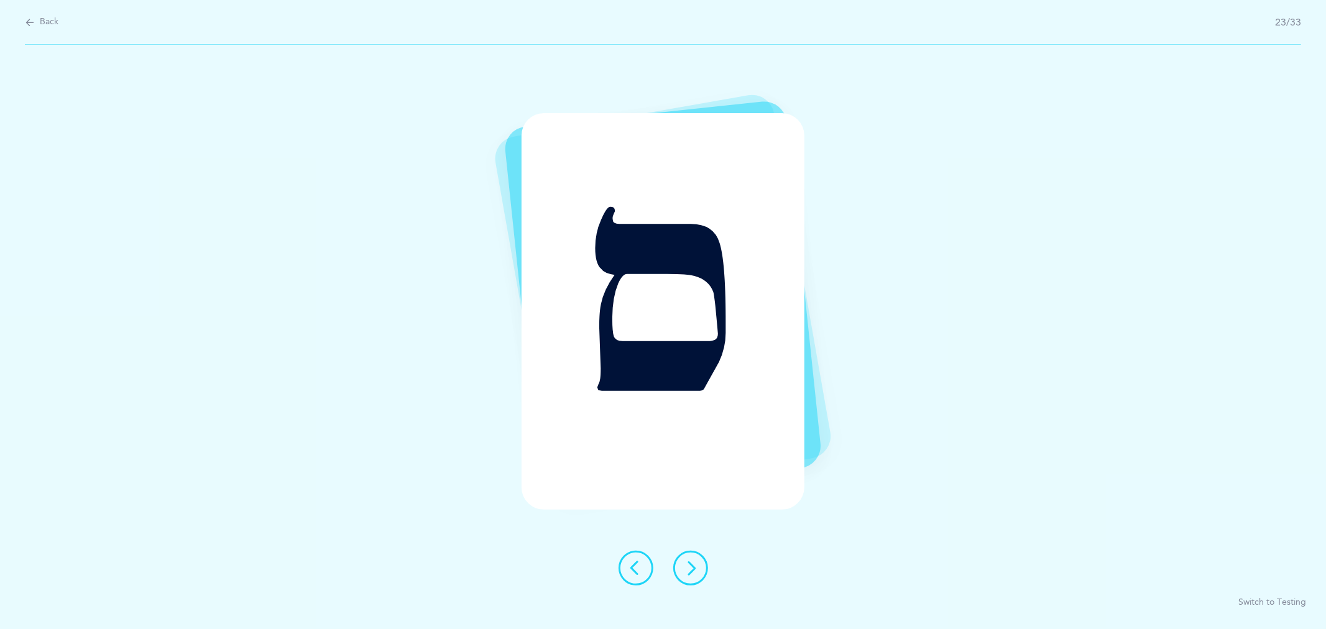
click at [697, 561] on icon at bounding box center [690, 568] width 15 height 15
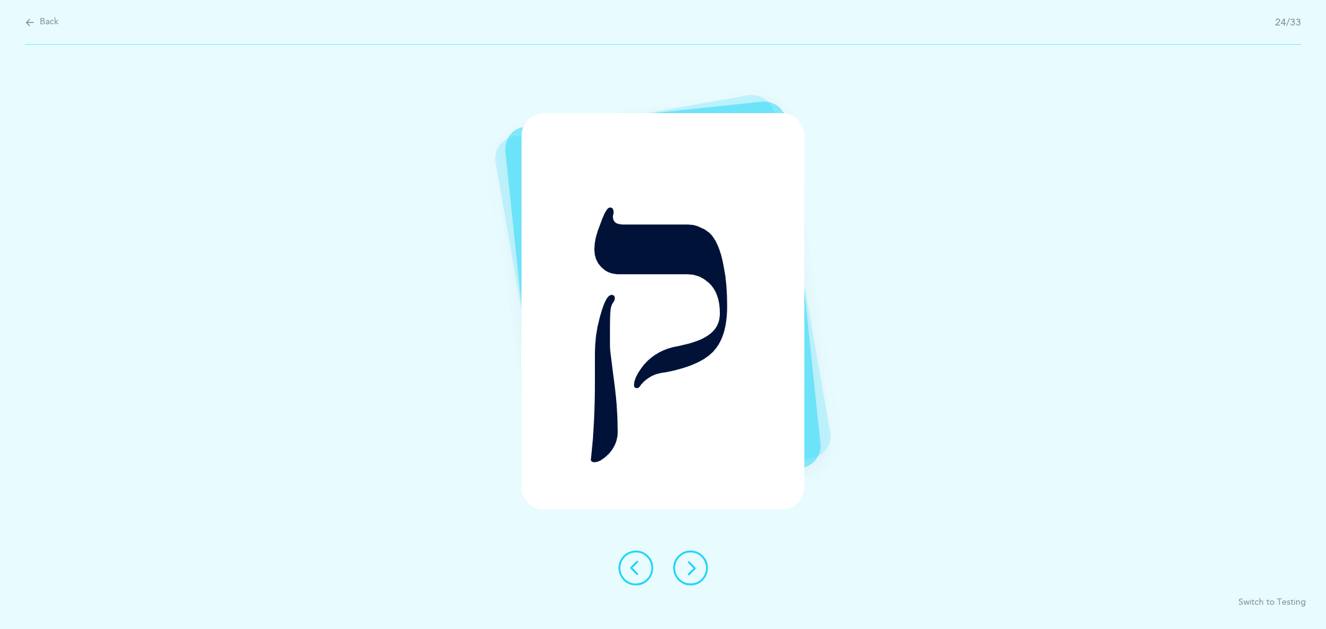
click at [688, 564] on icon at bounding box center [690, 568] width 15 height 15
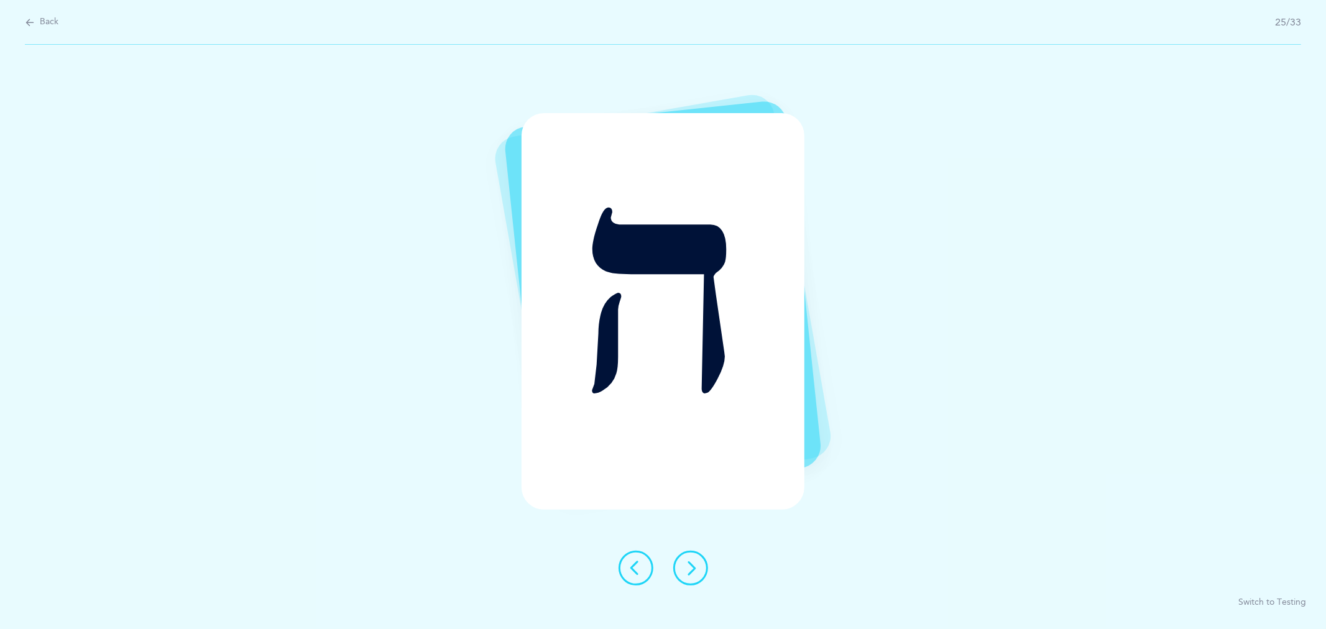
click at [695, 565] on icon at bounding box center [690, 568] width 15 height 15
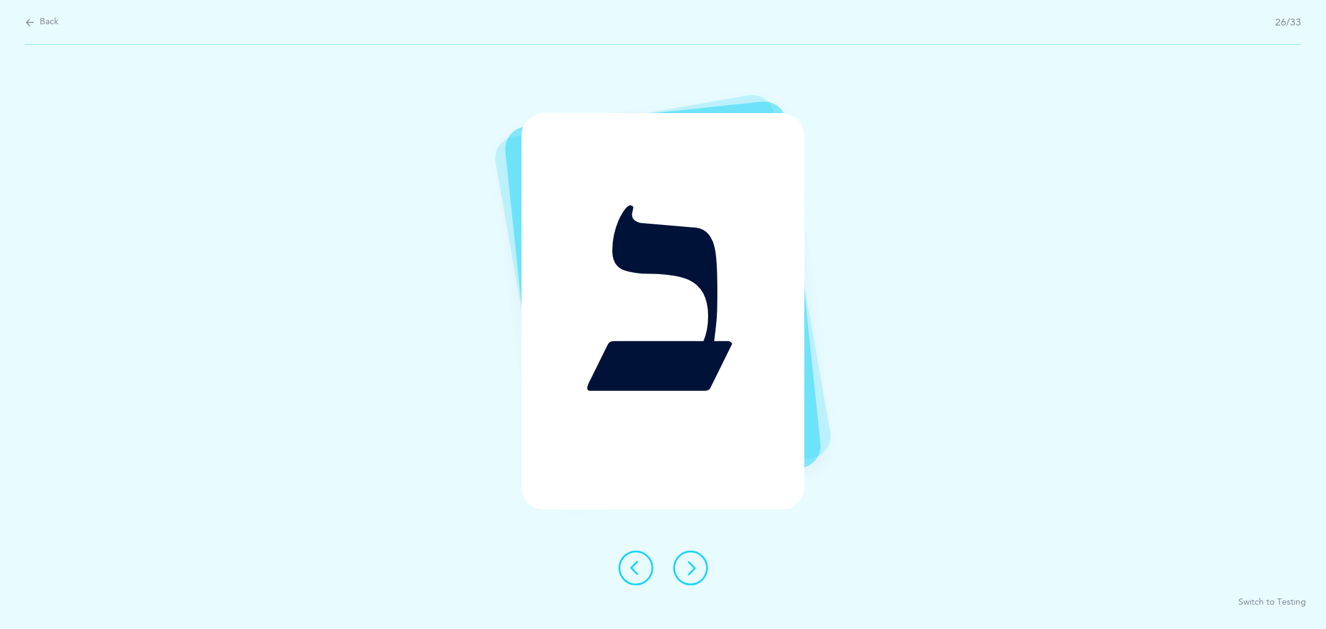
click at [698, 563] on button at bounding box center [690, 568] width 35 height 35
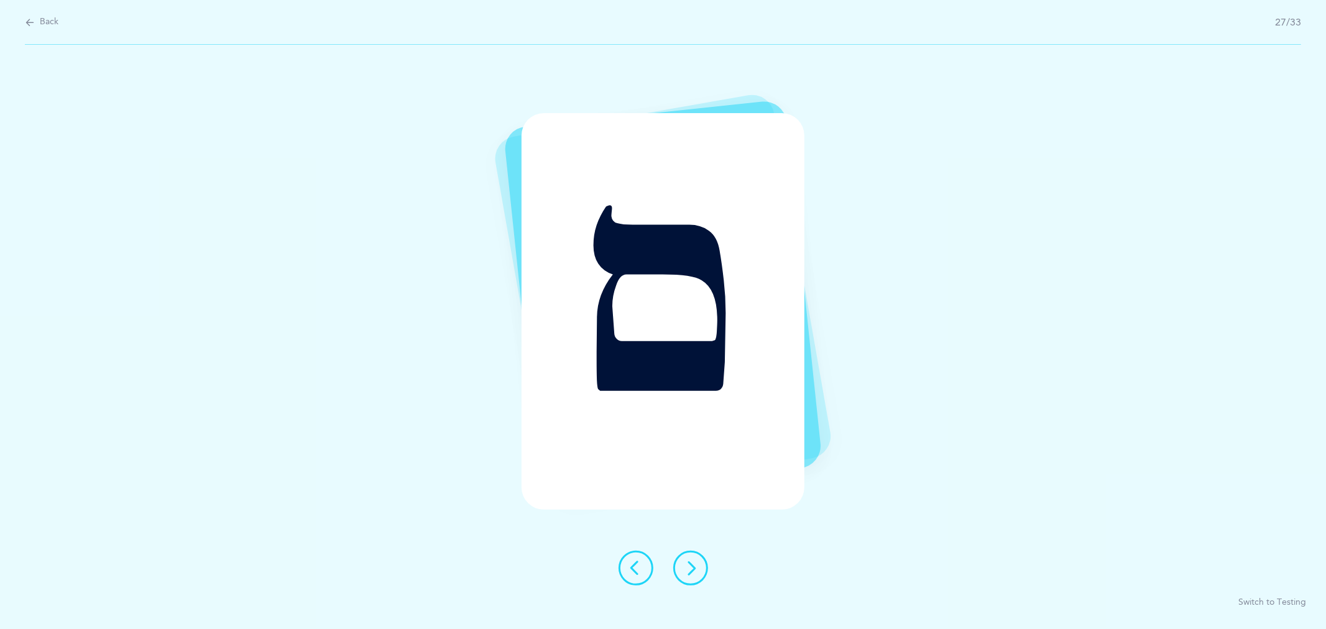
click at [698, 563] on button at bounding box center [690, 568] width 35 height 35
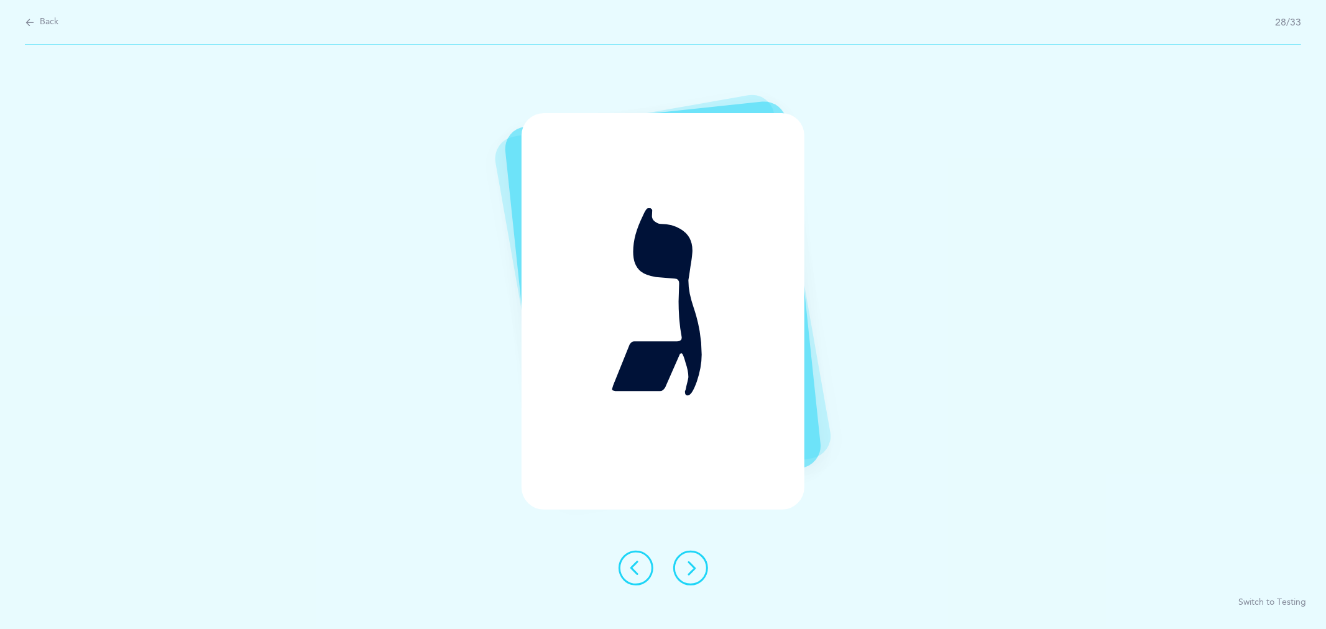
click at [698, 562] on button at bounding box center [690, 568] width 35 height 35
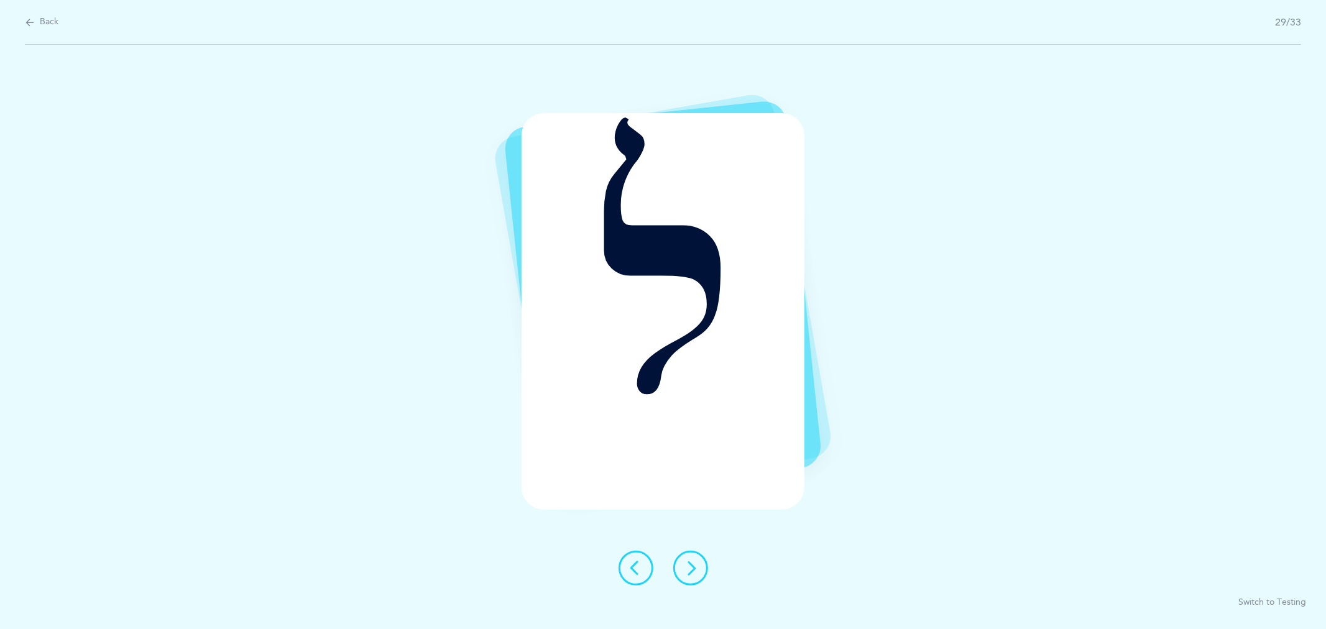
click at [698, 562] on button at bounding box center [690, 568] width 35 height 35
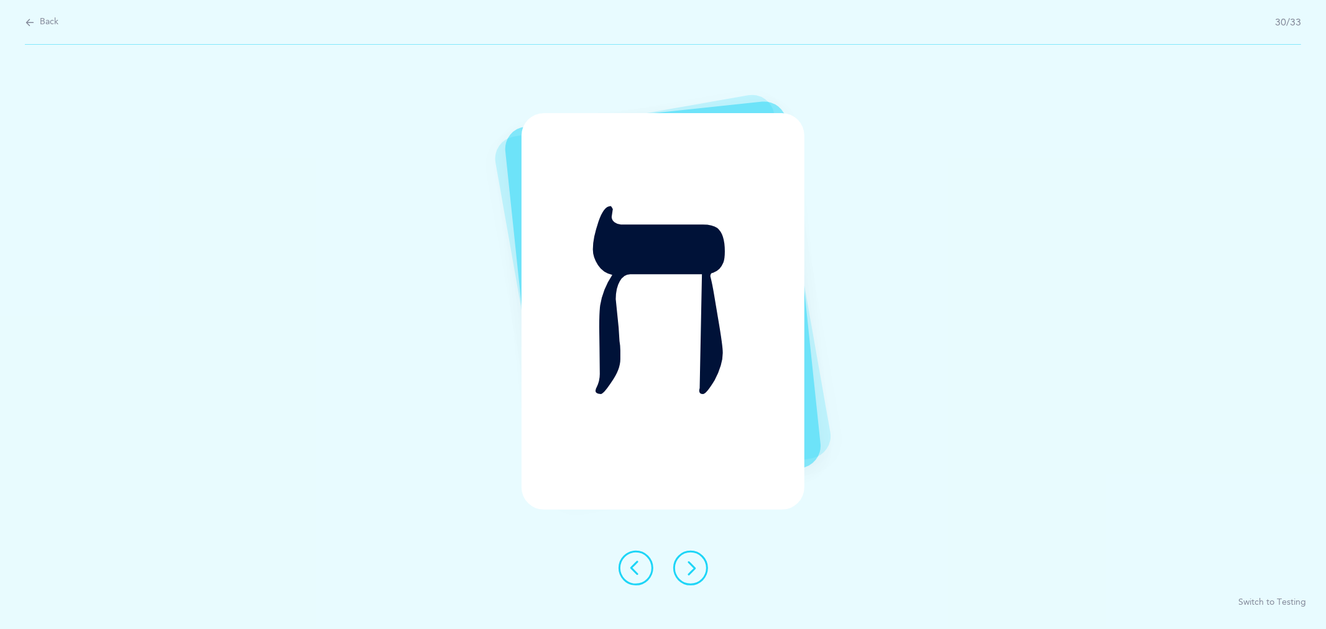
click at [694, 555] on button at bounding box center [690, 568] width 35 height 35
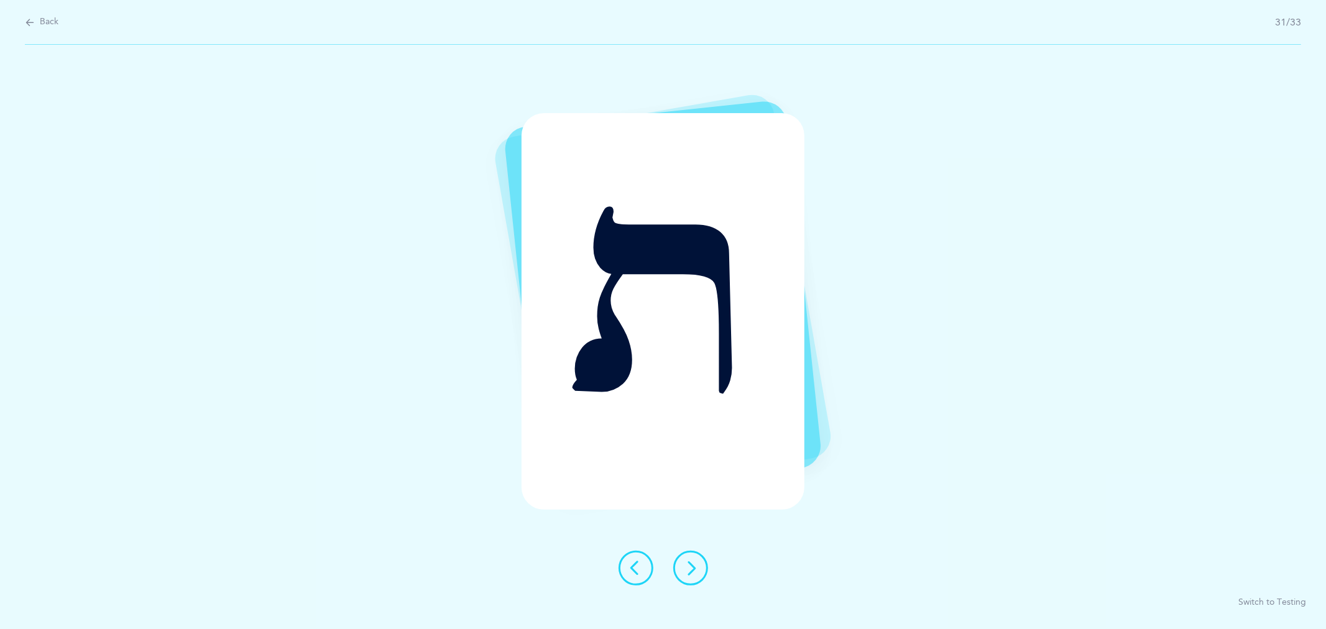
click at [694, 555] on button at bounding box center [690, 568] width 35 height 35
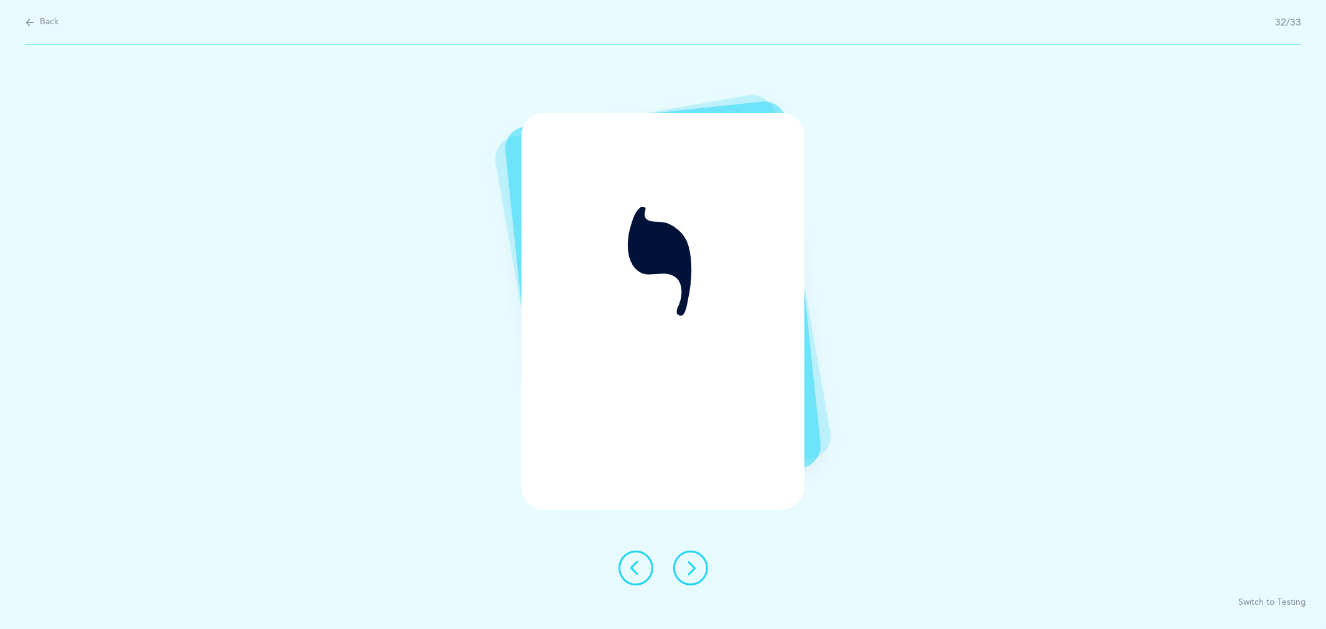
click at [699, 581] on button at bounding box center [690, 568] width 35 height 35
click at [686, 567] on icon at bounding box center [690, 568] width 15 height 15
